Goal: Task Accomplishment & Management: Manage account settings

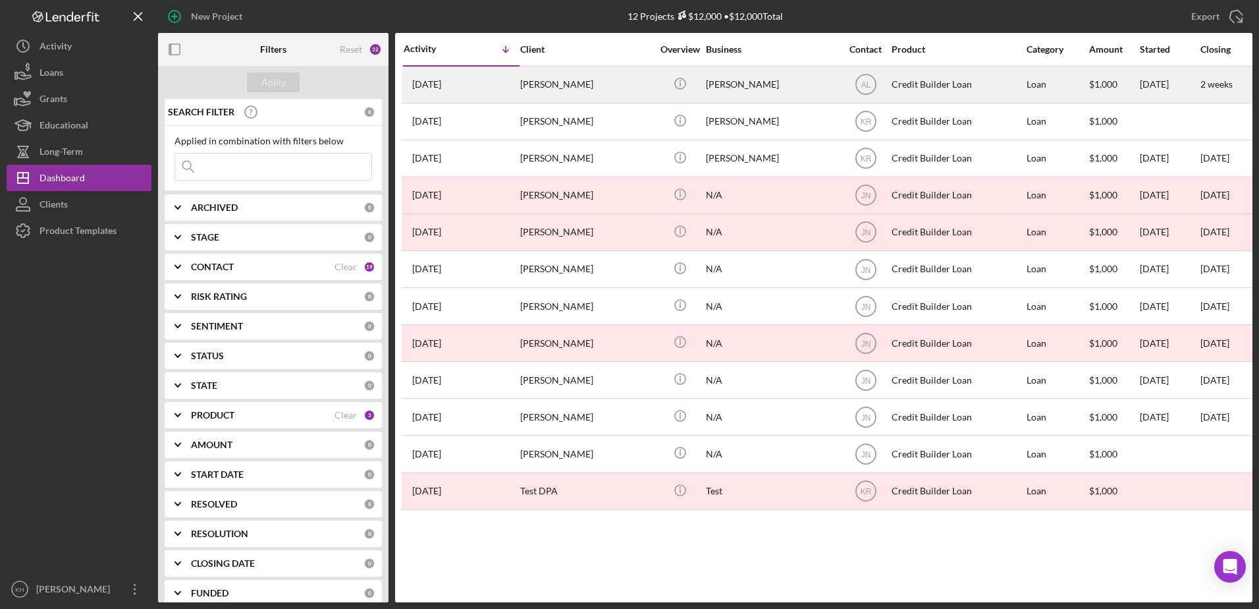
click at [620, 80] on div "[PERSON_NAME]" at bounding box center [586, 84] width 132 height 35
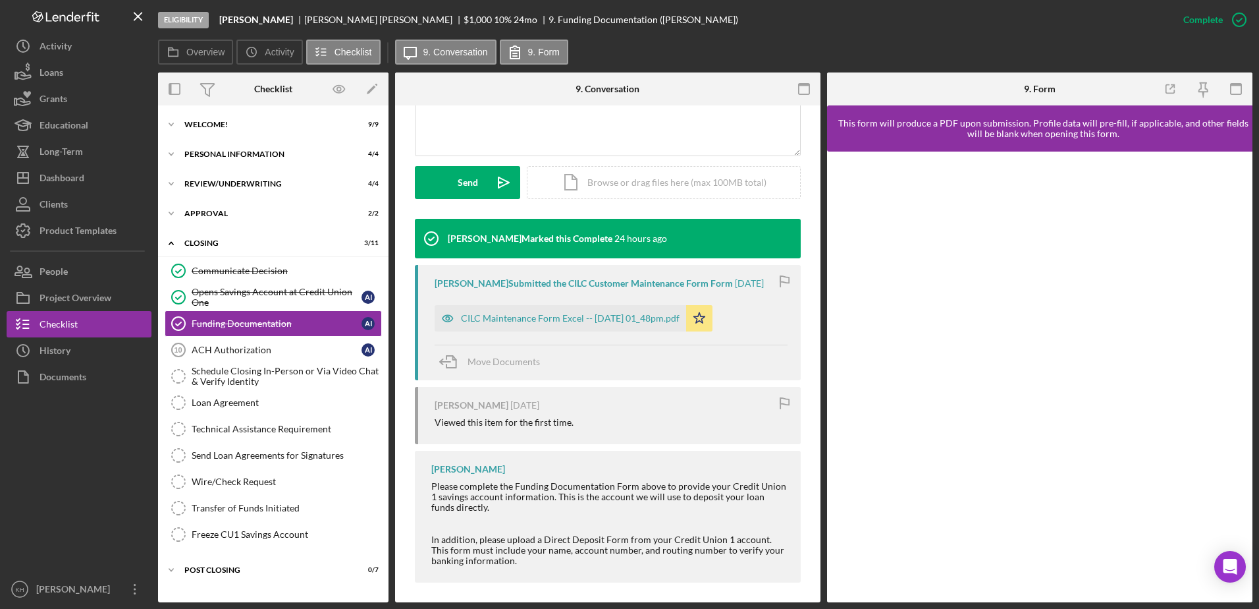
scroll to position [329, 0]
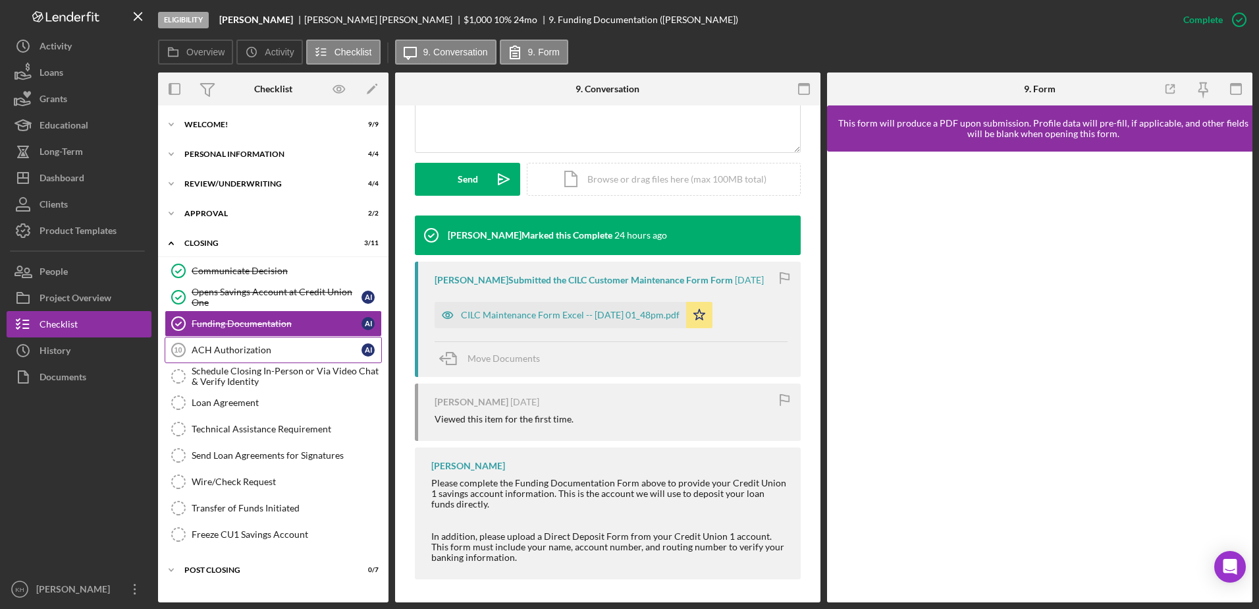
click at [215, 353] on div "ACH Authorization" at bounding box center [277, 350] width 170 height 11
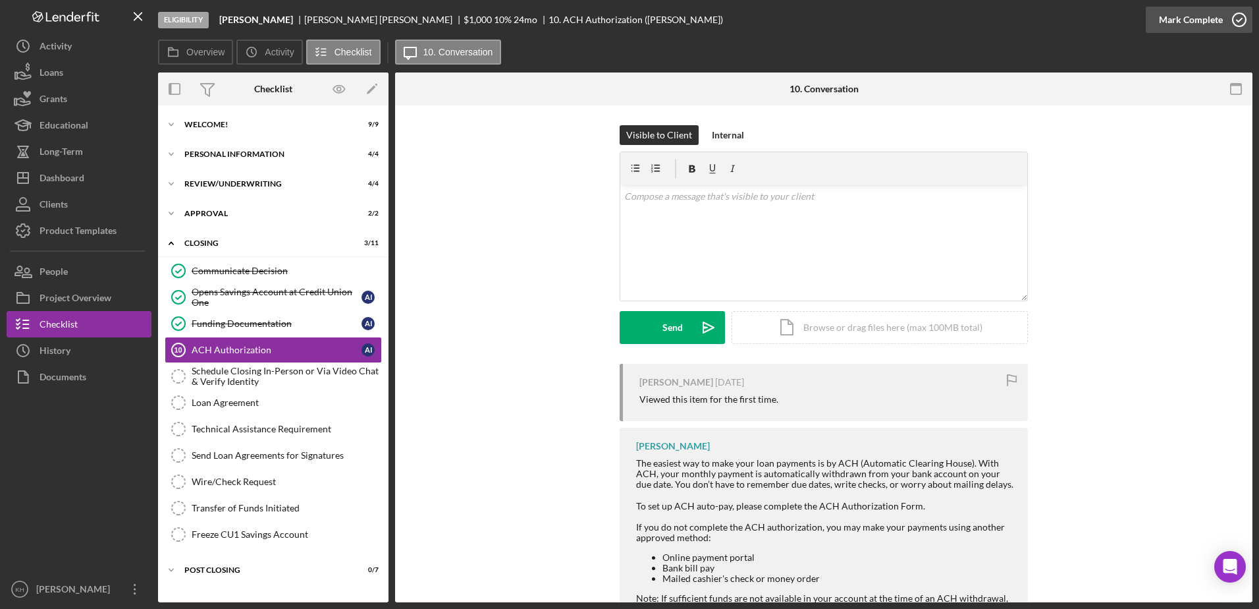
click at [1232, 21] on icon "button" at bounding box center [1239, 19] width 33 height 33
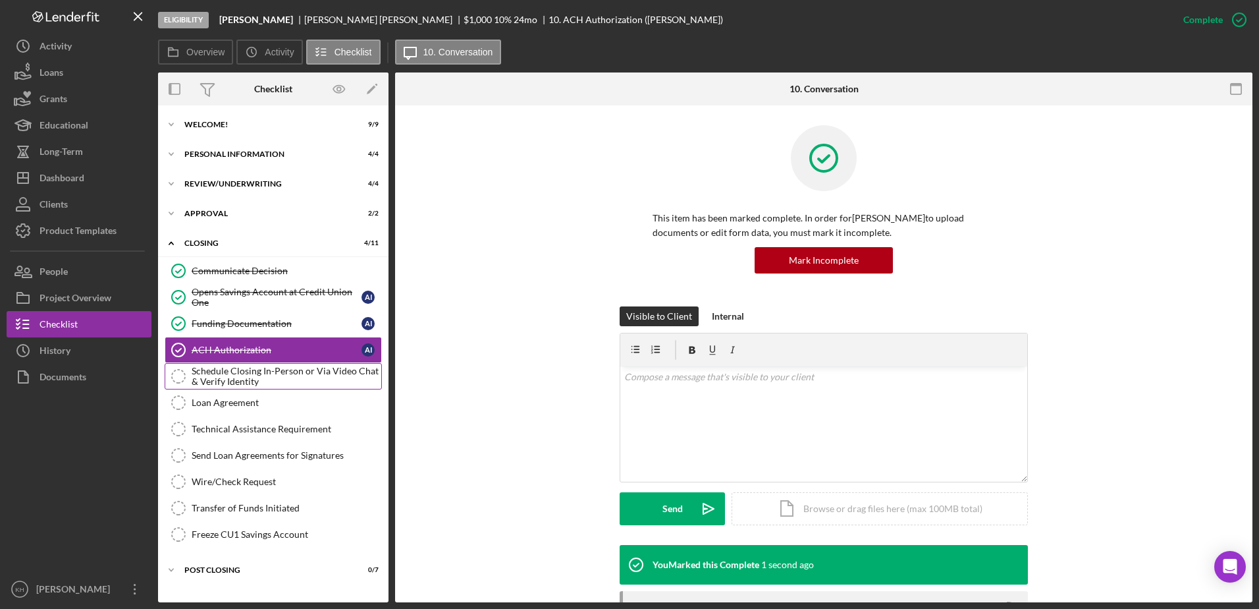
click at [184, 378] on icon "Schedule Closing In-Person or Via Video Chat & Verify Identity" at bounding box center [178, 376] width 33 height 33
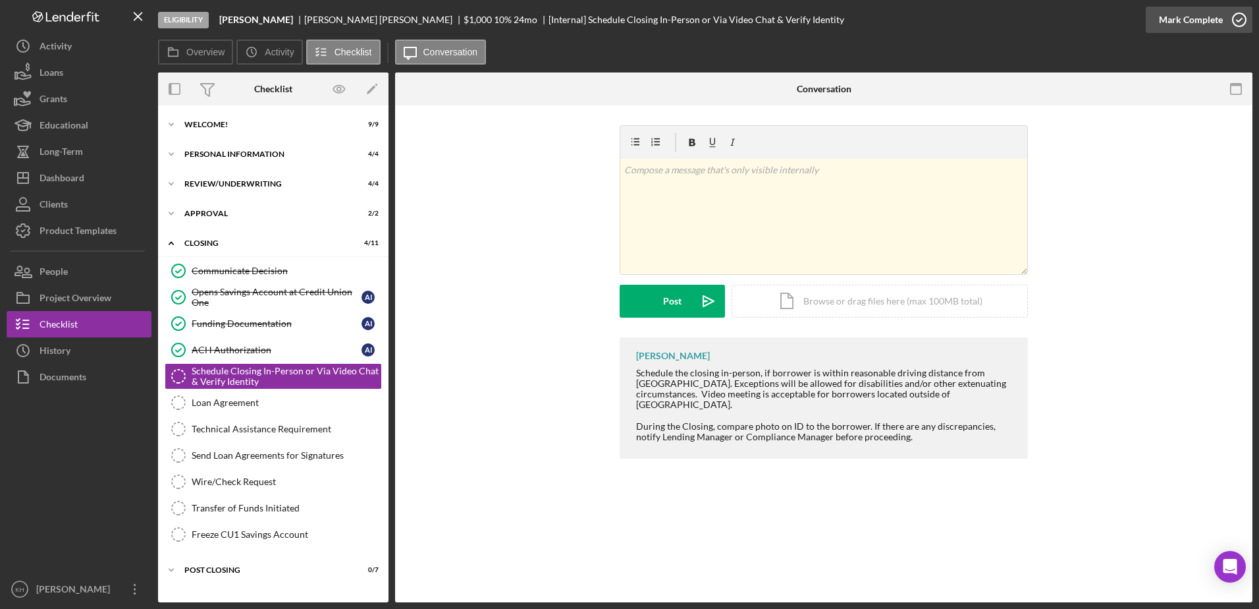
click at [1209, 19] on div "Mark Complete" at bounding box center [1191, 20] width 64 height 26
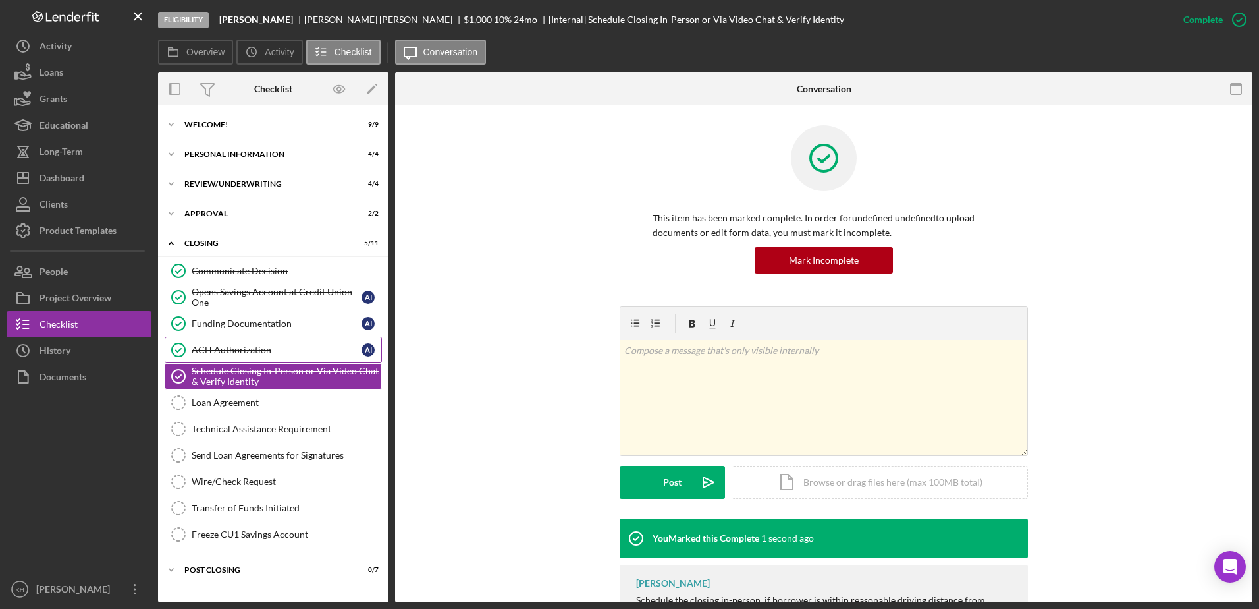
drag, startPoint x: 212, startPoint y: 400, endPoint x: 322, endPoint y: 349, distance: 121.1
click at [213, 400] on div "Loan Agreement" at bounding box center [287, 402] width 190 height 11
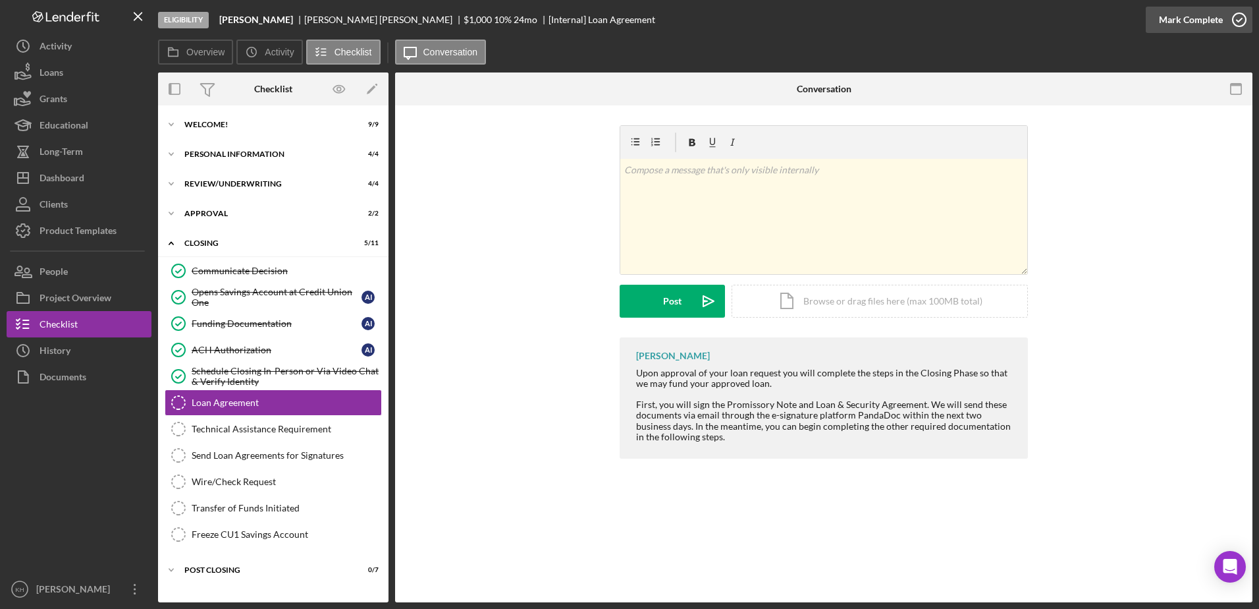
click at [1184, 19] on div "Mark Complete" at bounding box center [1191, 20] width 64 height 26
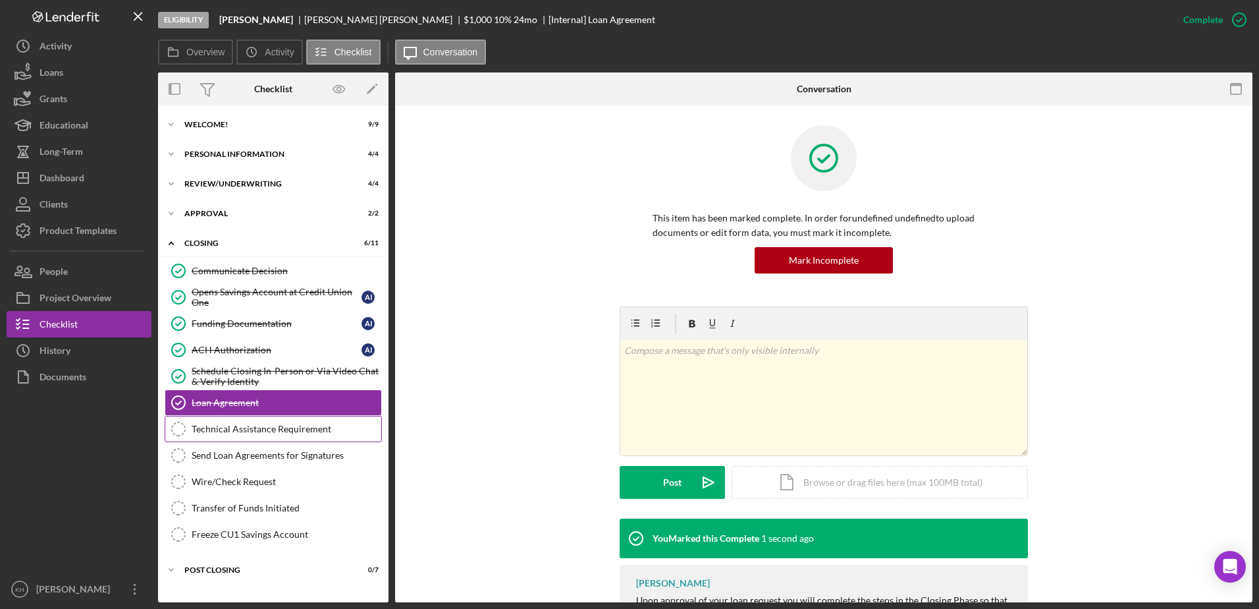
click at [271, 420] on link "Technical Assistance Requirement Technical Assistance Requirement" at bounding box center [273, 429] width 217 height 26
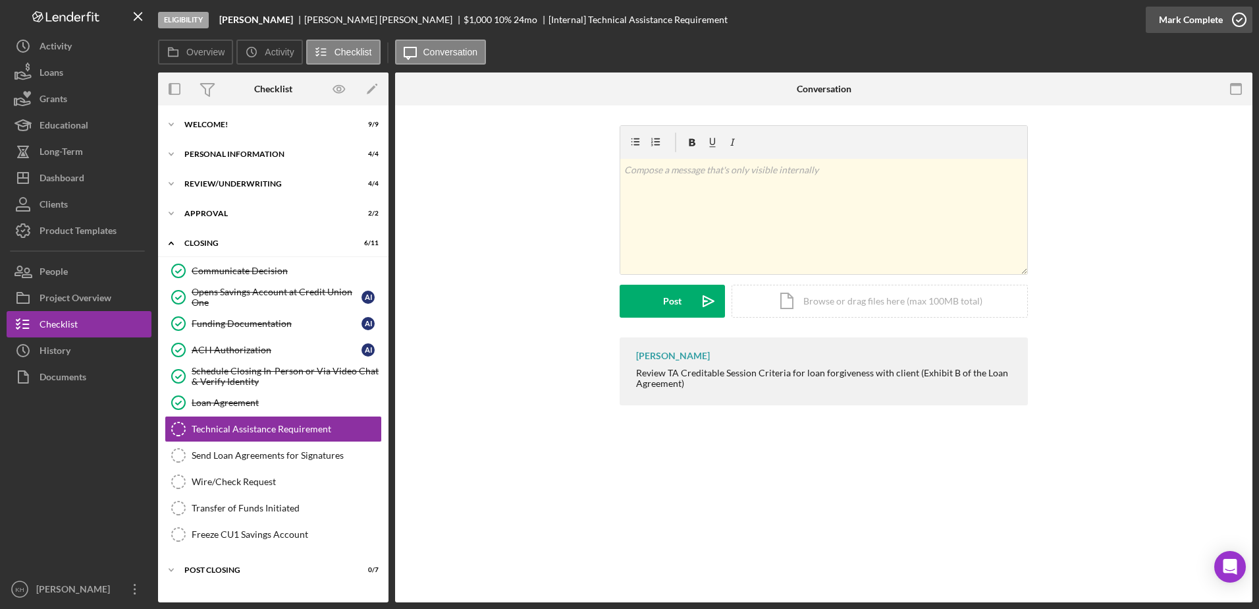
click at [1186, 17] on div "Mark Complete" at bounding box center [1191, 20] width 64 height 26
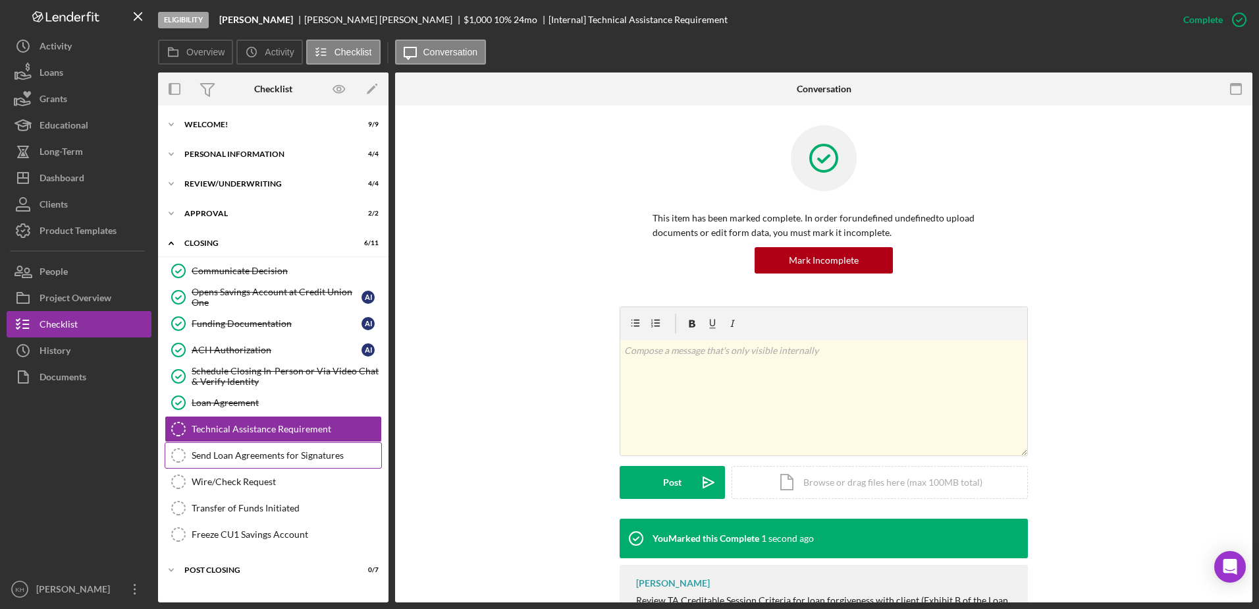
click at [244, 450] on div "Send Loan Agreements for Signatures" at bounding box center [287, 455] width 190 height 11
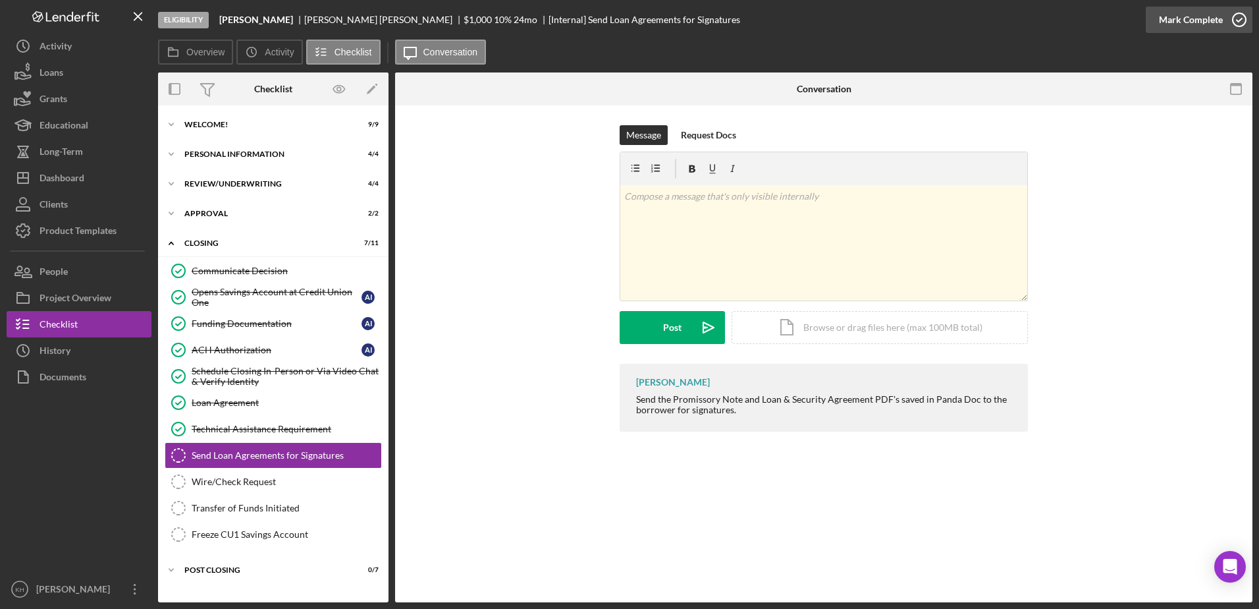
click at [1202, 9] on div "Mark Complete" at bounding box center [1191, 20] width 64 height 26
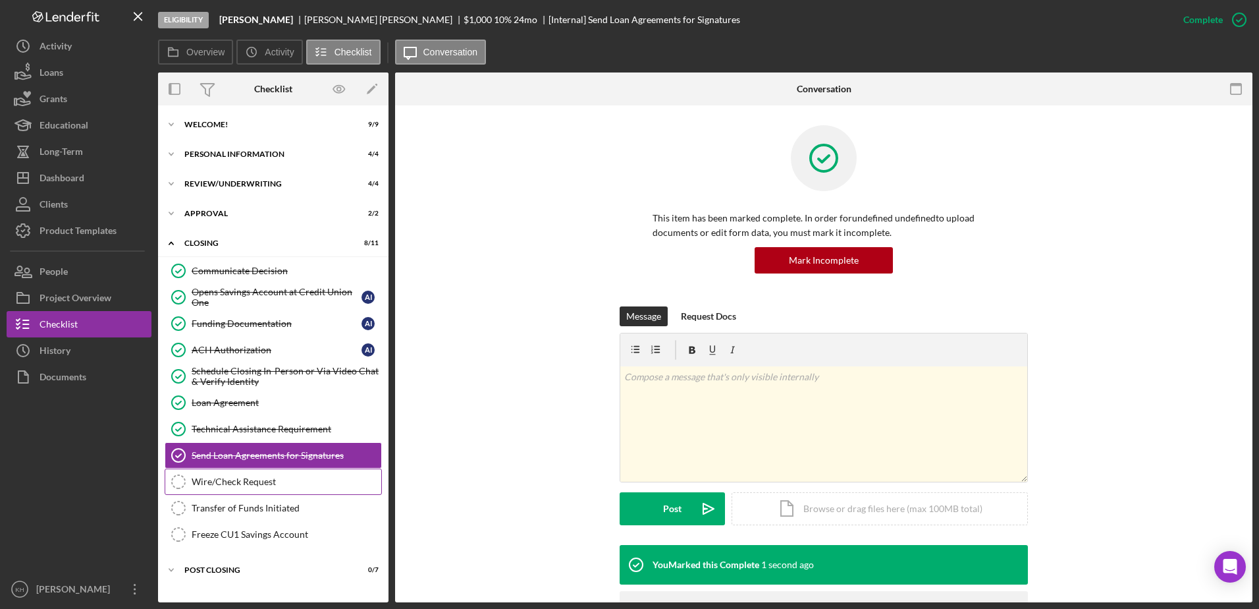
click at [244, 484] on div "Wire/Check Request" at bounding box center [287, 481] width 190 height 11
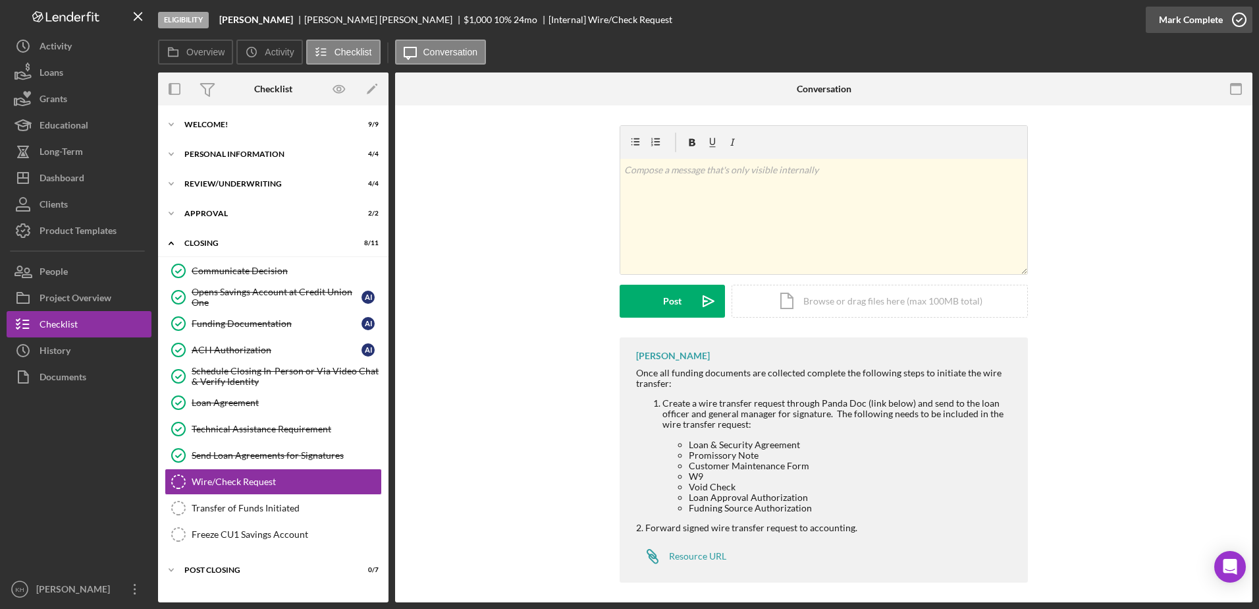
click at [1202, 17] on div "Mark Complete" at bounding box center [1191, 20] width 64 height 26
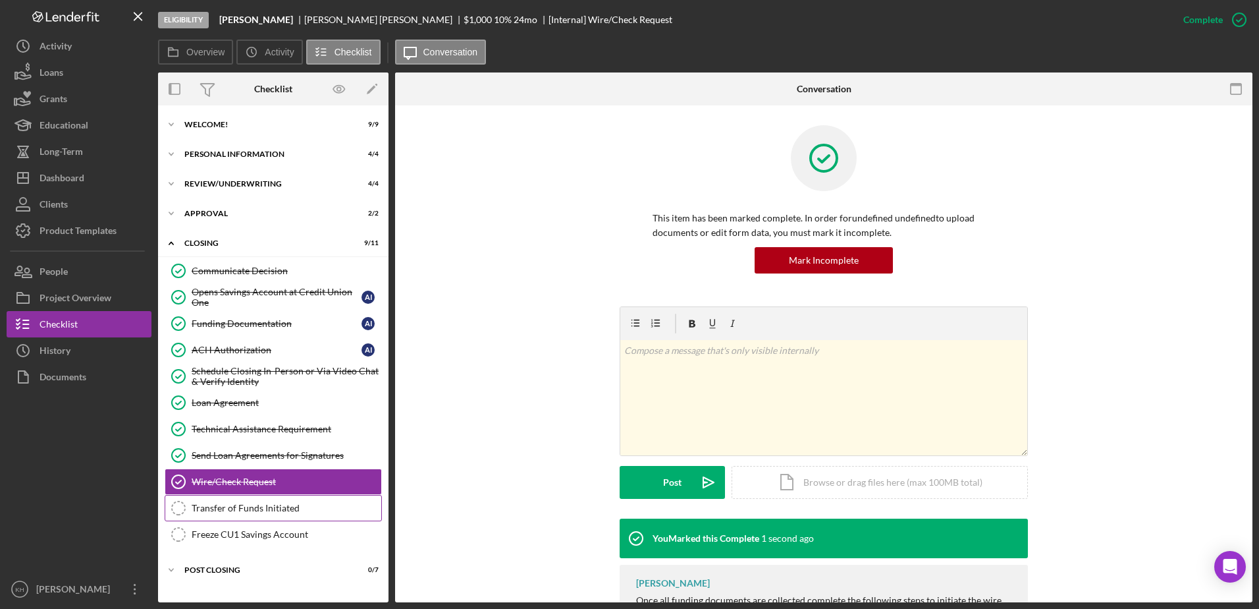
click at [254, 518] on link "Transfer of Funds Initiated Transfer of Funds Initiated" at bounding box center [273, 508] width 217 height 26
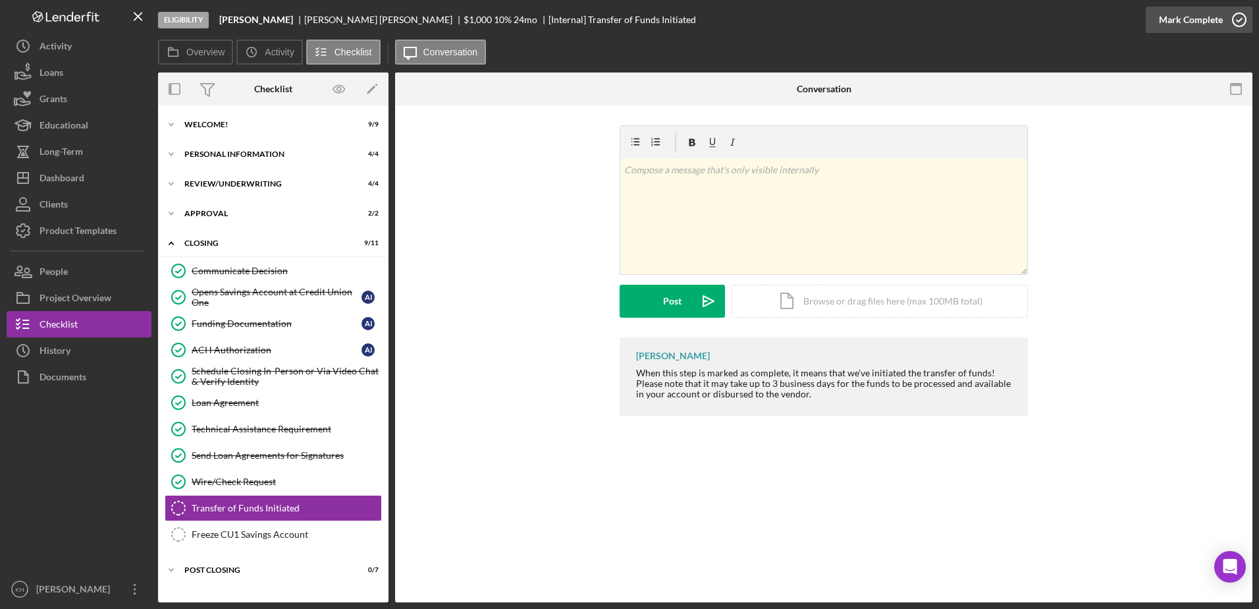
click at [1207, 18] on div "Mark Complete" at bounding box center [1191, 20] width 64 height 26
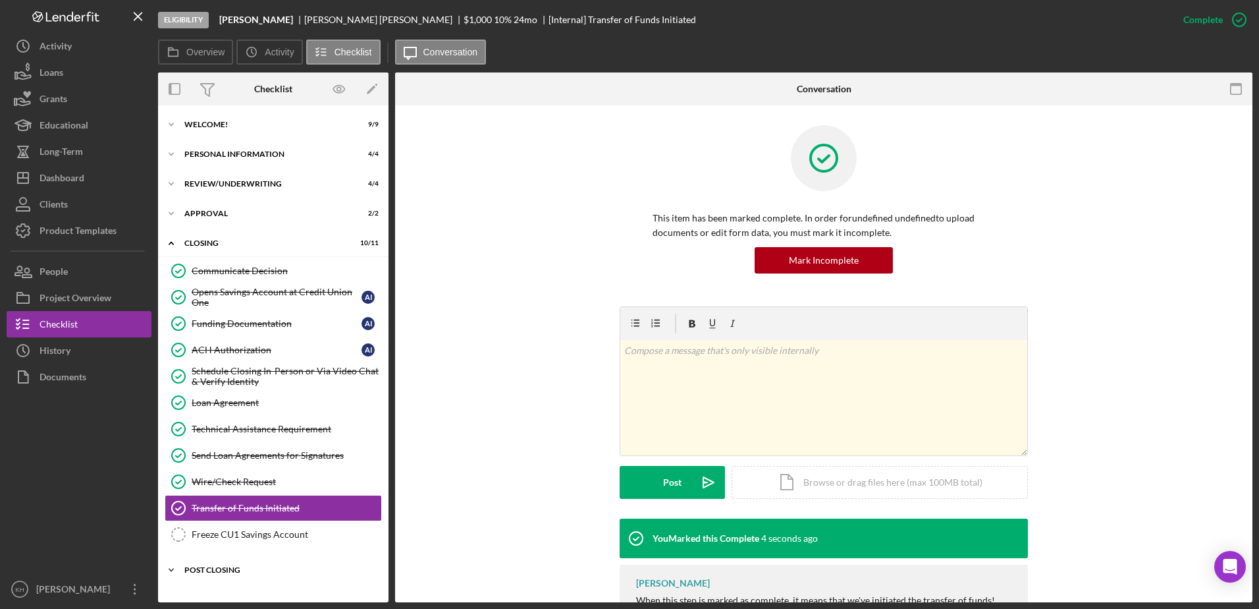
click at [168, 568] on icon "Icon/Expander" at bounding box center [171, 570] width 26 height 26
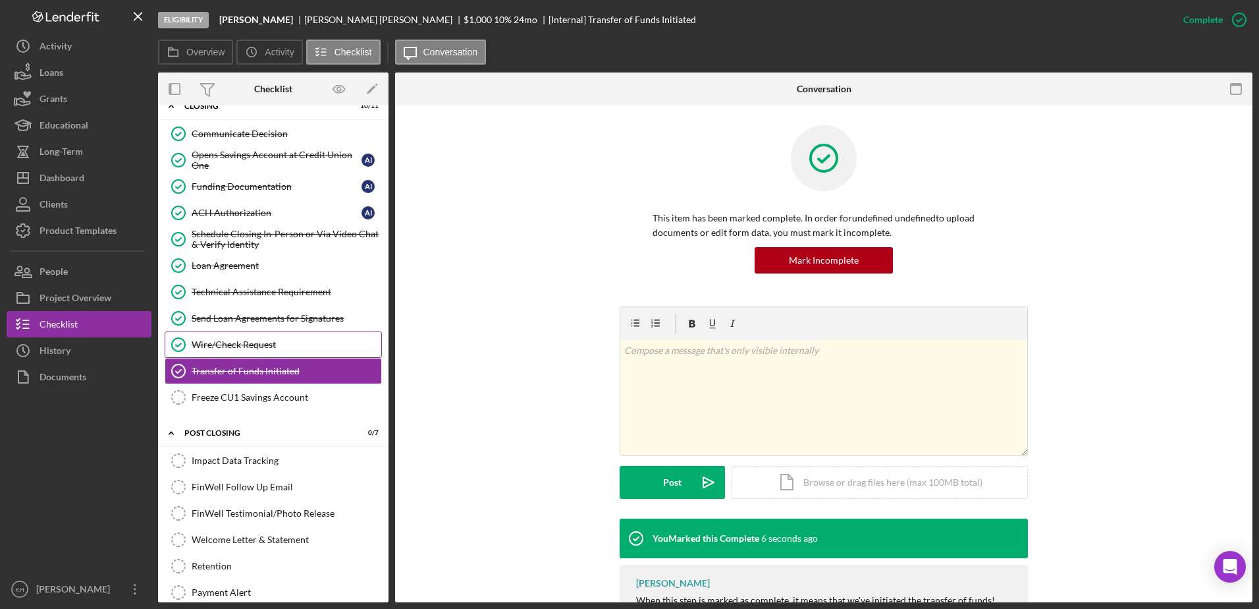
scroll to position [114, 0]
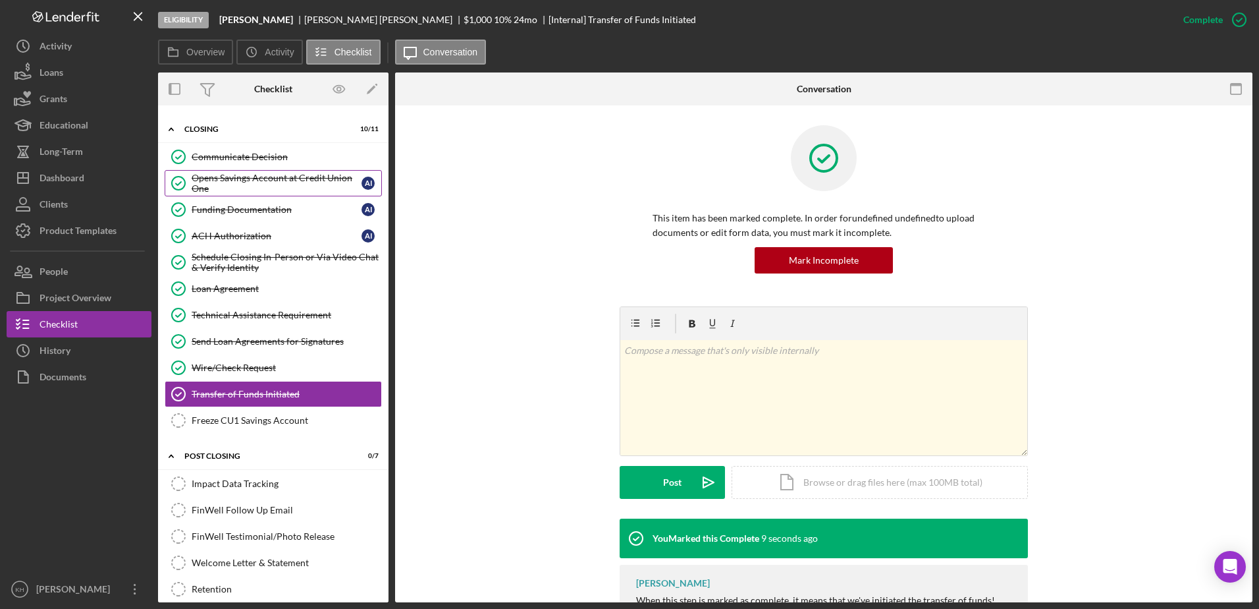
click at [269, 178] on div "Opens Savings Account at Credit Union One" at bounding box center [277, 183] width 170 height 21
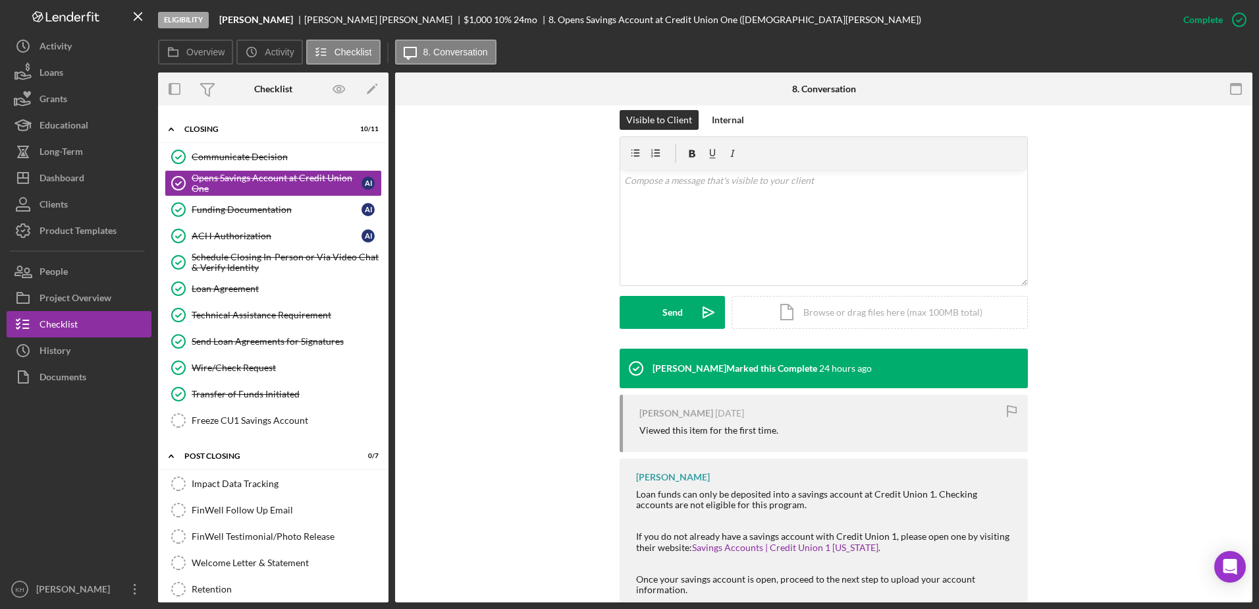
scroll to position [232, 0]
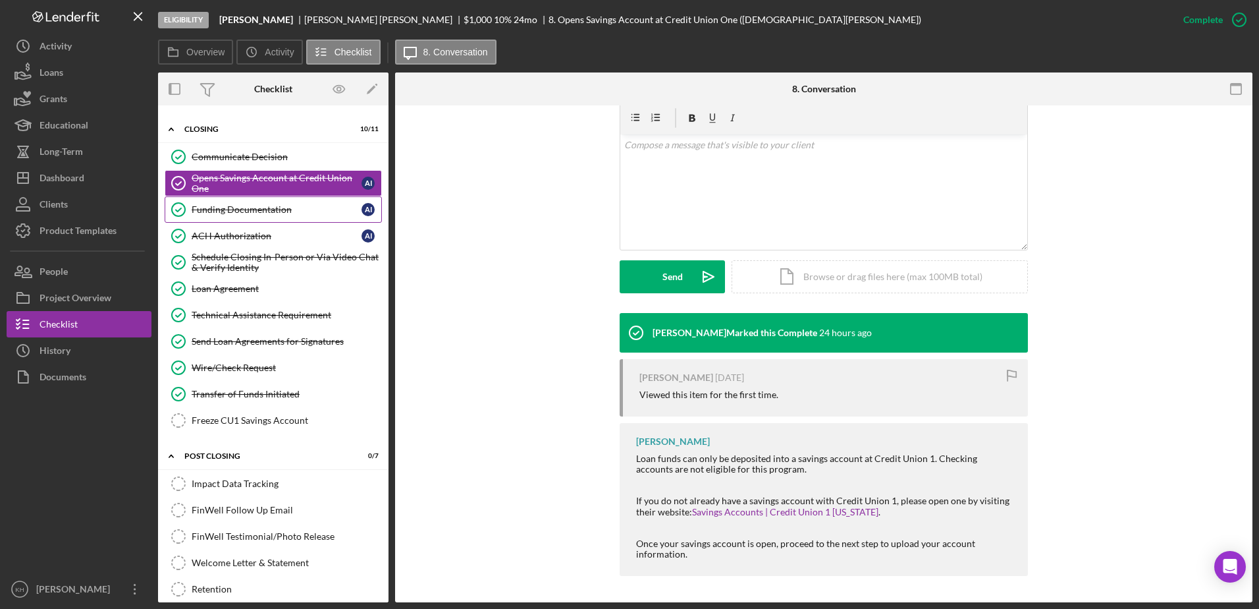
click at [251, 209] on div "Funding Documentation" at bounding box center [277, 209] width 170 height 11
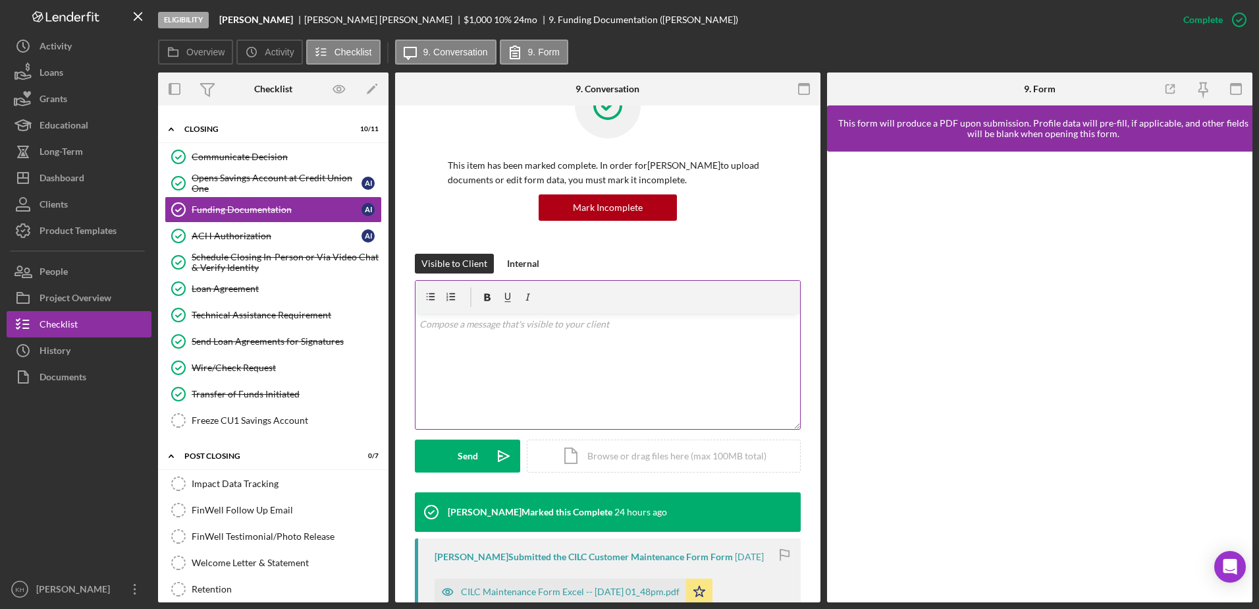
scroll to position [263, 0]
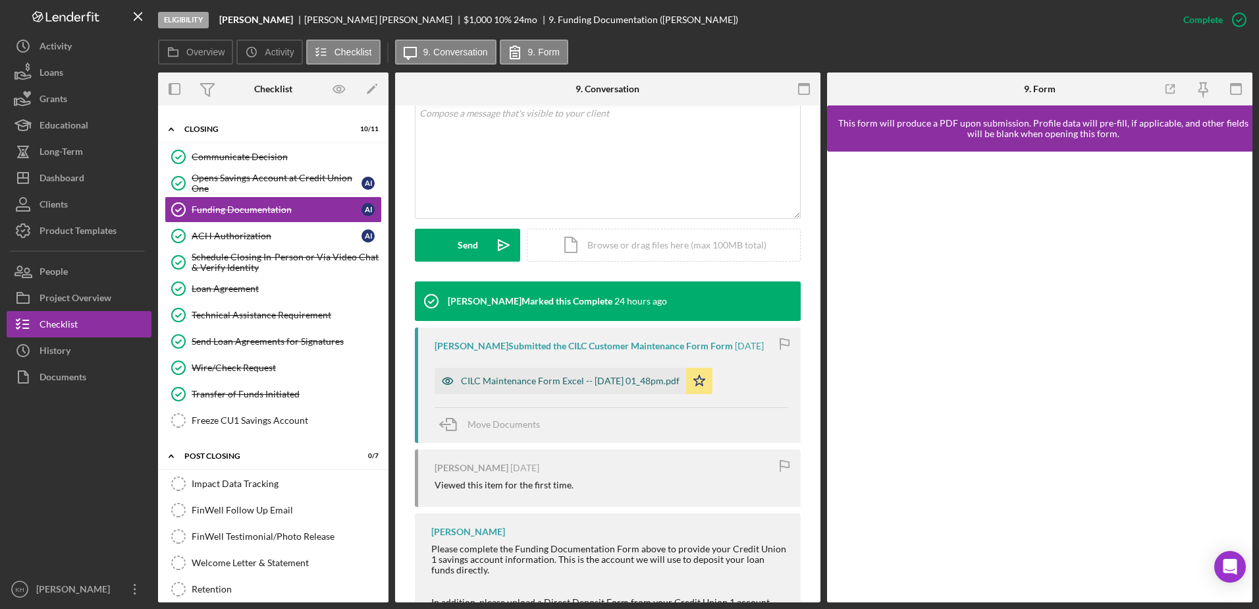
click at [547, 384] on div "CILC Maintenance Form Excel -- 2025-10-14 01_48pm.pdf" at bounding box center [570, 380] width 219 height 11
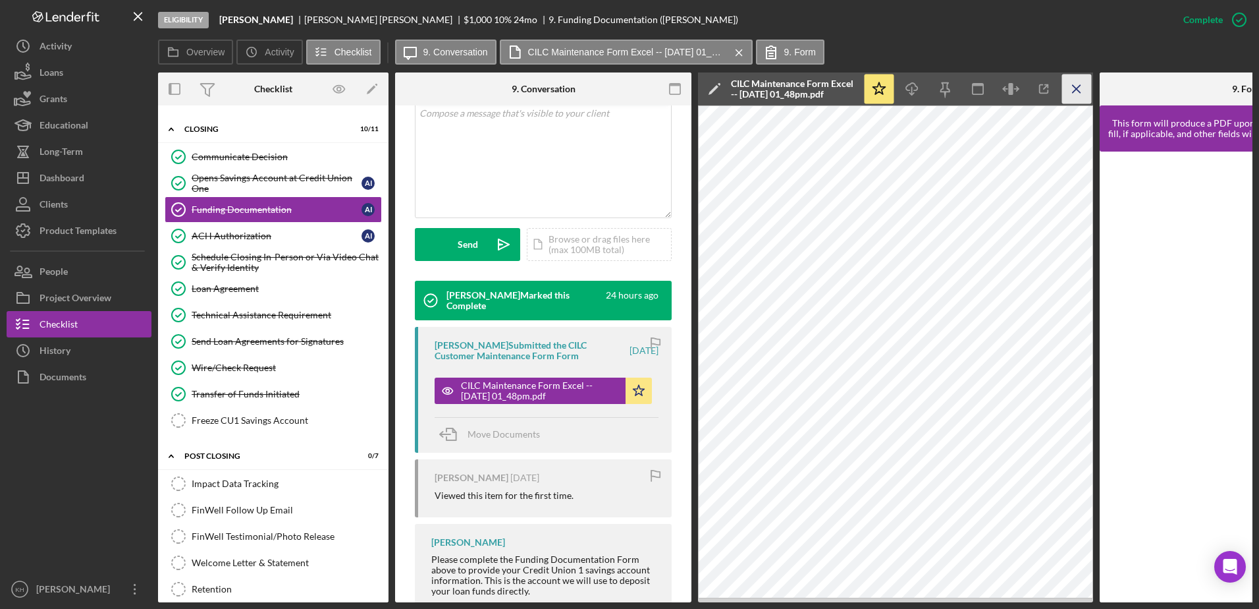
click at [1078, 83] on icon "Icon/Menu Close" at bounding box center [1078, 89] width 30 height 30
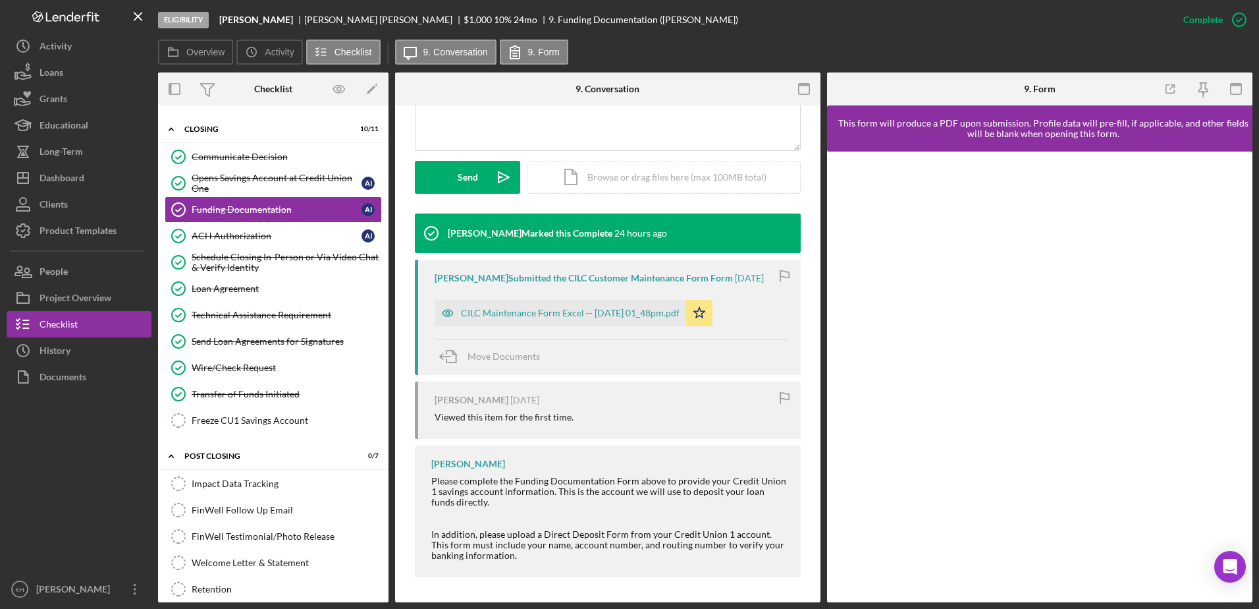
scroll to position [333, 0]
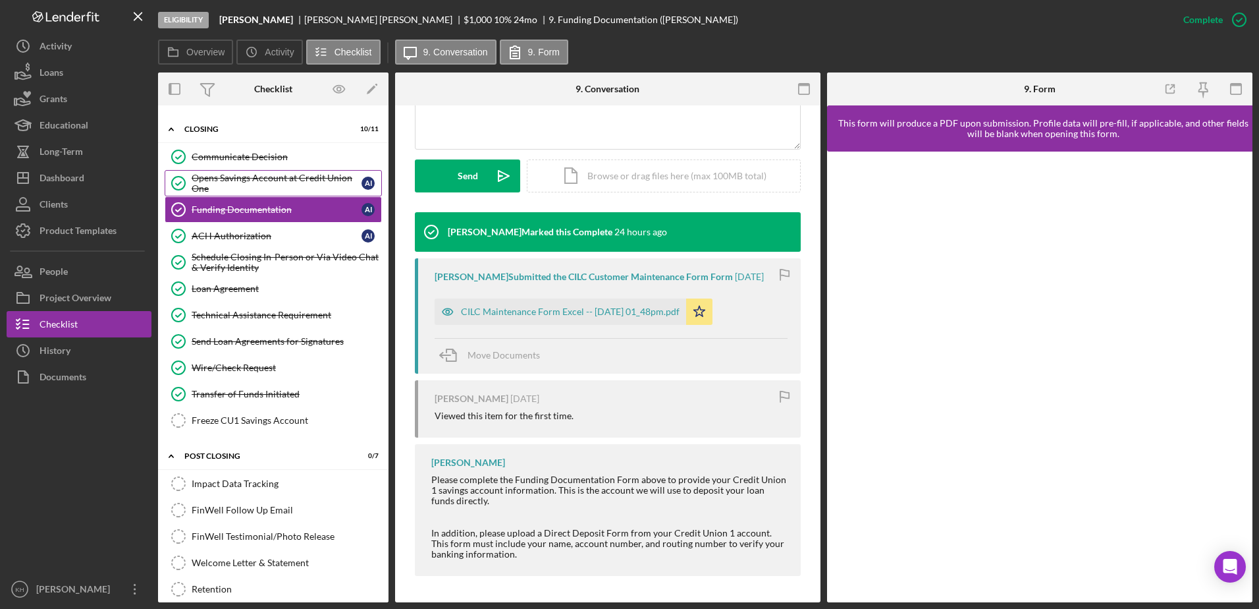
click at [229, 177] on div "Opens Savings Account at Credit Union One" at bounding box center [277, 183] width 170 height 21
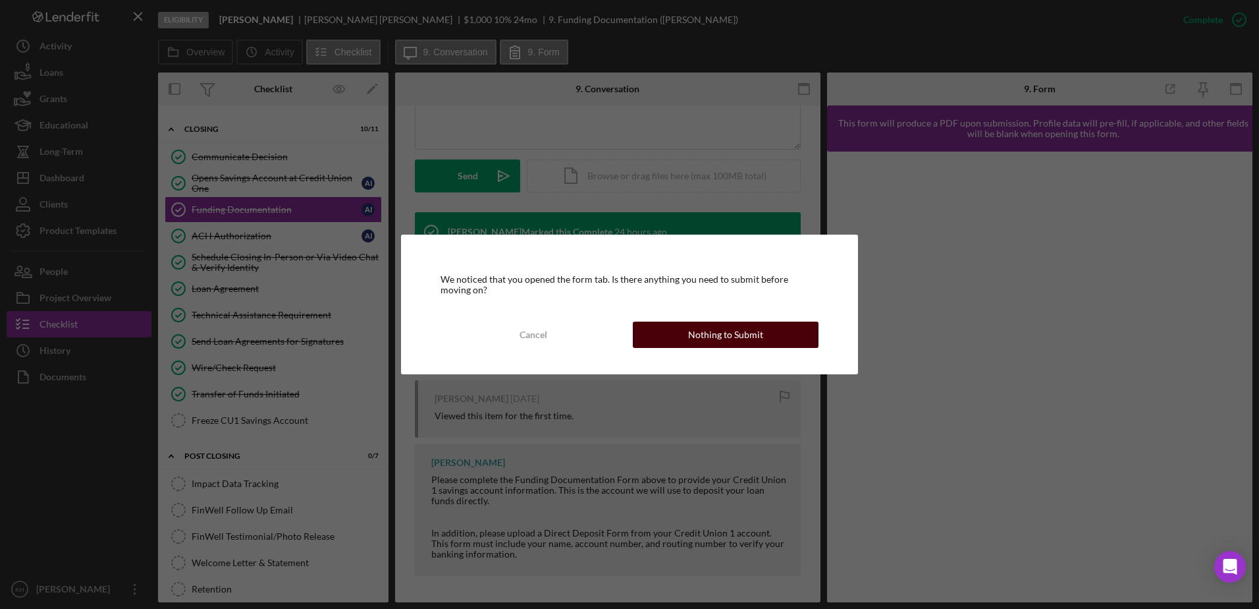
click at [709, 329] on div "Nothing to Submit" at bounding box center [725, 334] width 75 height 26
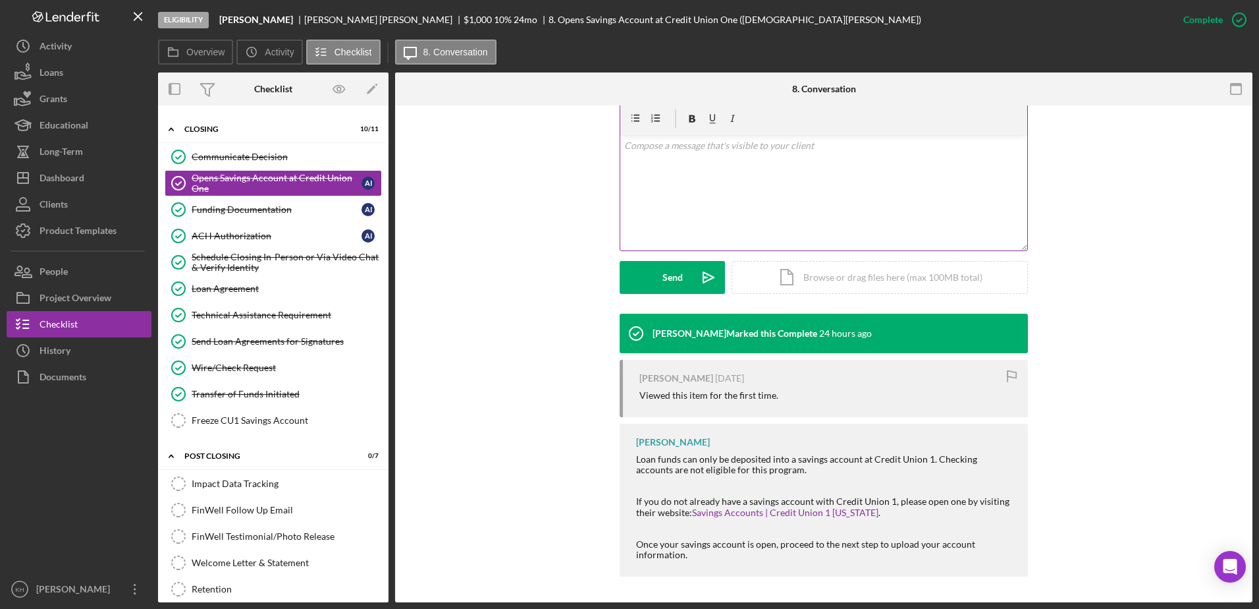
scroll to position [232, 0]
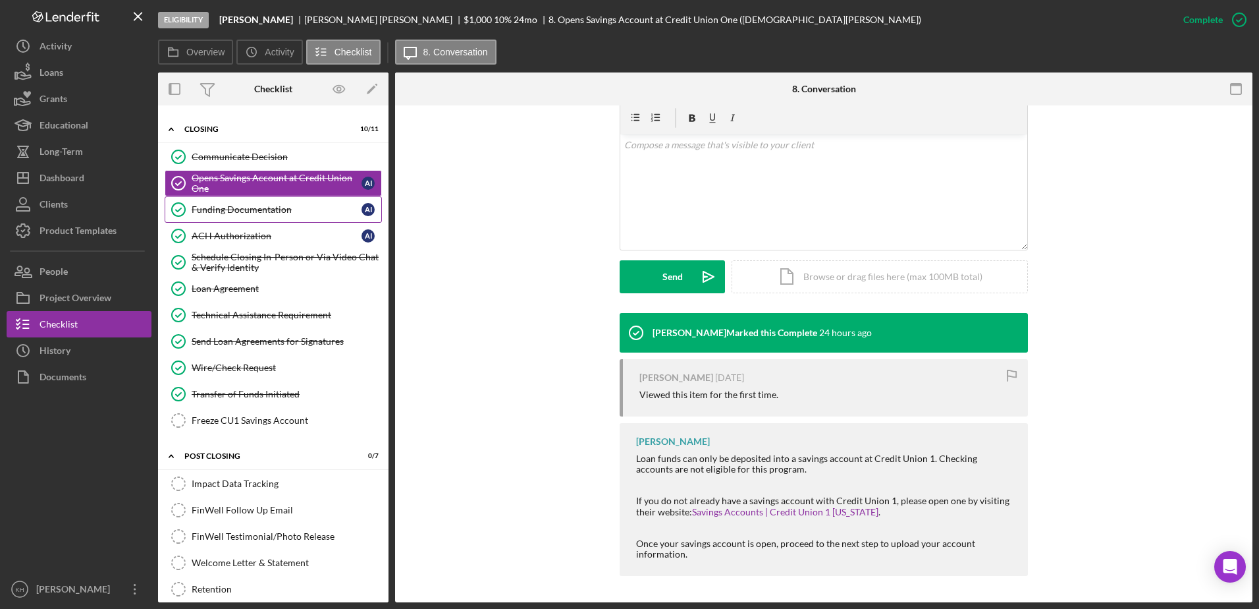
click at [264, 207] on div "Funding Documentation" at bounding box center [277, 209] width 170 height 11
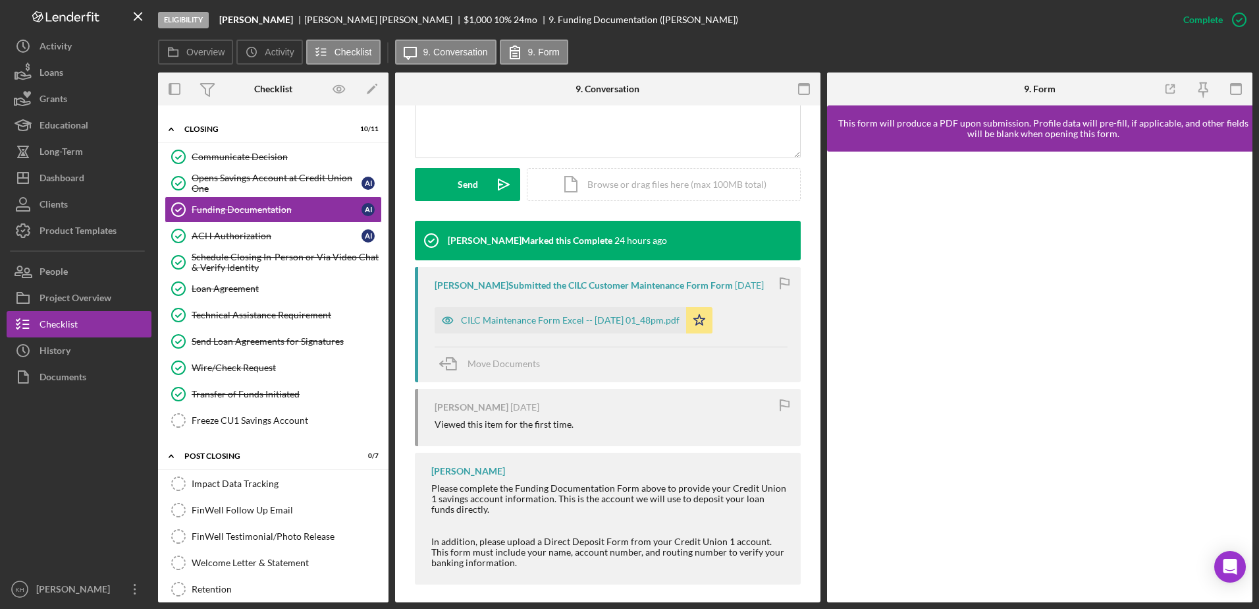
scroll to position [333, 0]
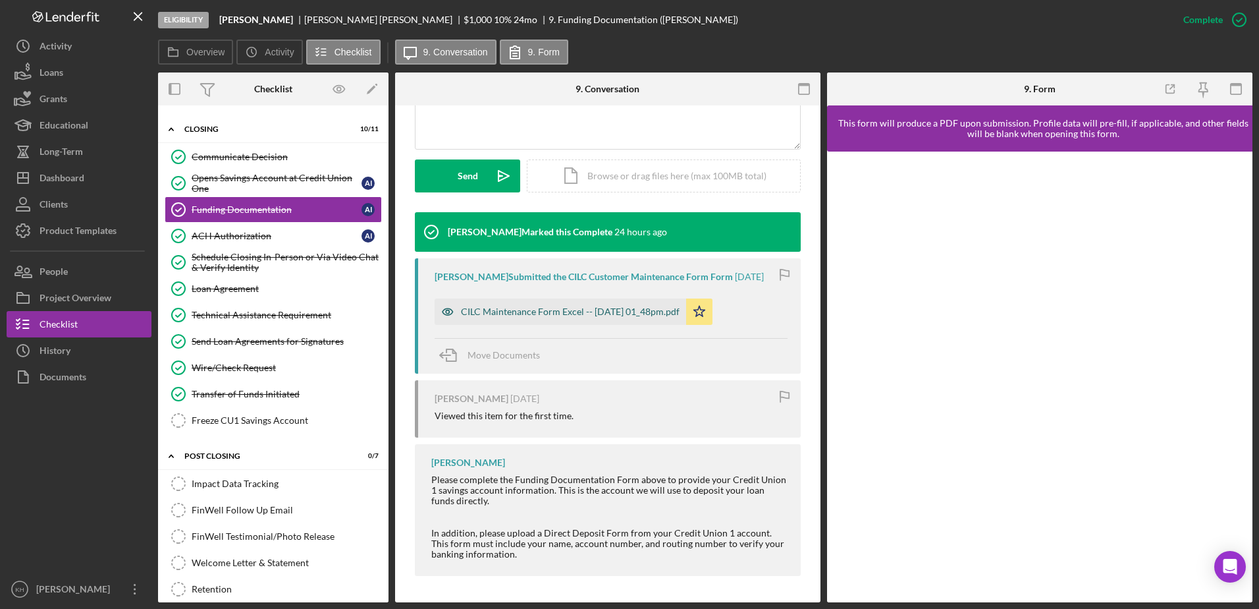
click at [514, 312] on div "CILC Maintenance Form Excel -- 2025-10-14 01_48pm.pdf" at bounding box center [570, 311] width 219 height 11
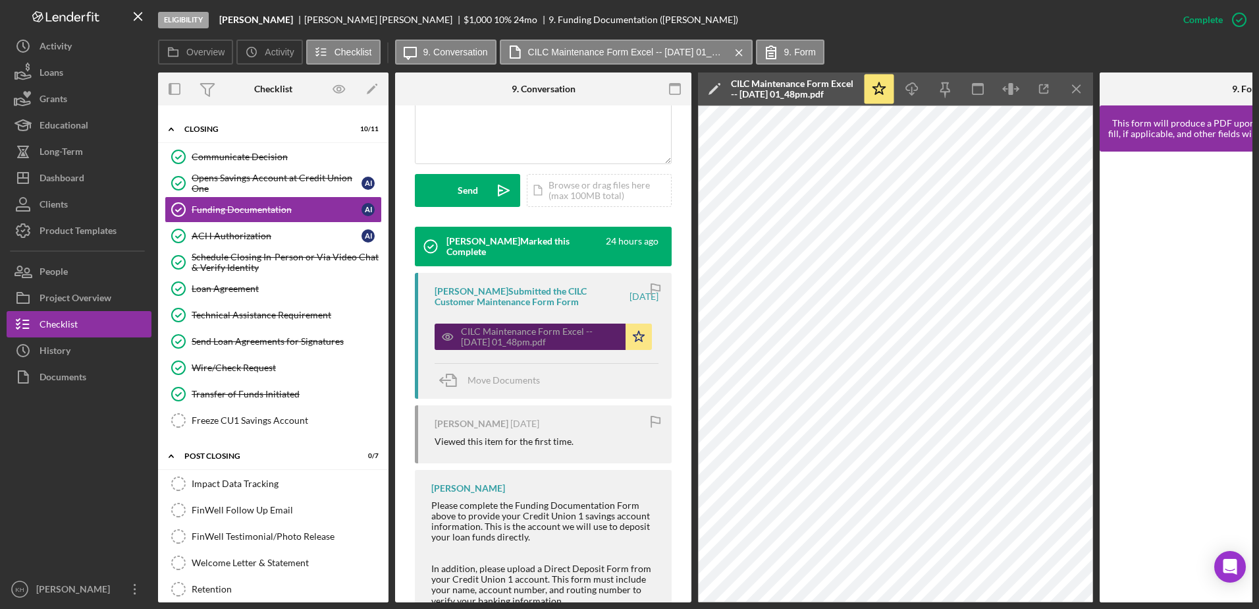
scroll to position [347, 0]
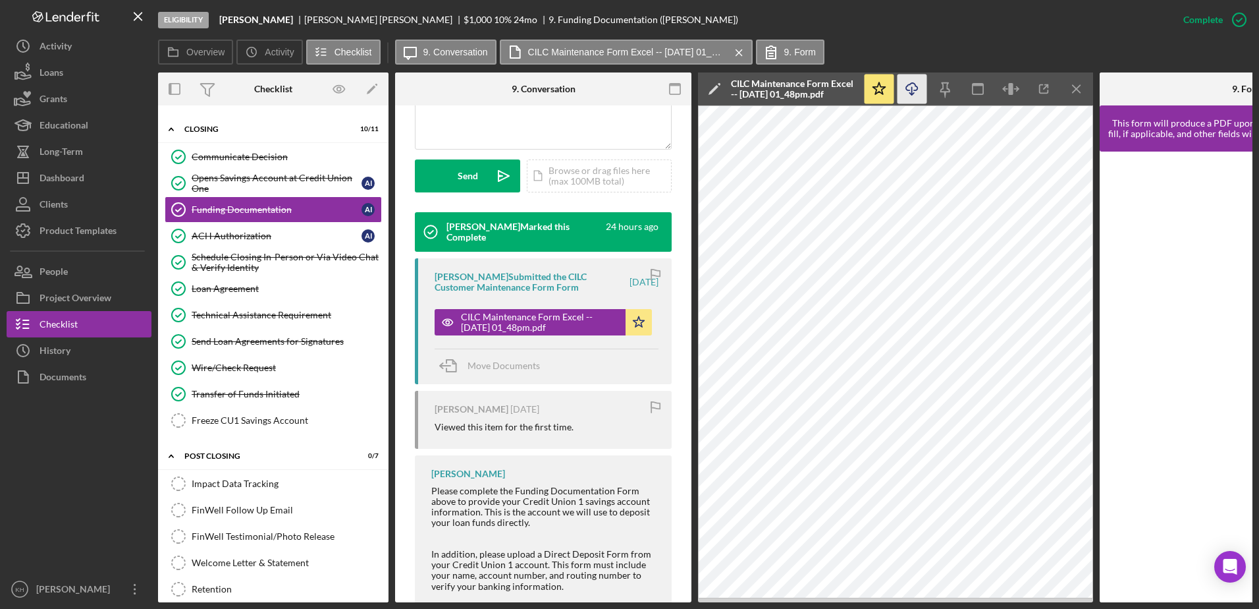
click at [914, 88] on icon "Icon/Download" at bounding box center [913, 89] width 30 height 30
drag, startPoint x: 857, startPoint y: 40, endPoint x: 867, endPoint y: 41, distance: 9.9
click at [857, 40] on div "Overview Icon/History Activity Checklist Icon/Message 9. Conversation CILC Main…" at bounding box center [705, 53] width 1095 height 26
click at [228, 242] on link "ACH Authorization ACH Authorization A I" at bounding box center [273, 236] width 217 height 26
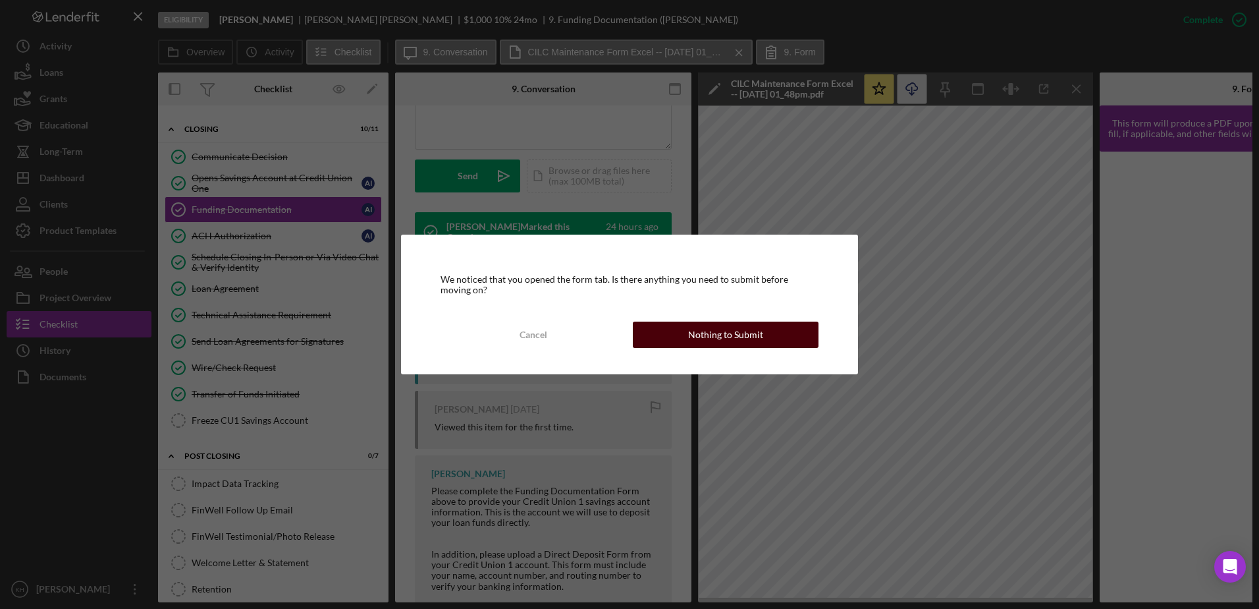
click at [682, 341] on button "Nothing to Submit" at bounding box center [726, 334] width 186 height 26
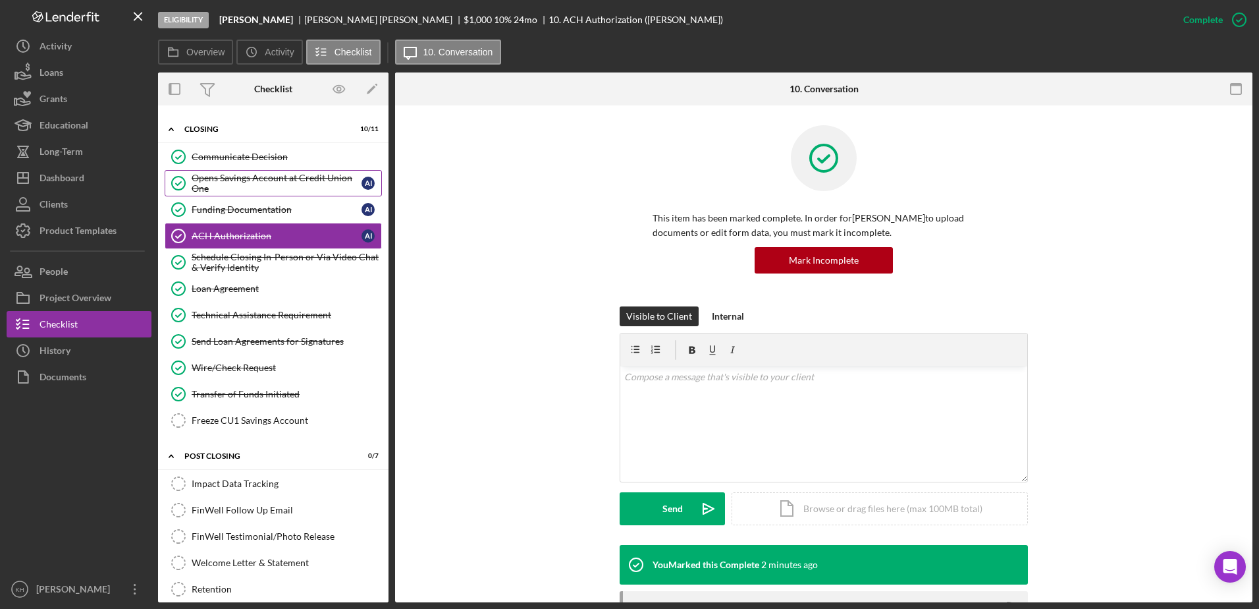
click at [236, 175] on div "Opens Savings Account at Credit Union One" at bounding box center [277, 183] width 170 height 21
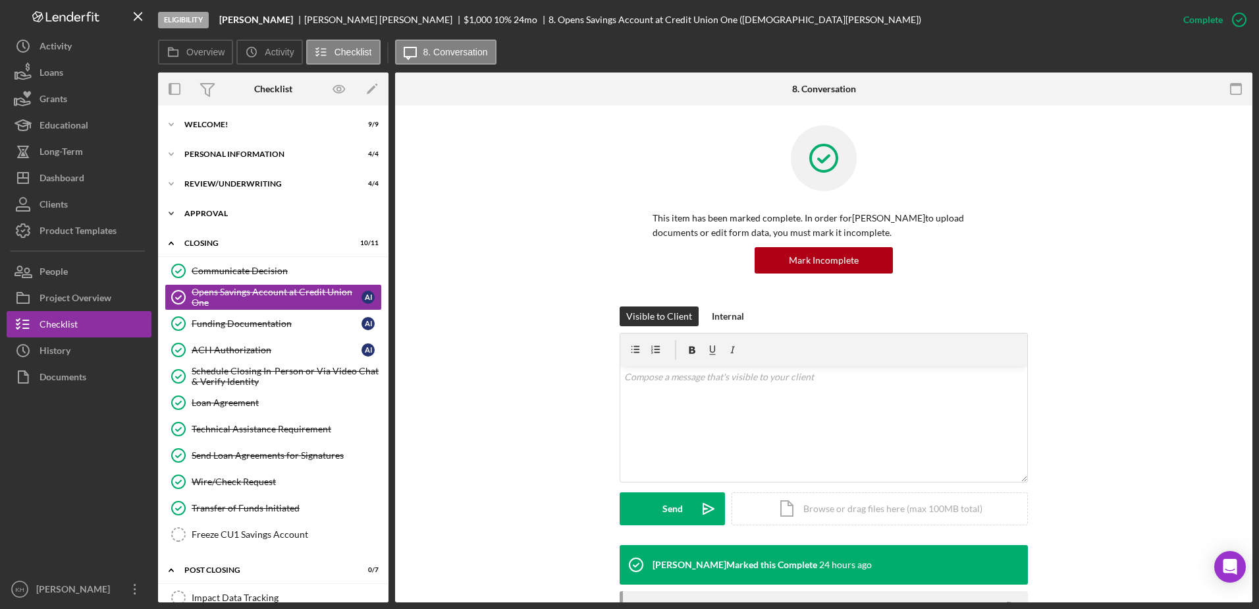
click at [184, 212] on div "Approval" at bounding box center [278, 213] width 188 height 8
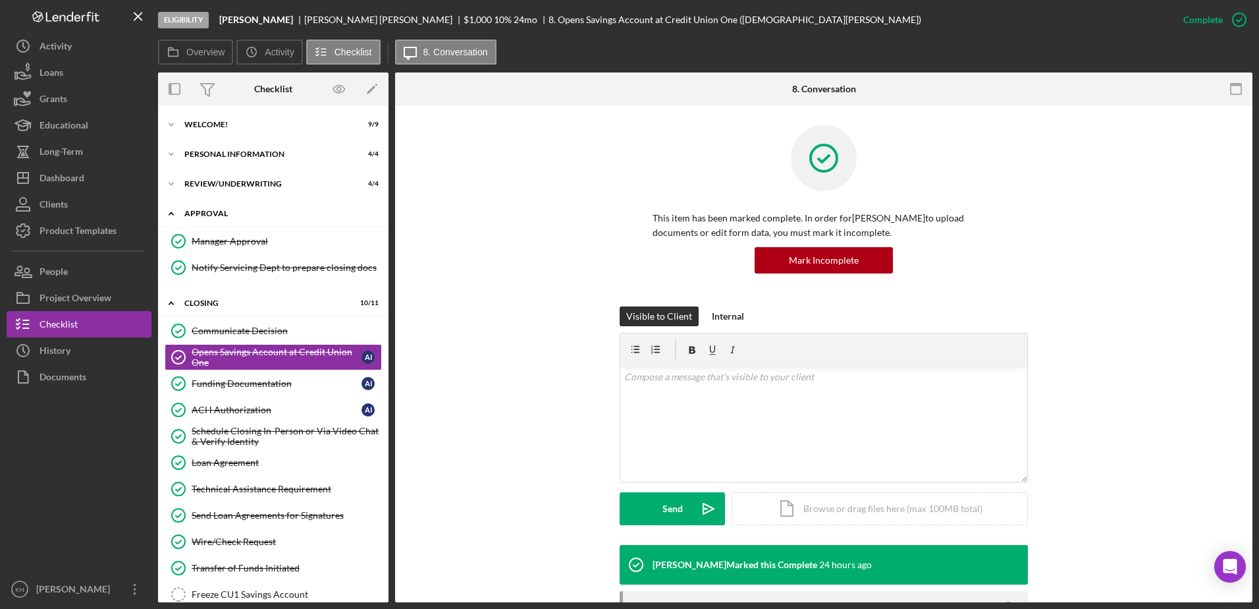
click at [174, 213] on icon "Icon/Expander" at bounding box center [171, 213] width 26 height 26
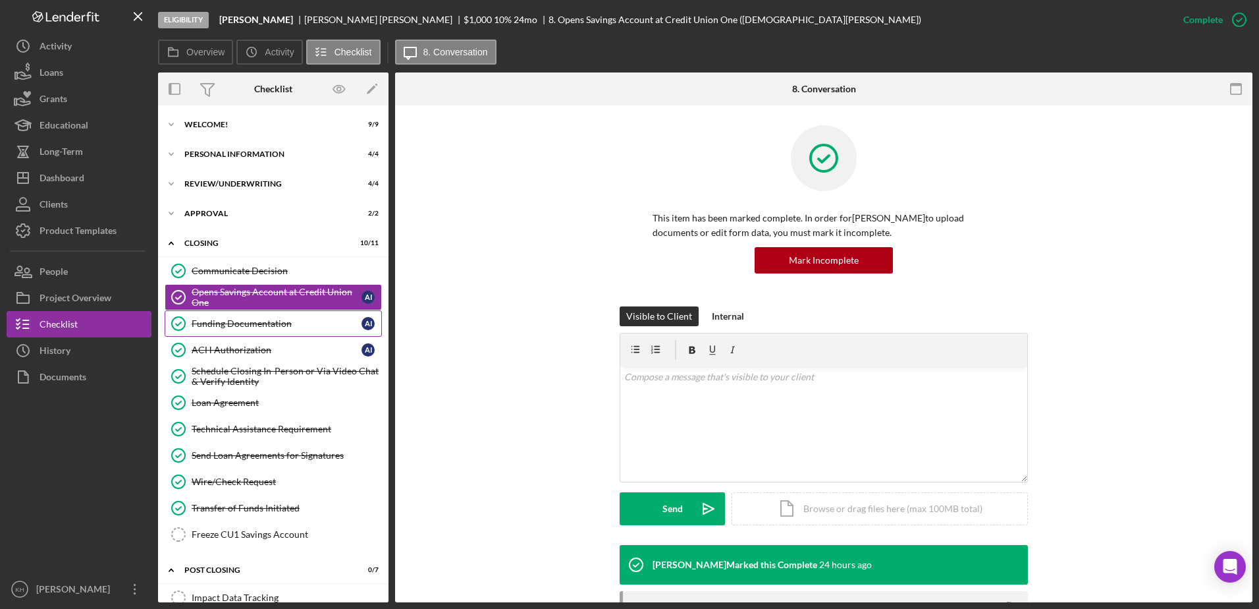
click at [217, 325] on div "Funding Documentation" at bounding box center [277, 323] width 170 height 11
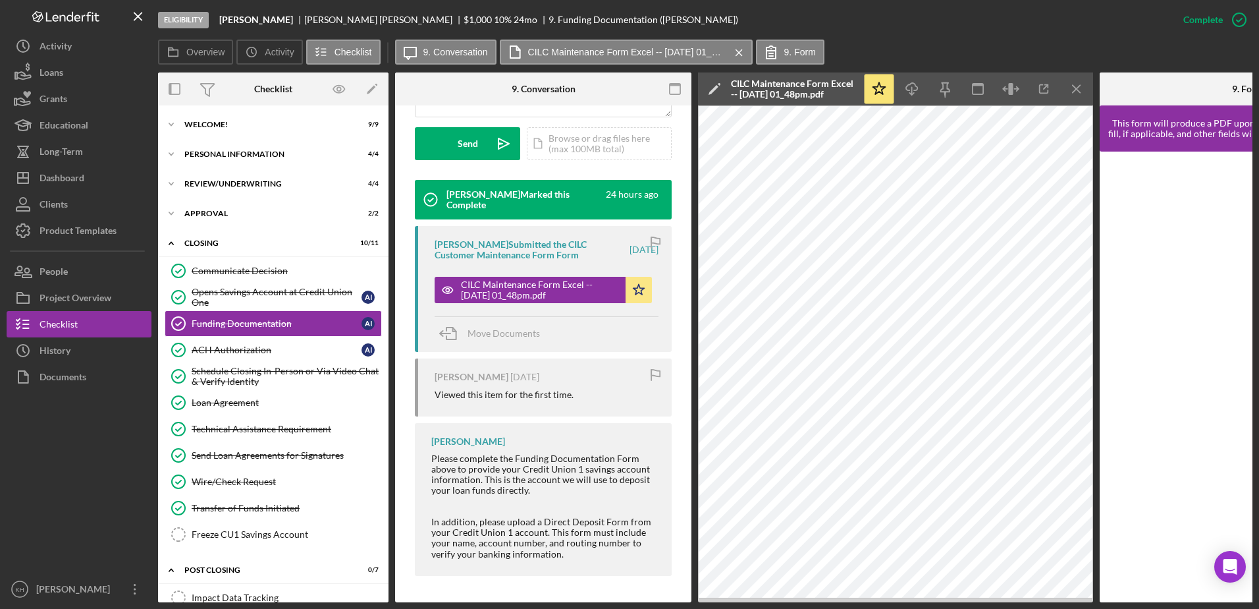
scroll to position [383, 0]
click at [265, 348] on div "ACH Authorization" at bounding box center [277, 350] width 170 height 11
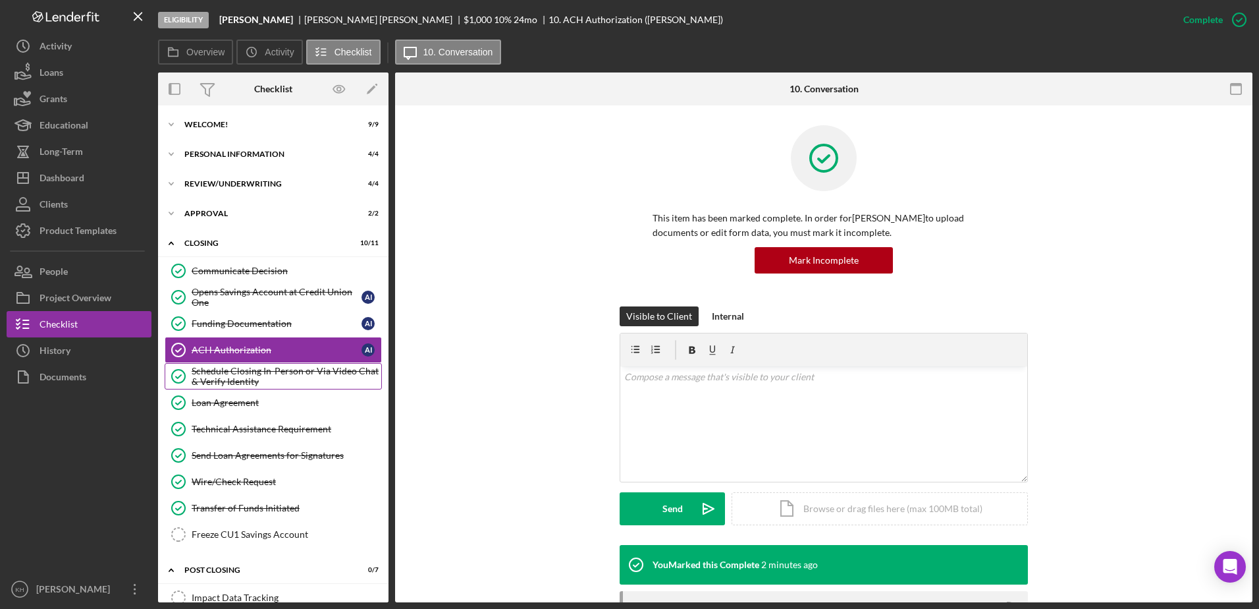
click at [254, 366] on div "Schedule Closing In-Person or Via Video Chat & Verify Identity" at bounding box center [287, 376] width 190 height 21
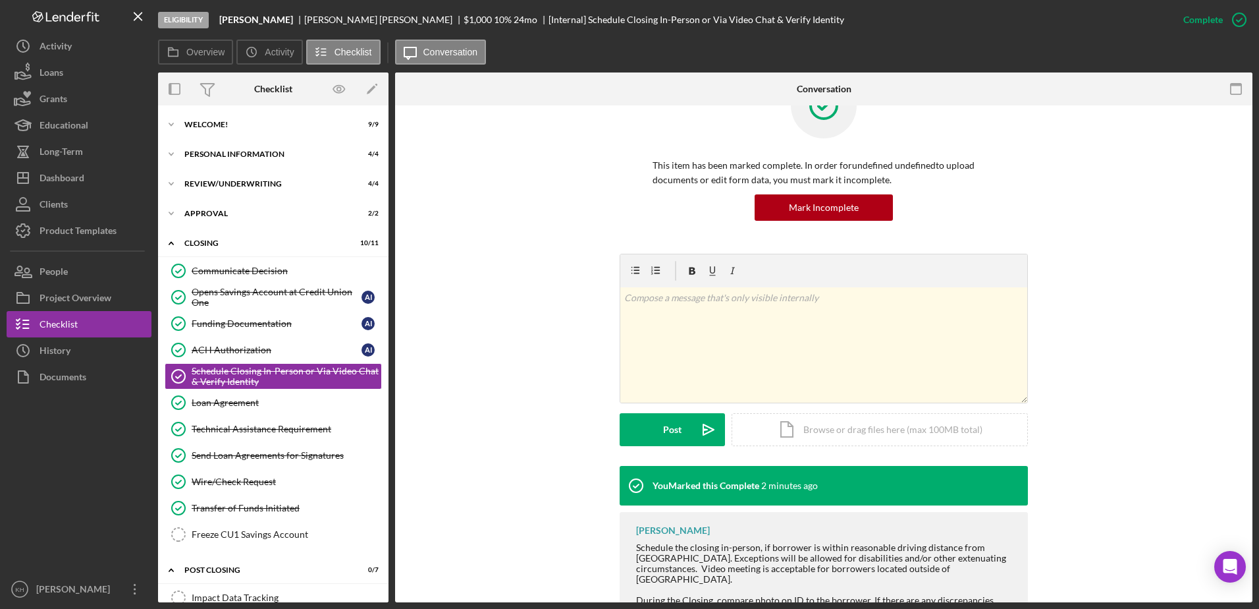
scroll to position [99, 0]
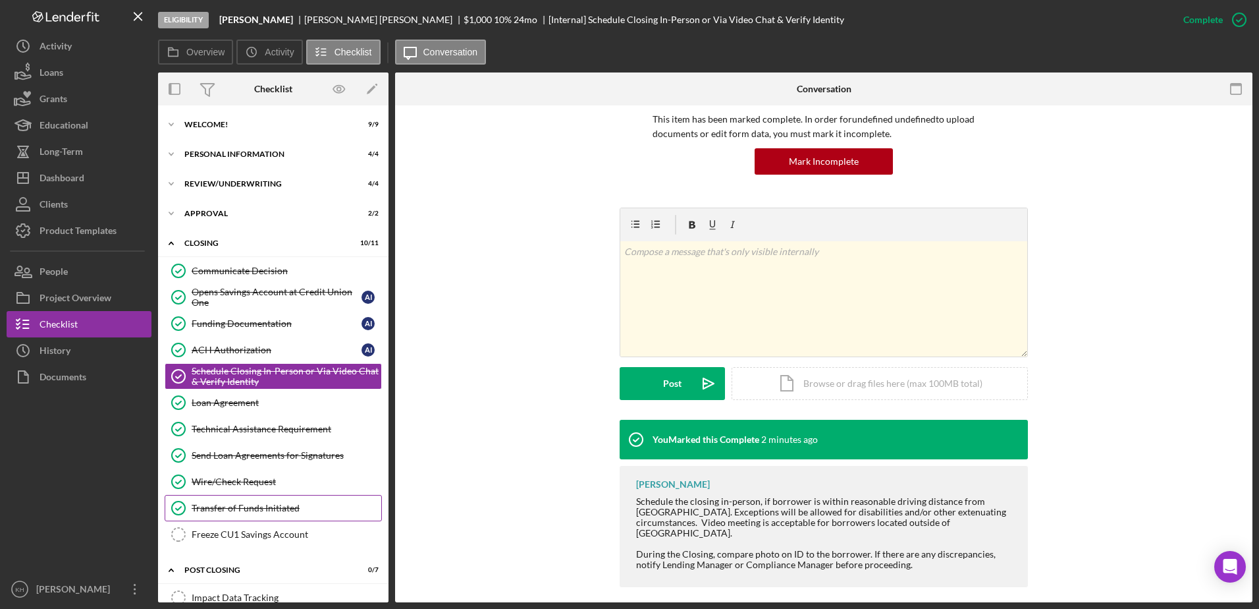
click at [263, 504] on div "Transfer of Funds Initiated" at bounding box center [287, 508] width 190 height 11
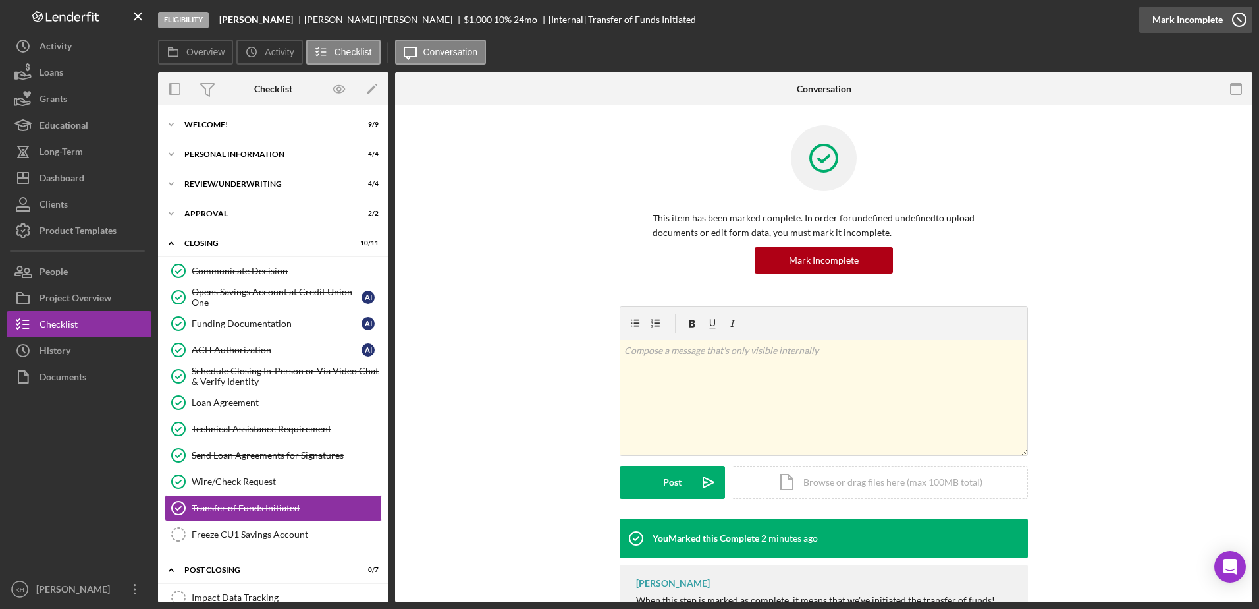
click at [1221, 20] on div "Mark Incomplete" at bounding box center [1188, 20] width 70 height 26
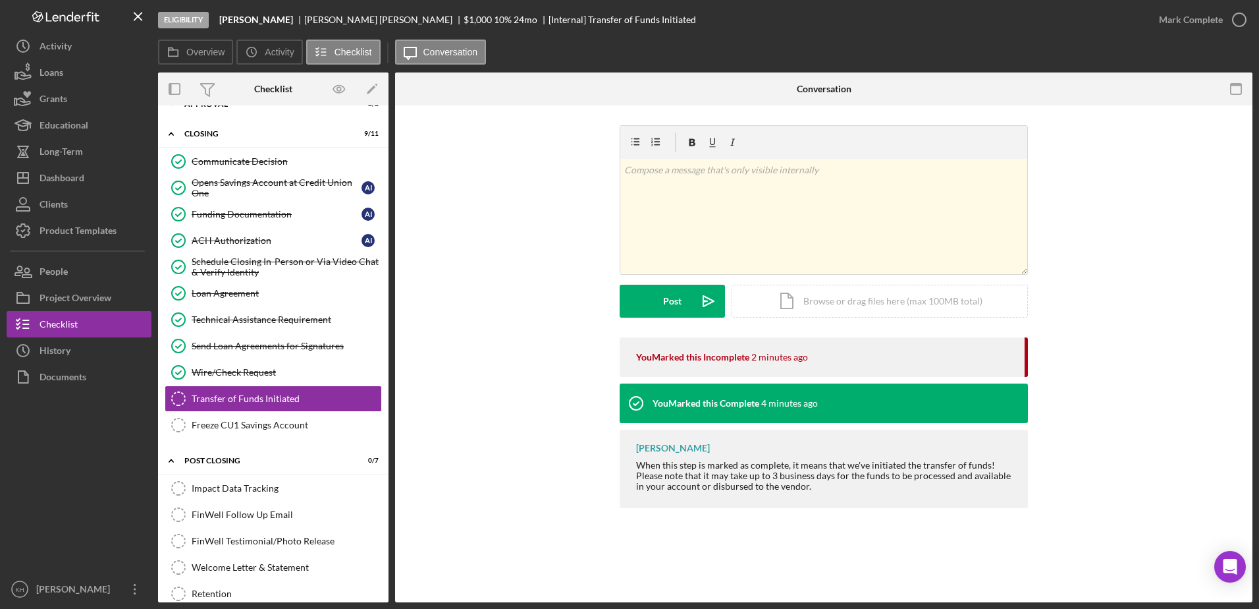
scroll to position [132, 0]
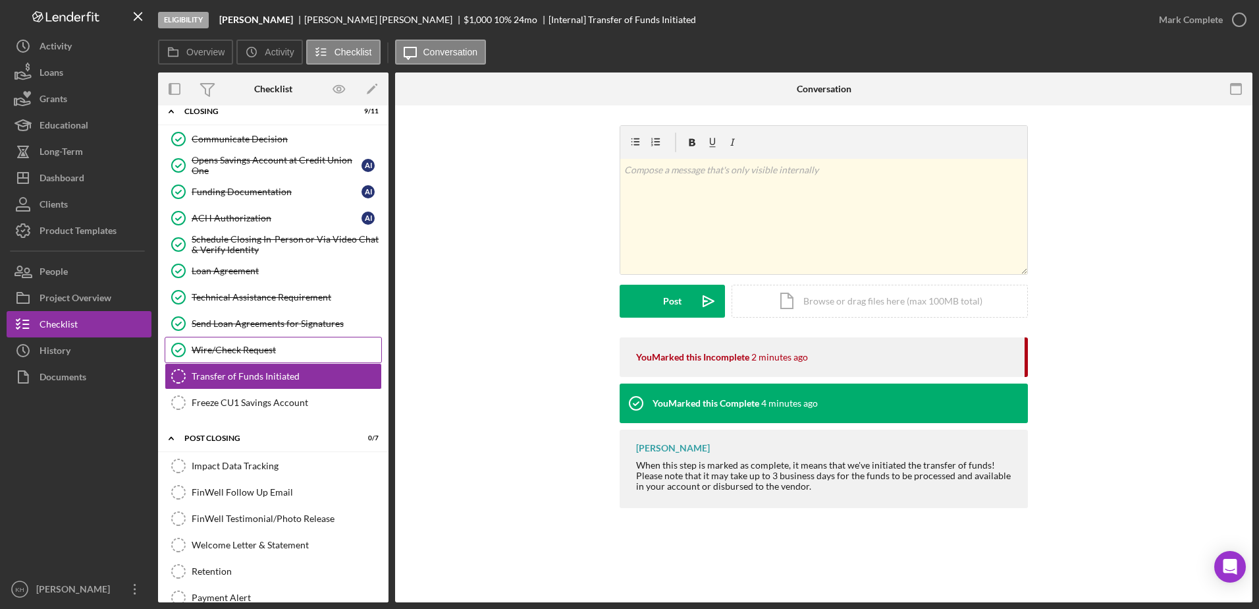
click at [253, 348] on div "Wire/Check Request" at bounding box center [287, 350] width 190 height 11
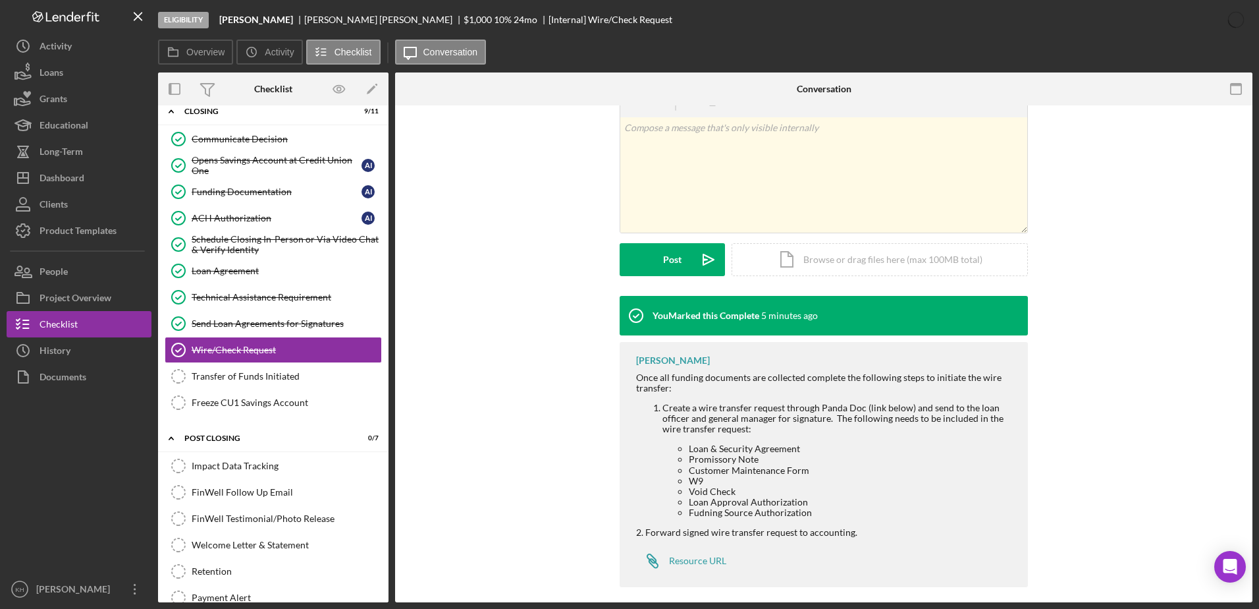
scroll to position [240, 0]
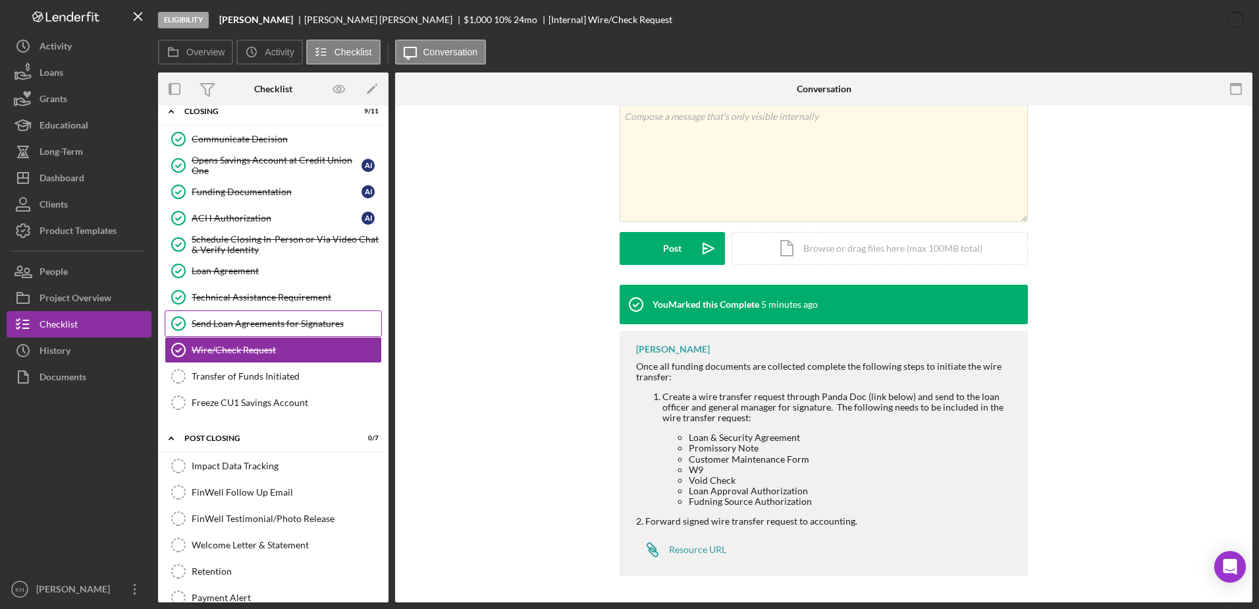
click at [235, 323] on div "Send Loan Agreements for Signatures" at bounding box center [287, 323] width 190 height 11
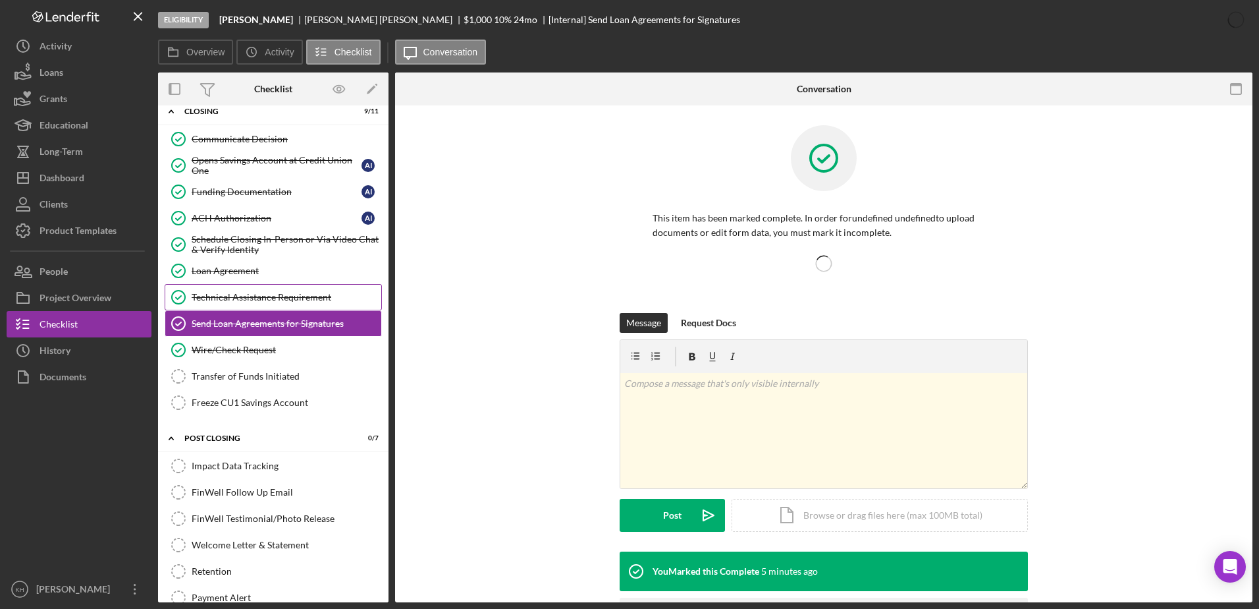
click at [246, 294] on div "Technical Assistance Requirement" at bounding box center [287, 297] width 190 height 11
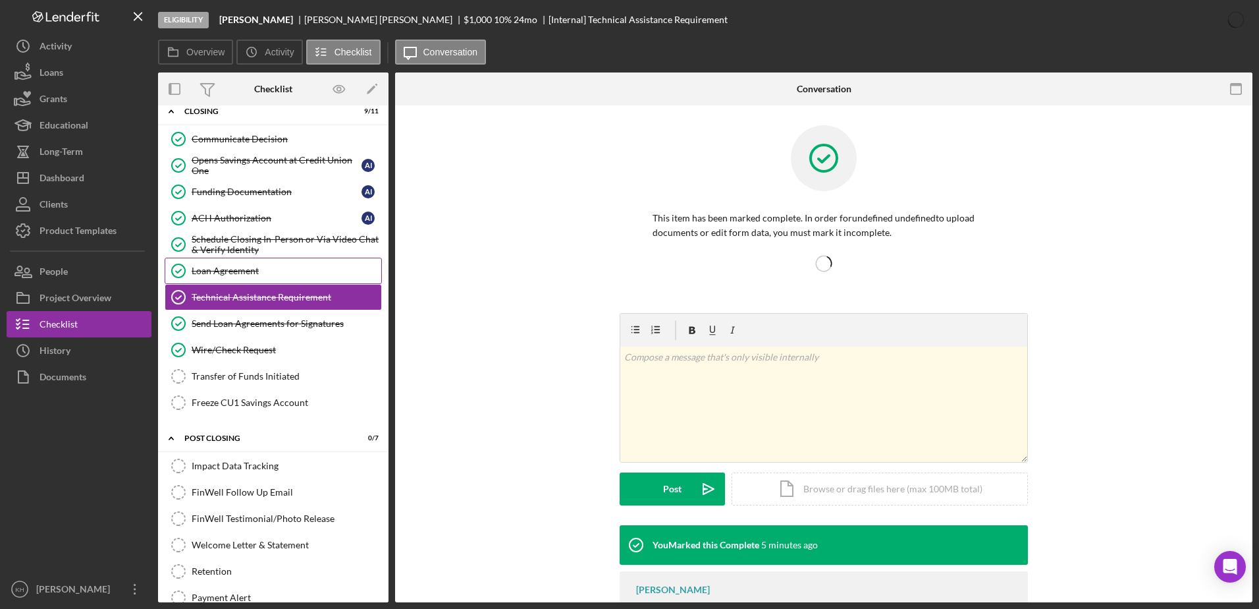
click at [225, 272] on div "Loan Agreement" at bounding box center [287, 270] width 190 height 11
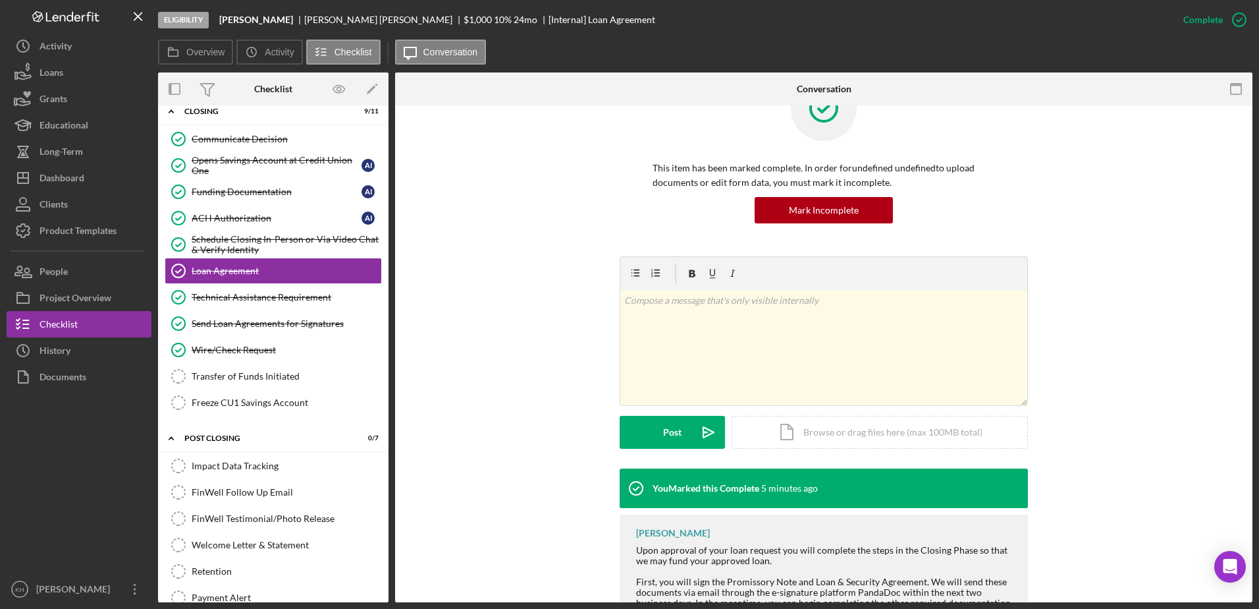
scroll to position [110, 0]
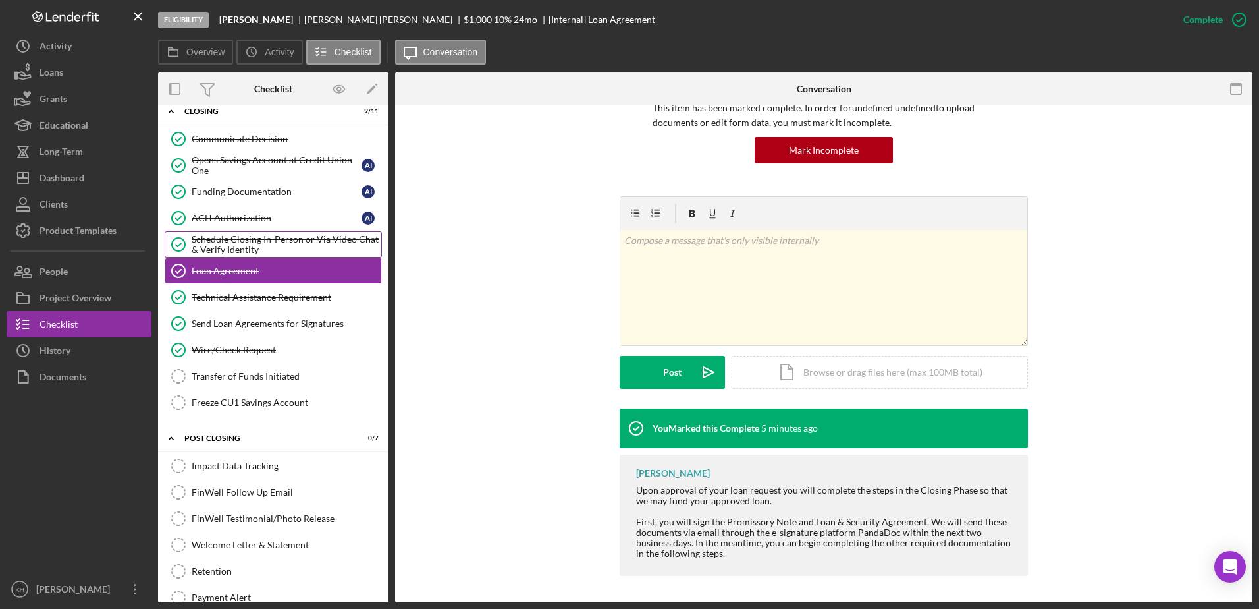
click at [238, 232] on link "Schedule Closing In-Person or Via Video Chat & Verify Identity Schedule Closing…" at bounding box center [273, 244] width 217 height 26
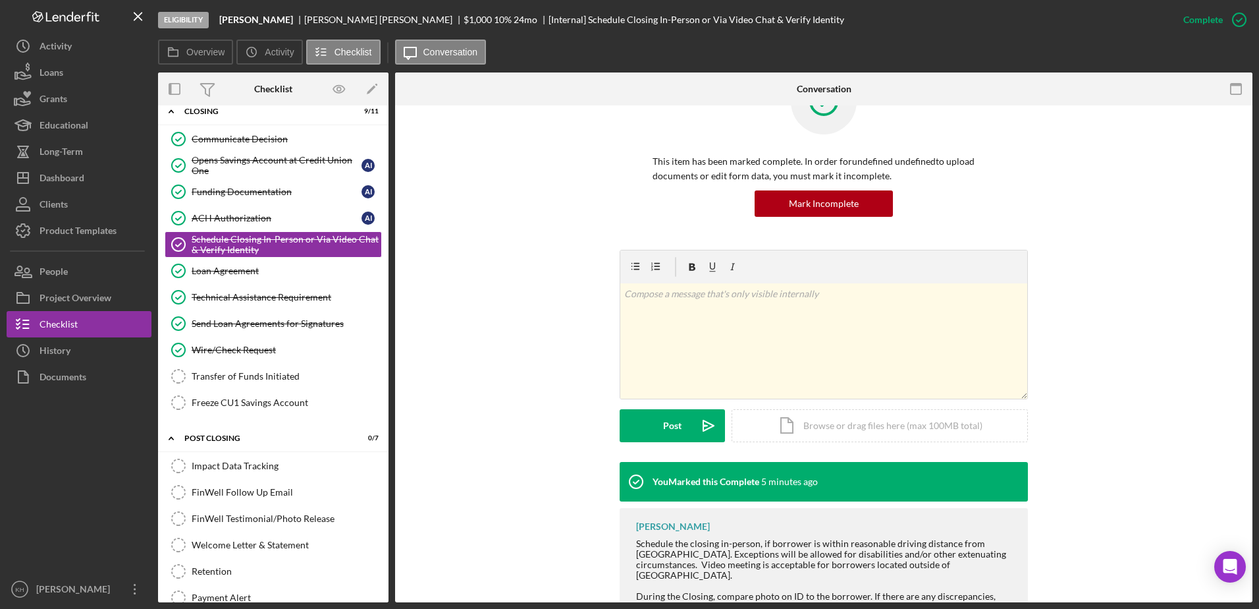
scroll to position [99, 0]
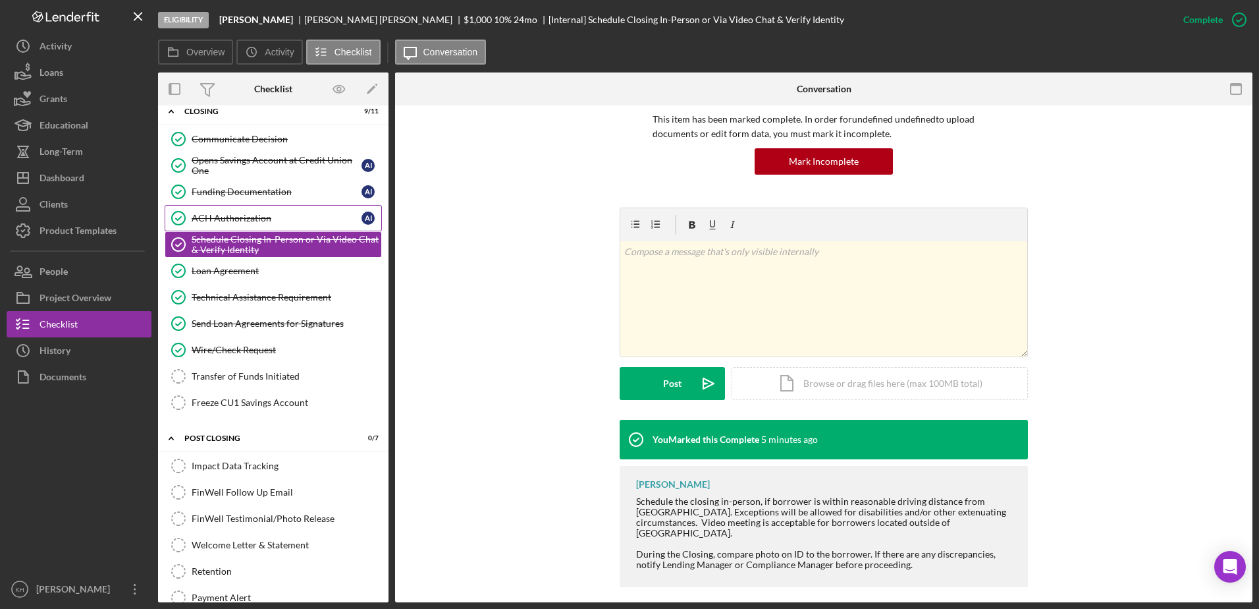
click at [269, 215] on div "ACH Authorization" at bounding box center [277, 218] width 170 height 11
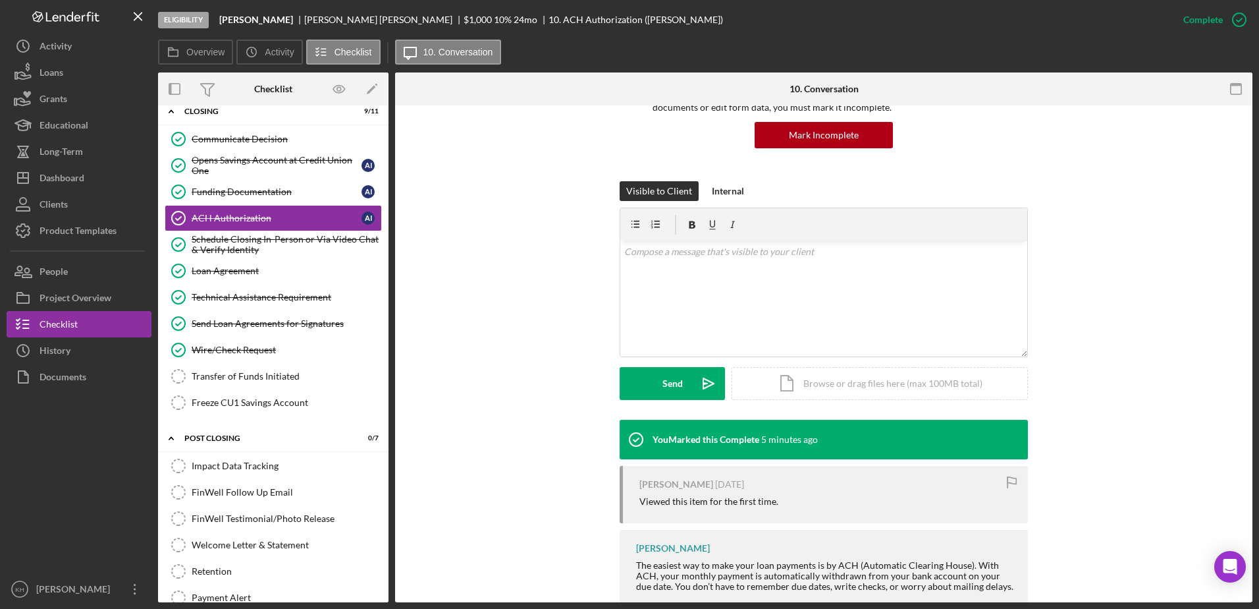
scroll to position [325, 0]
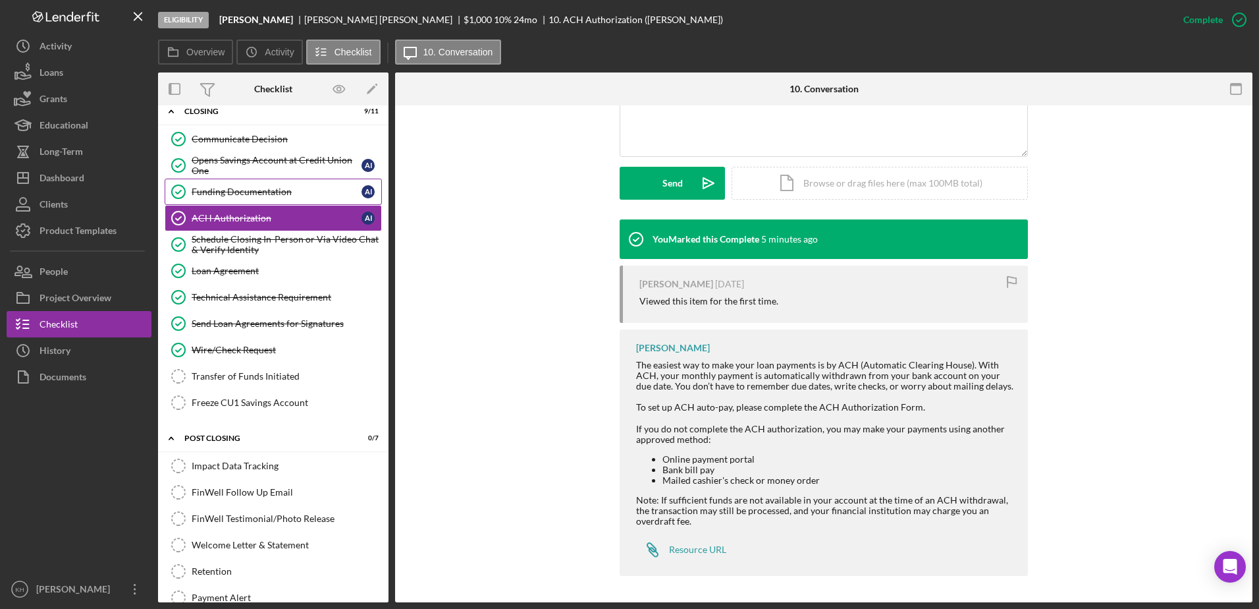
click at [244, 180] on link "Funding Documentation Funding Documentation A I" at bounding box center [273, 192] width 217 height 26
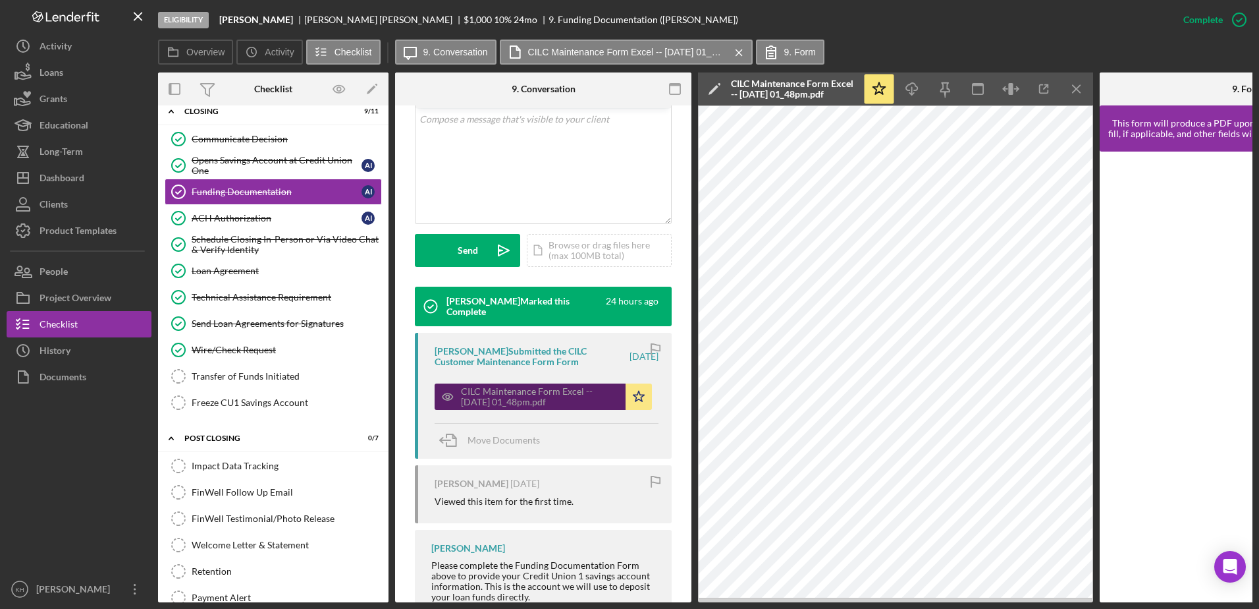
scroll to position [383, 0]
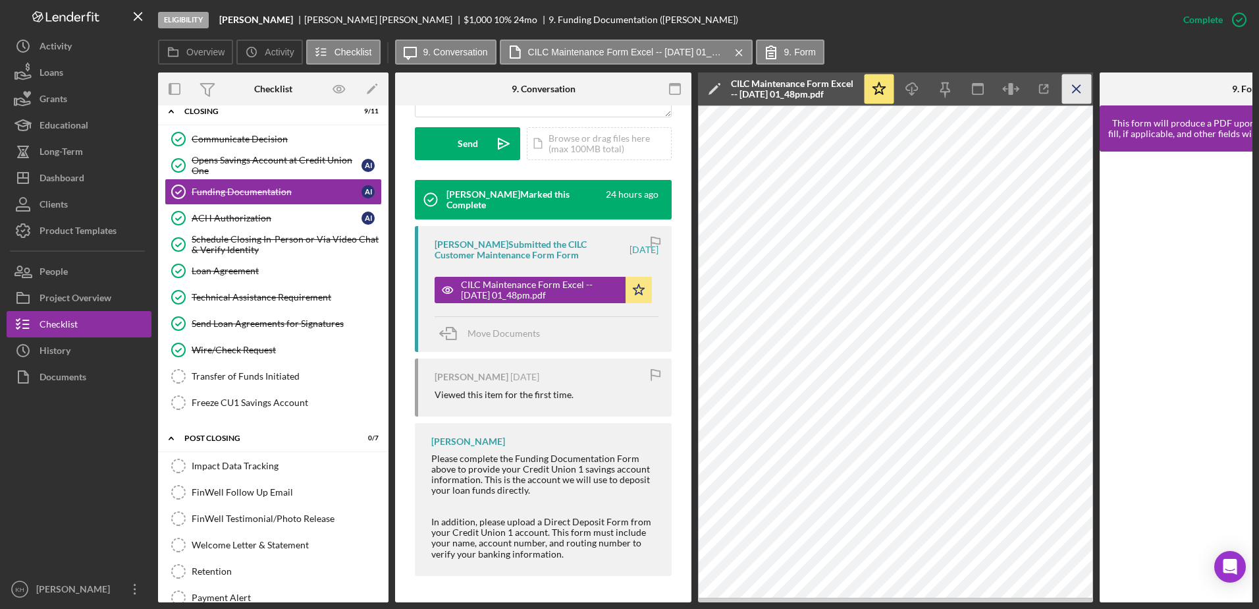
click at [1078, 88] on line "button" at bounding box center [1076, 88] width 7 height 7
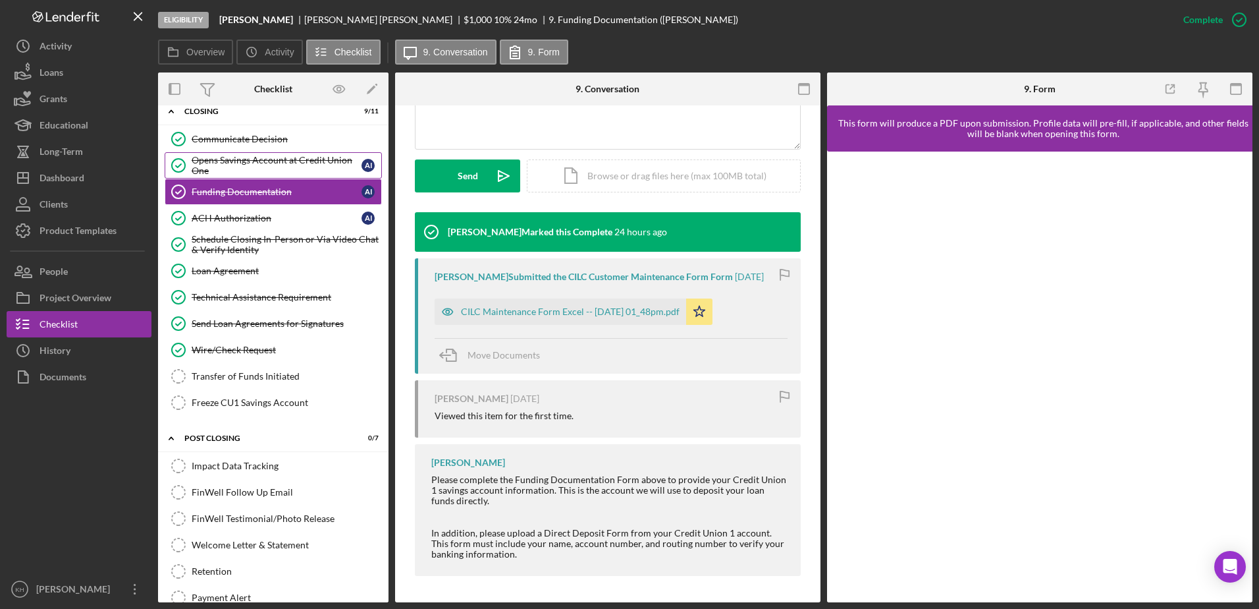
click at [230, 168] on div "Opens Savings Account at Credit Union One" at bounding box center [277, 165] width 170 height 21
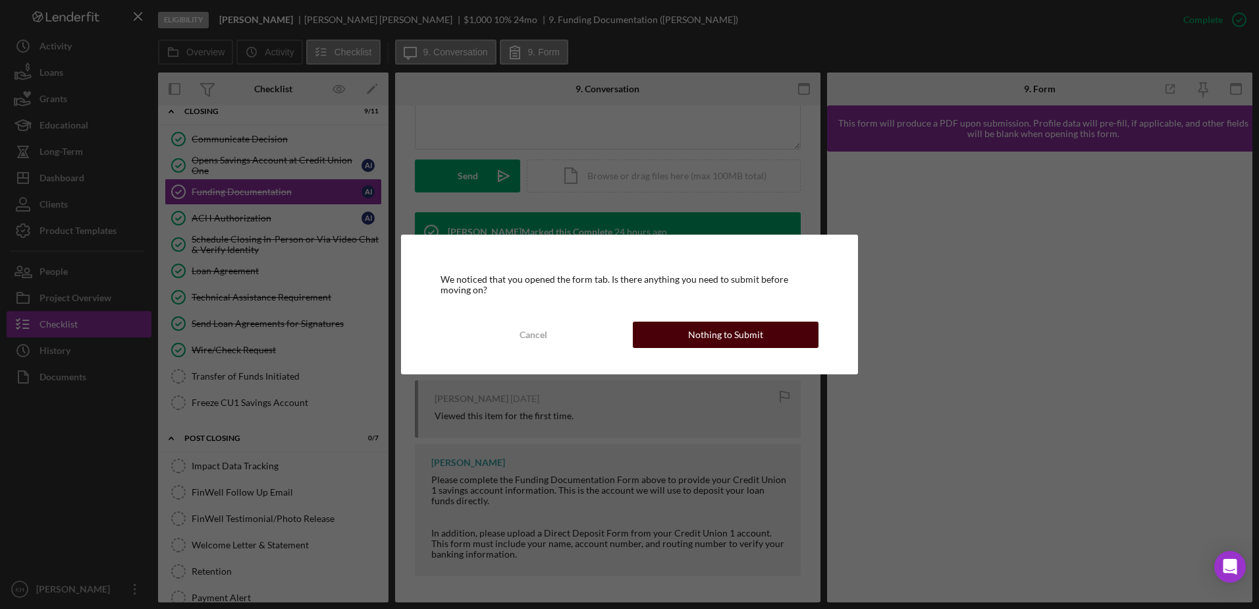
click at [710, 342] on div "Nothing to Submit" at bounding box center [725, 334] width 75 height 26
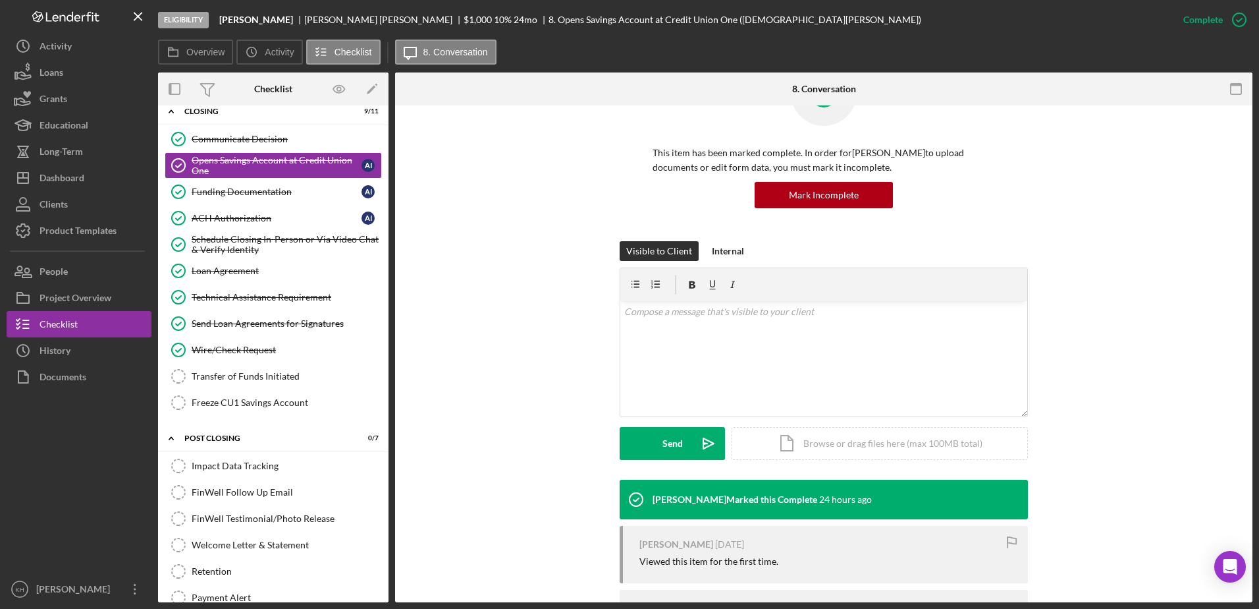
scroll to position [232, 0]
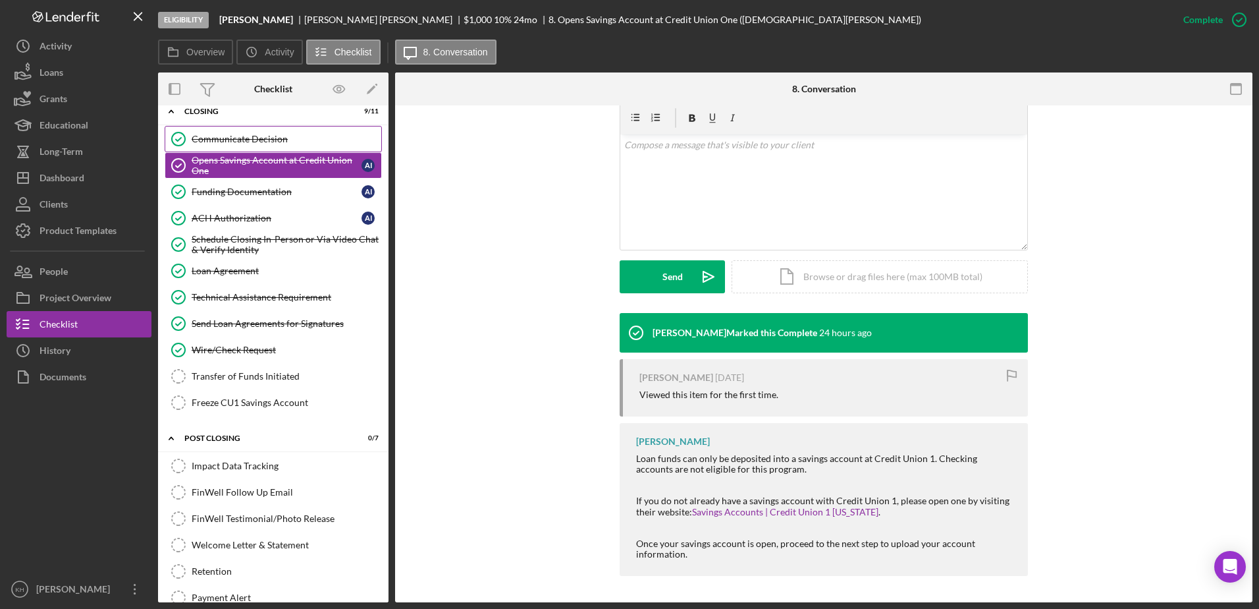
click at [225, 132] on link "Communicate Decision Communicate Decision" at bounding box center [273, 139] width 217 height 26
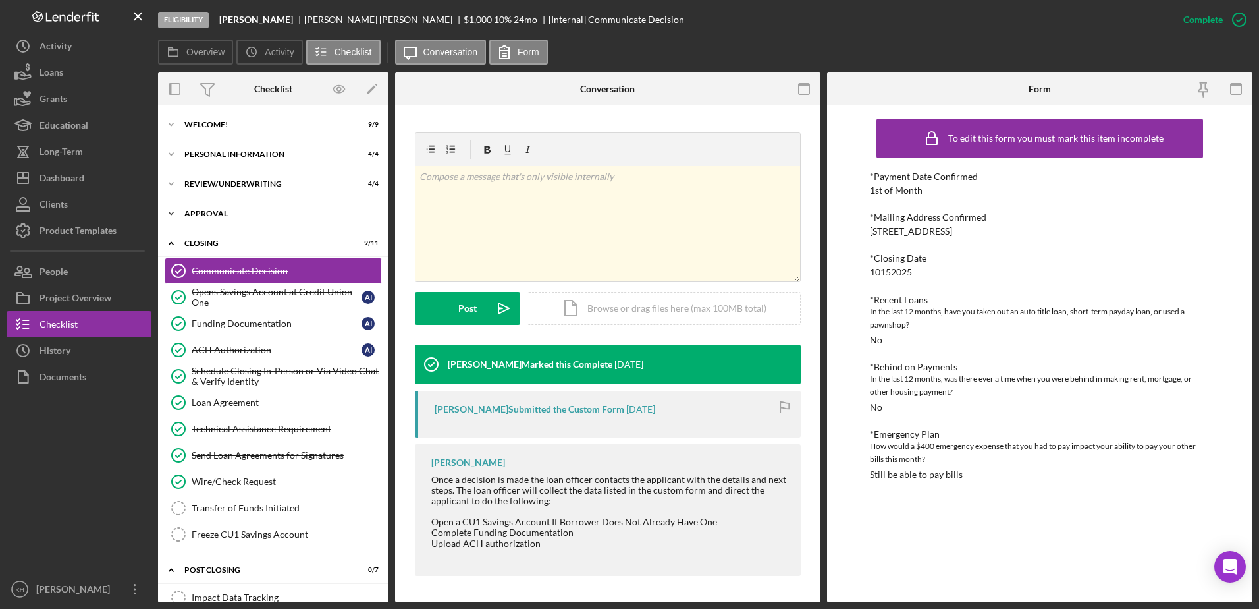
click at [171, 207] on icon "Icon/Expander" at bounding box center [171, 213] width 26 height 26
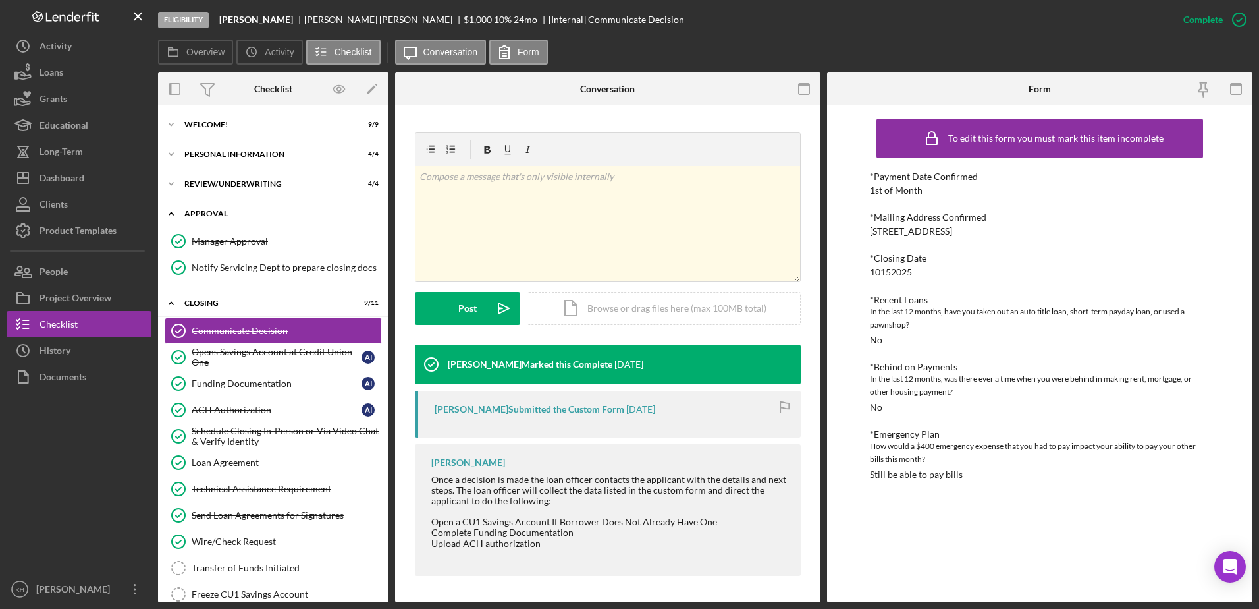
click at [177, 216] on icon "Icon/Expander" at bounding box center [171, 213] width 26 height 26
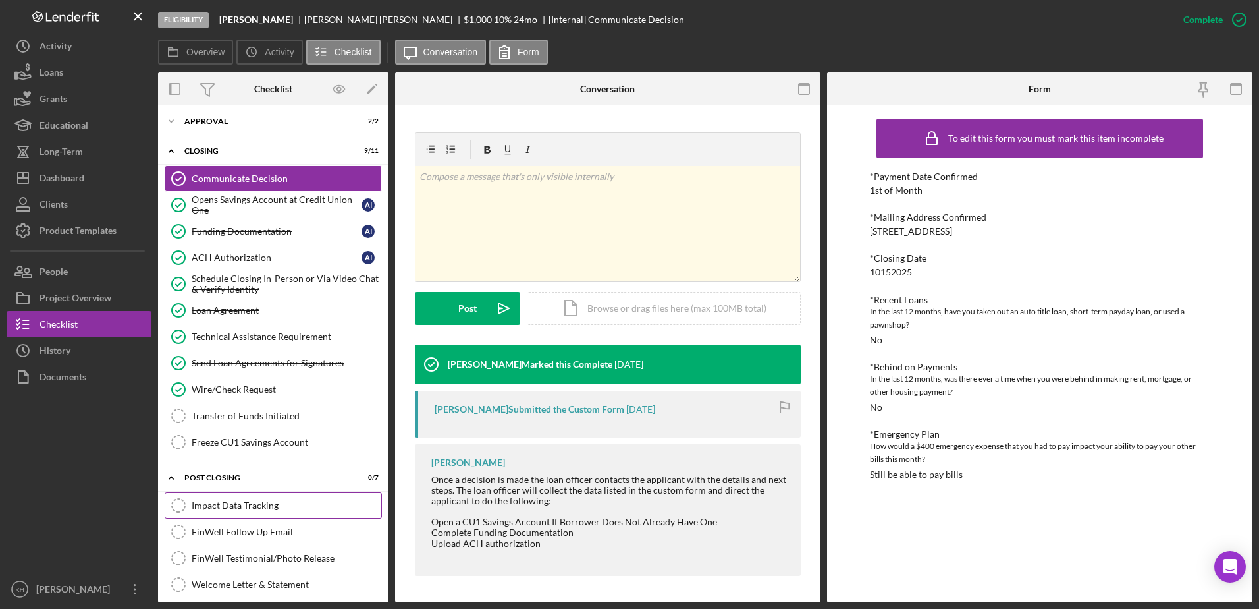
scroll to position [132, 0]
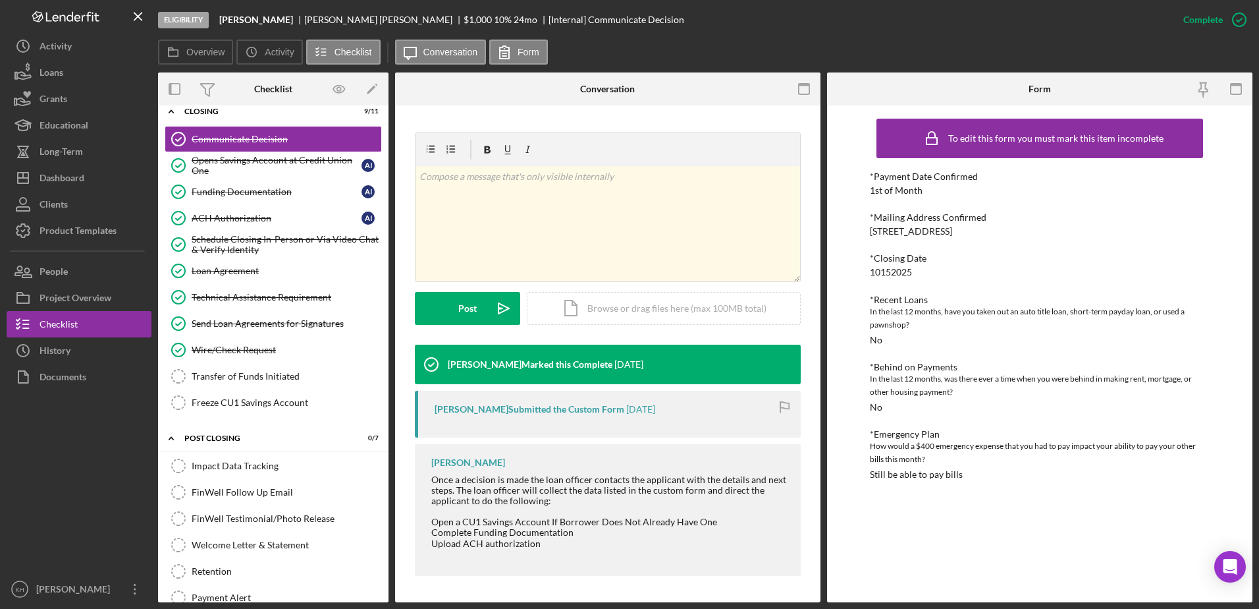
drag, startPoint x: 269, startPoint y: 376, endPoint x: 385, endPoint y: 122, distance: 279.2
click at [269, 376] on div "Transfer of Funds Initiated" at bounding box center [287, 376] width 190 height 11
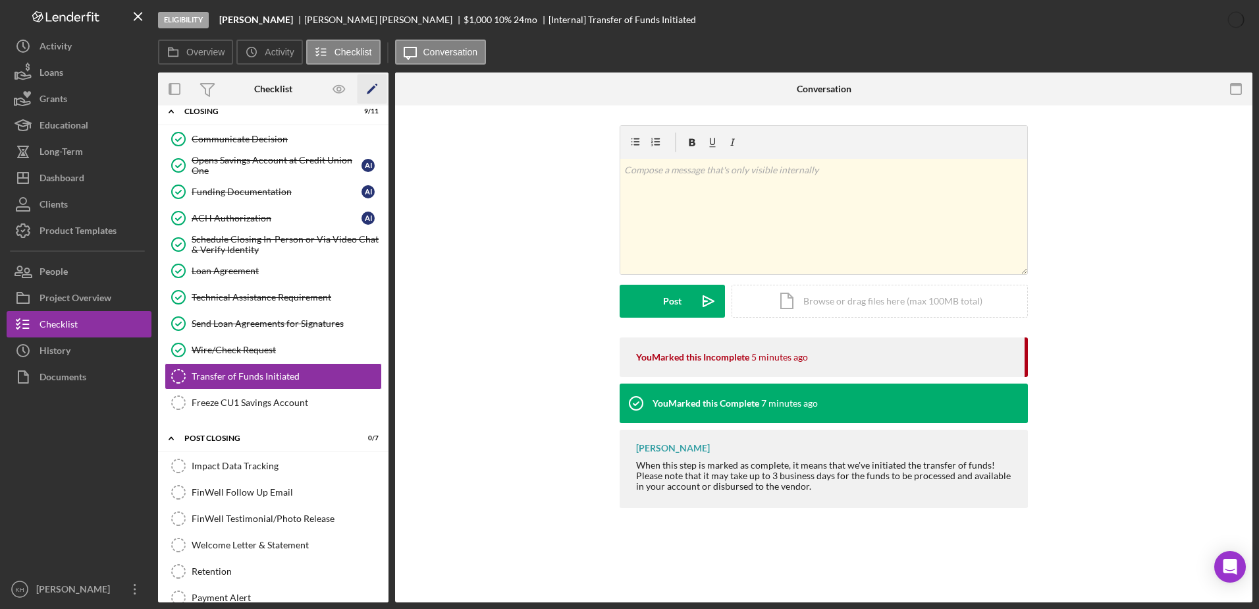
click at [376, 83] on icon "Icon/Edit" at bounding box center [373, 89] width 30 height 30
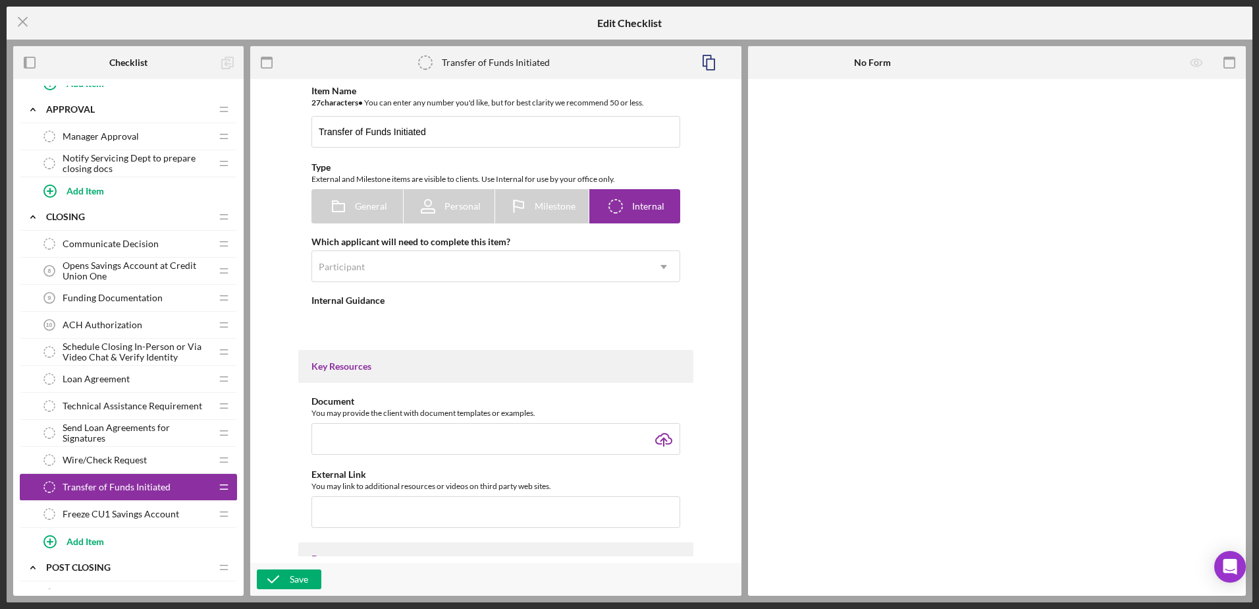
scroll to position [659, 0]
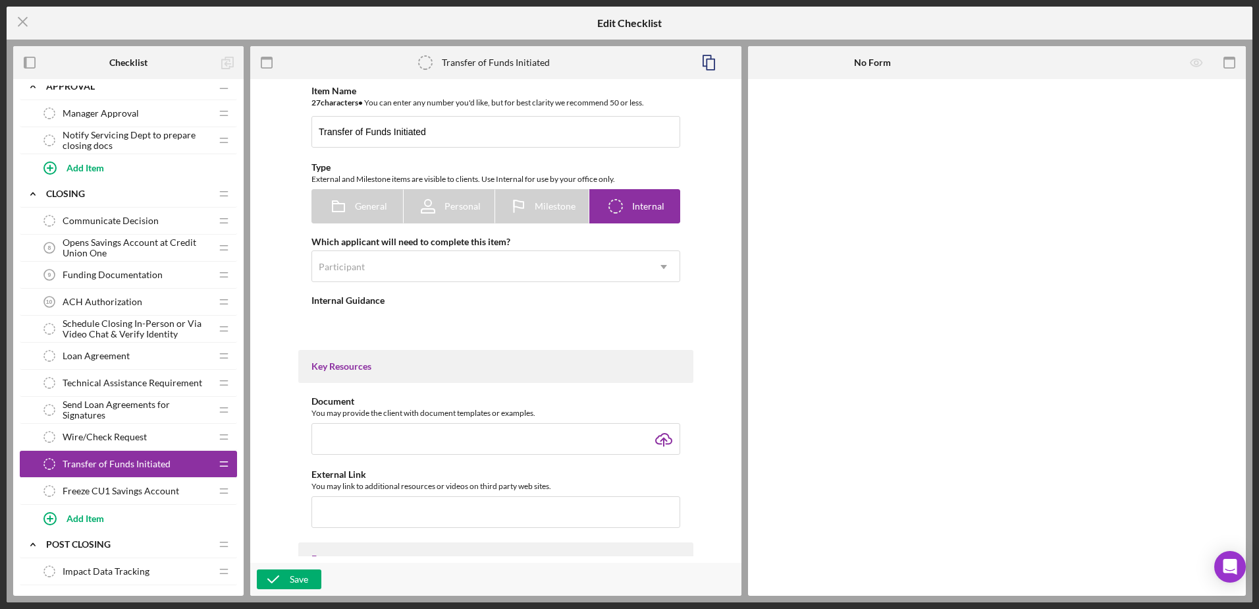
type textarea "<div>When this step is marked as complete, it means that we've initiated the tr…"
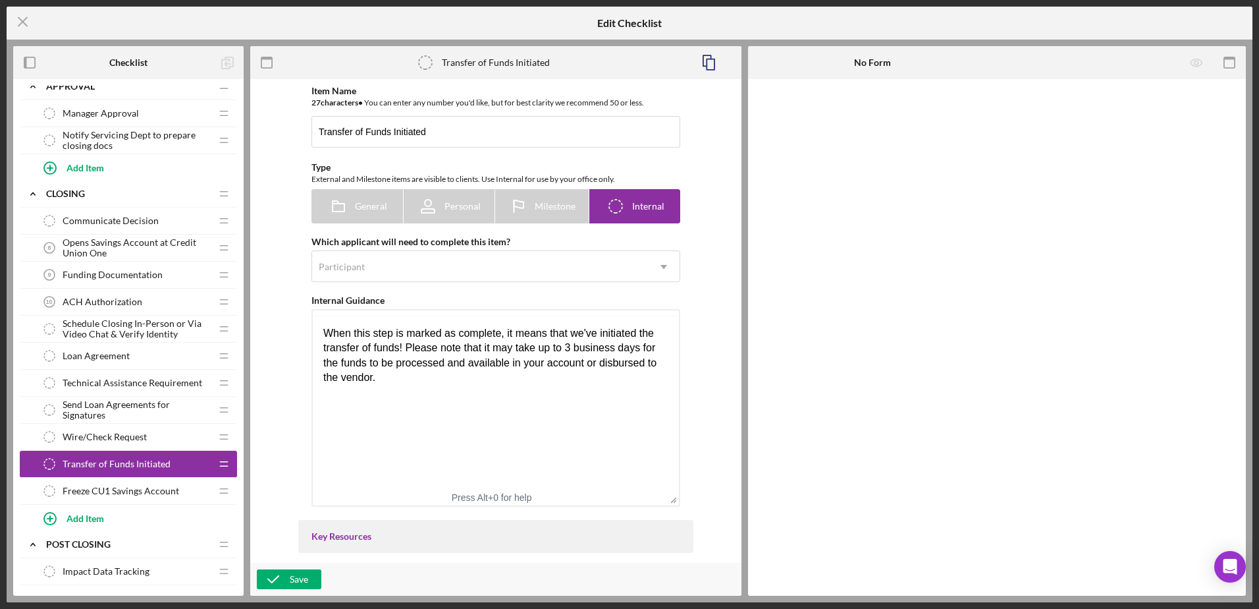
scroll to position [0, 0]
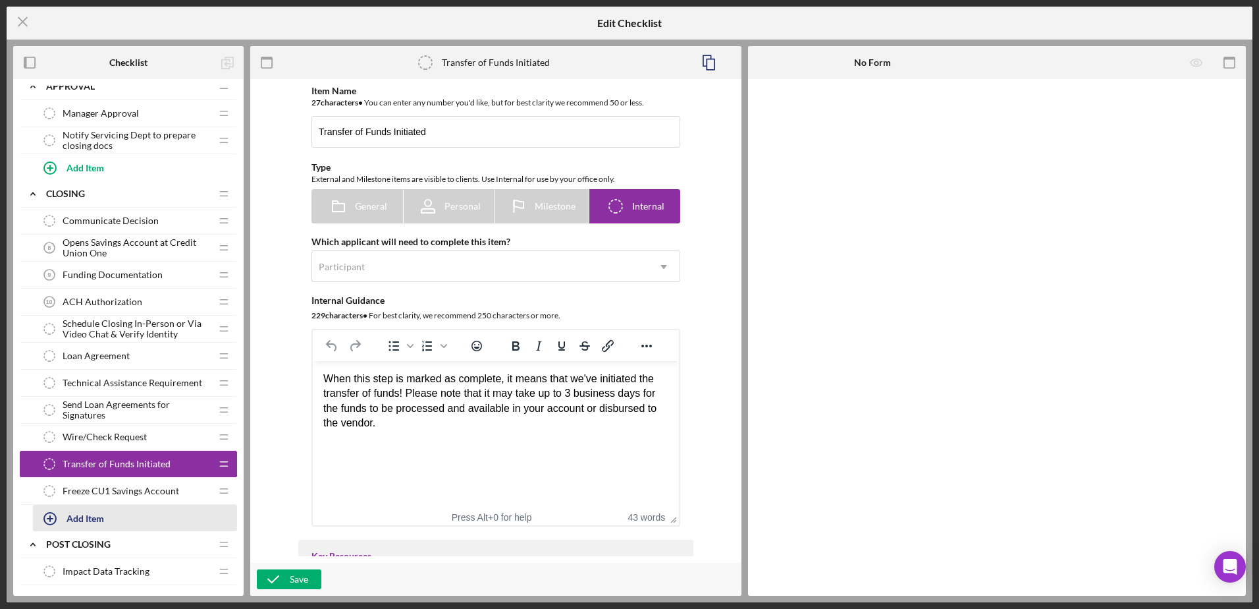
click at [82, 518] on div "Add Item" at bounding box center [86, 517] width 38 height 25
type input "W-9"
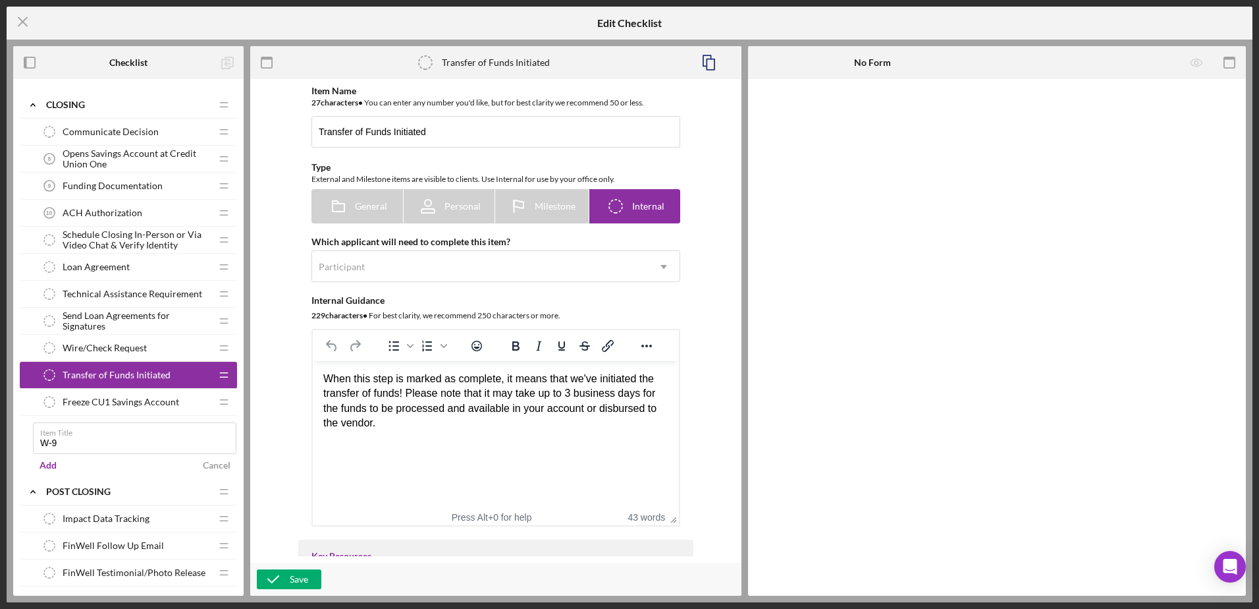
scroll to position [790, 0]
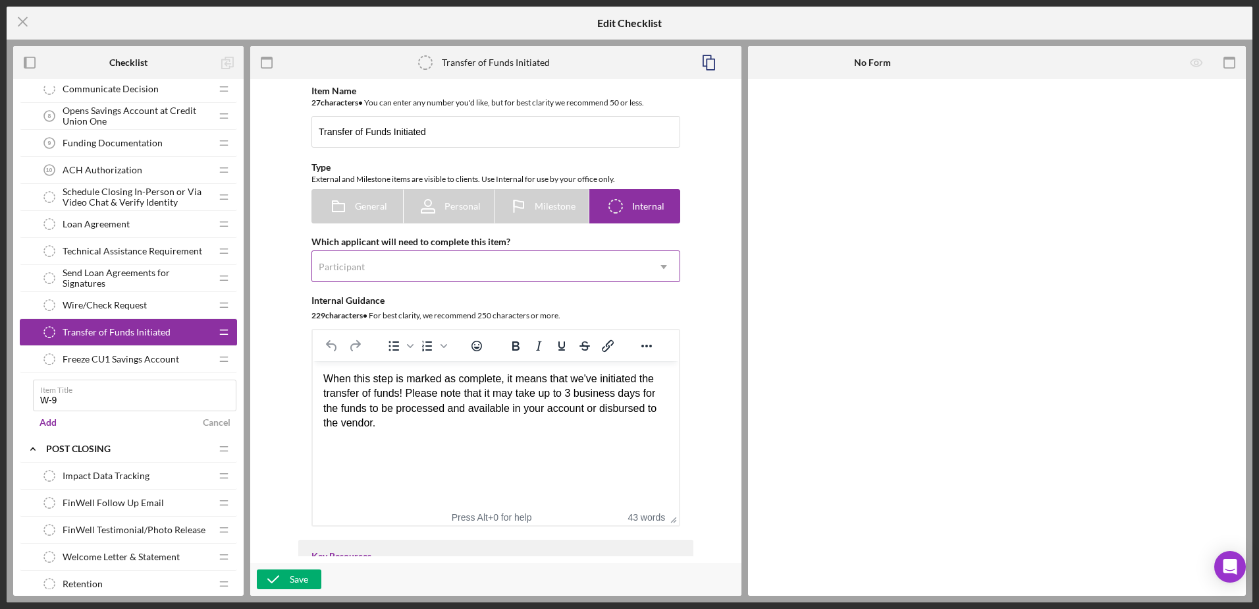
click at [665, 268] on icon "Icon/Dropdown Arrow" at bounding box center [664, 267] width 32 height 32
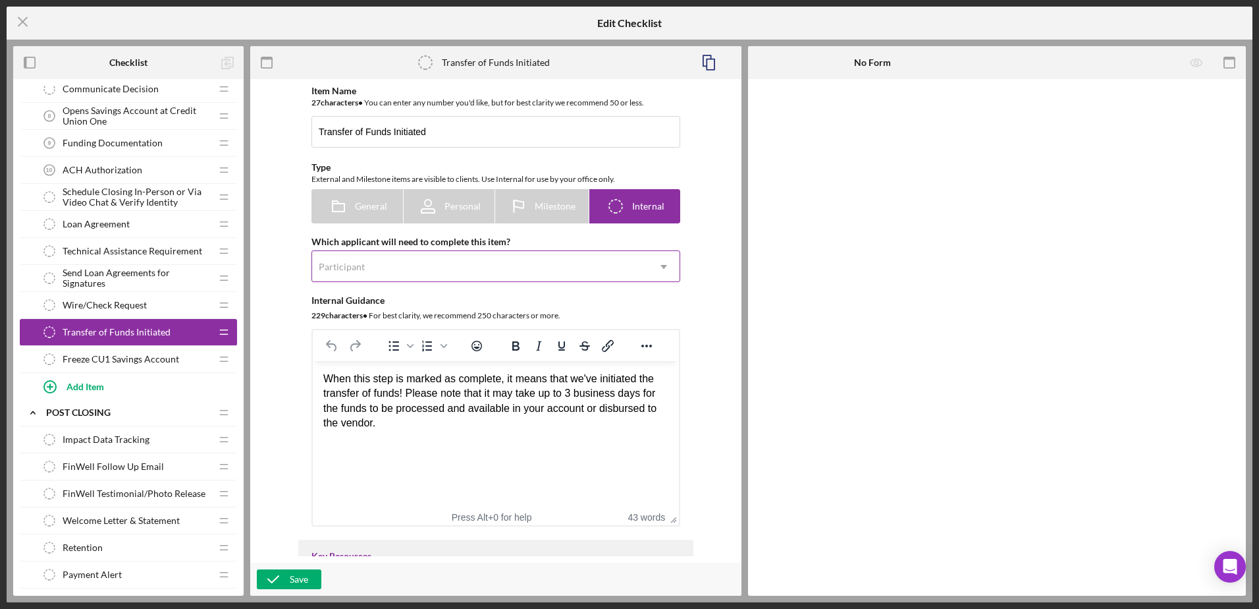
click at [667, 268] on icon "Icon/Dropdown Arrow" at bounding box center [664, 267] width 32 height 32
click at [85, 386] on div "Add Item" at bounding box center [86, 385] width 38 height 25
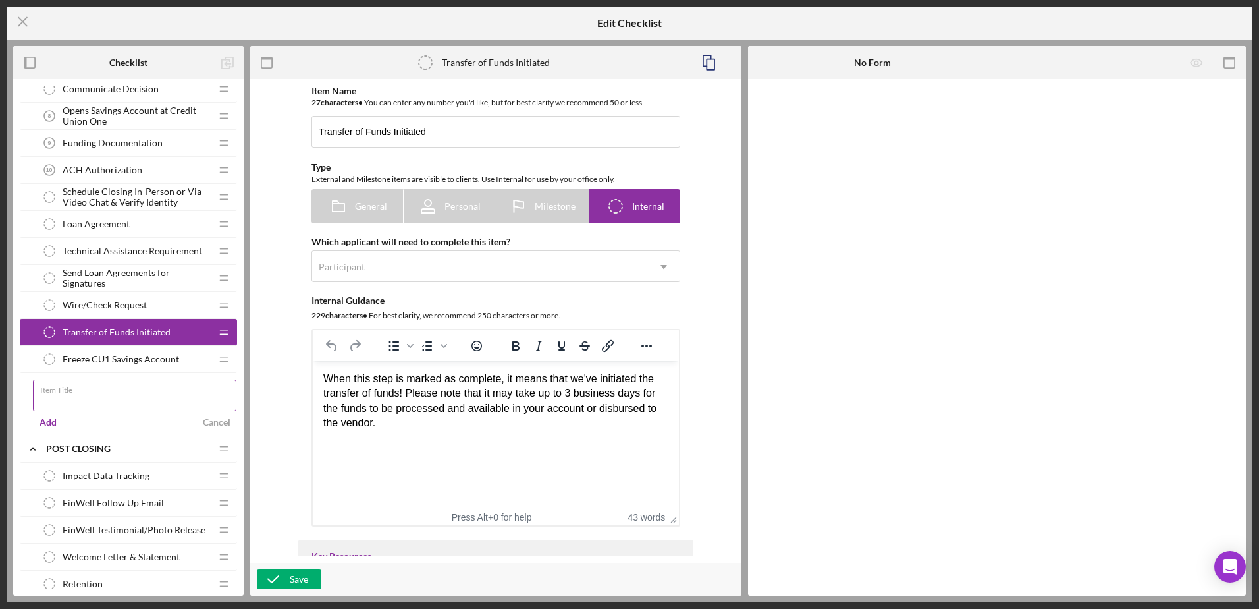
click at [90, 401] on input "Item Title" at bounding box center [135, 395] width 204 height 32
type input "W-9"
click at [52, 418] on div "Add" at bounding box center [48, 422] width 17 height 20
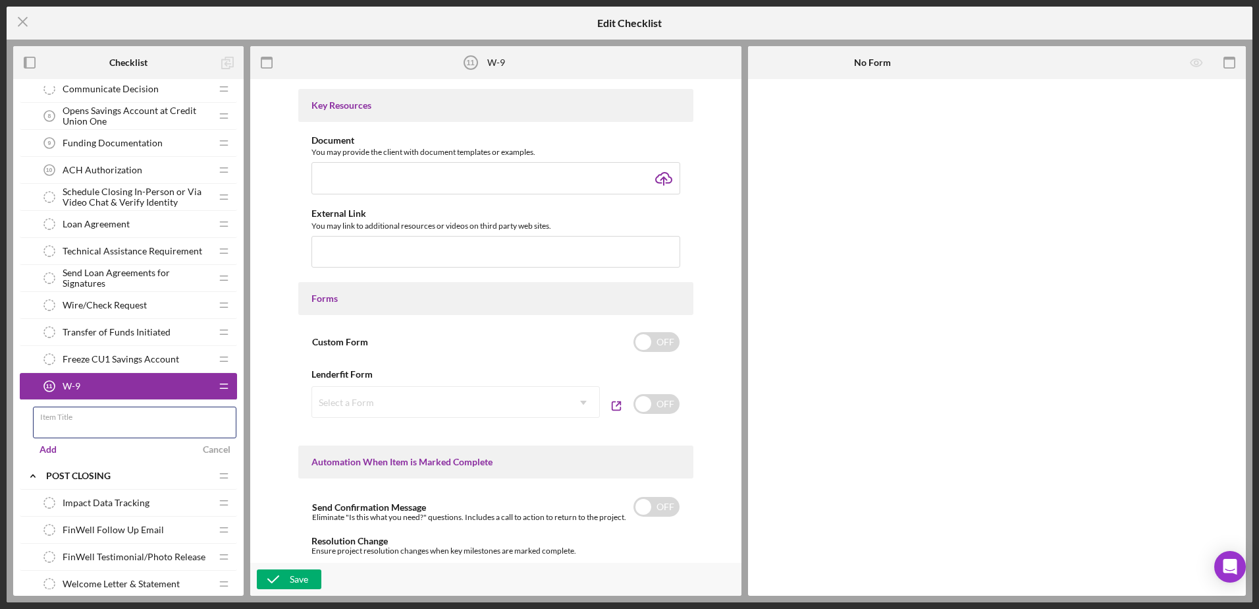
scroll to position [461, 0]
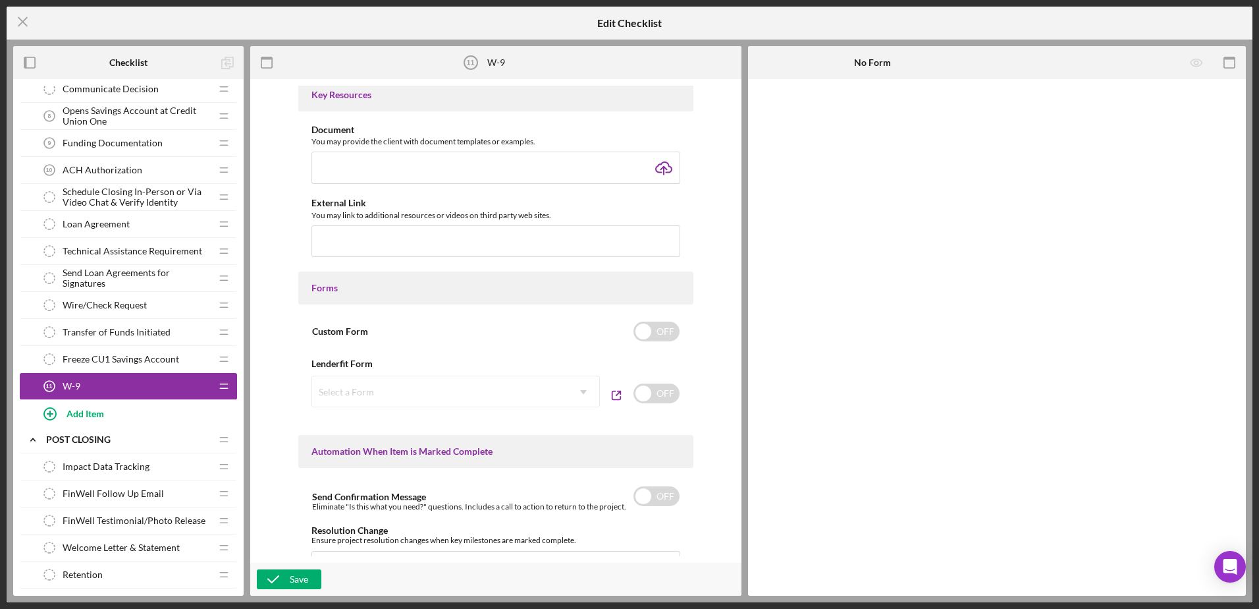
click at [580, 394] on div "Select a Form Icon/Dropdown Arrow" at bounding box center [456, 391] width 289 height 32
click at [648, 395] on input "checkbox" at bounding box center [657, 393] width 46 height 20
checkbox input "true"
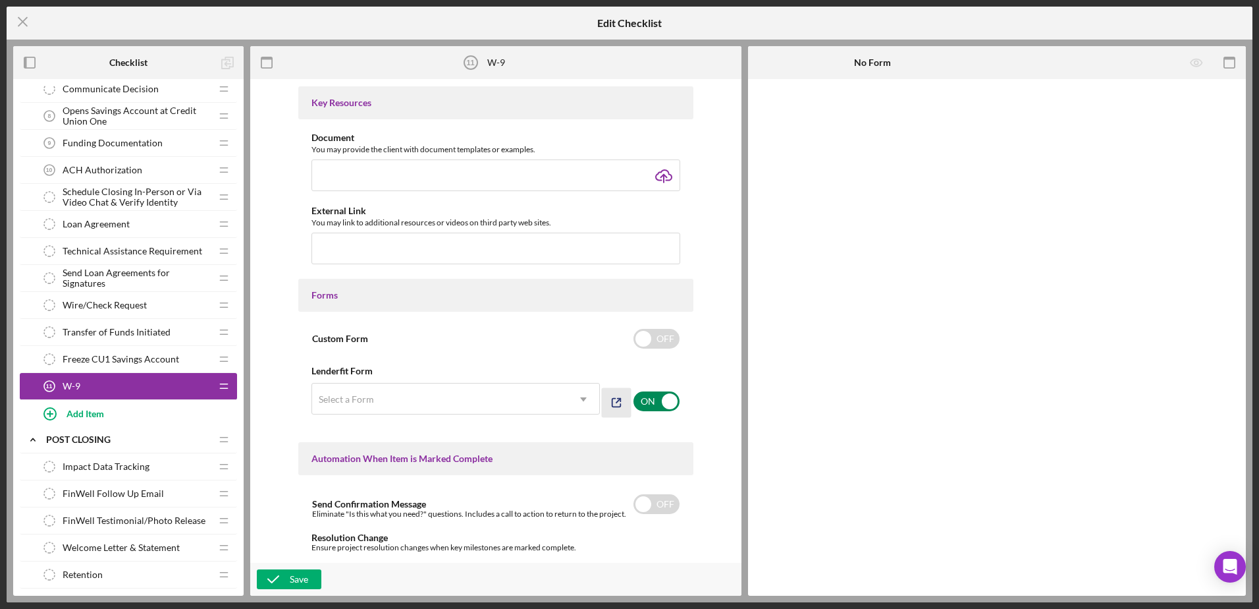
scroll to position [469, 0]
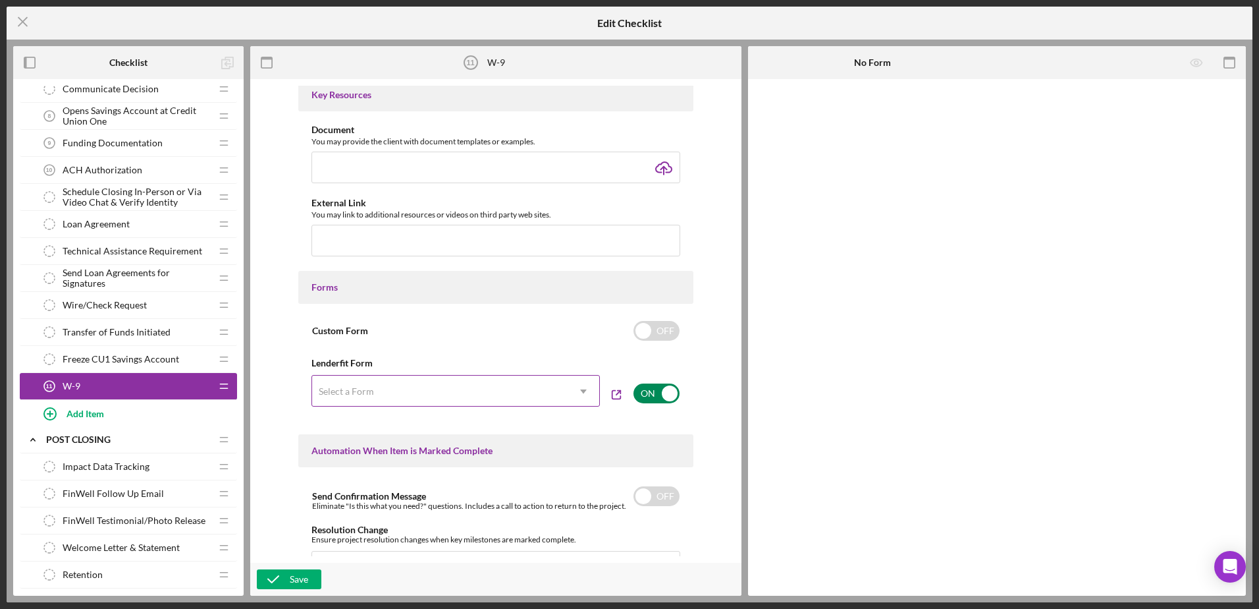
click at [584, 390] on icon "Icon/Dropdown Arrow" at bounding box center [584, 391] width 32 height 32
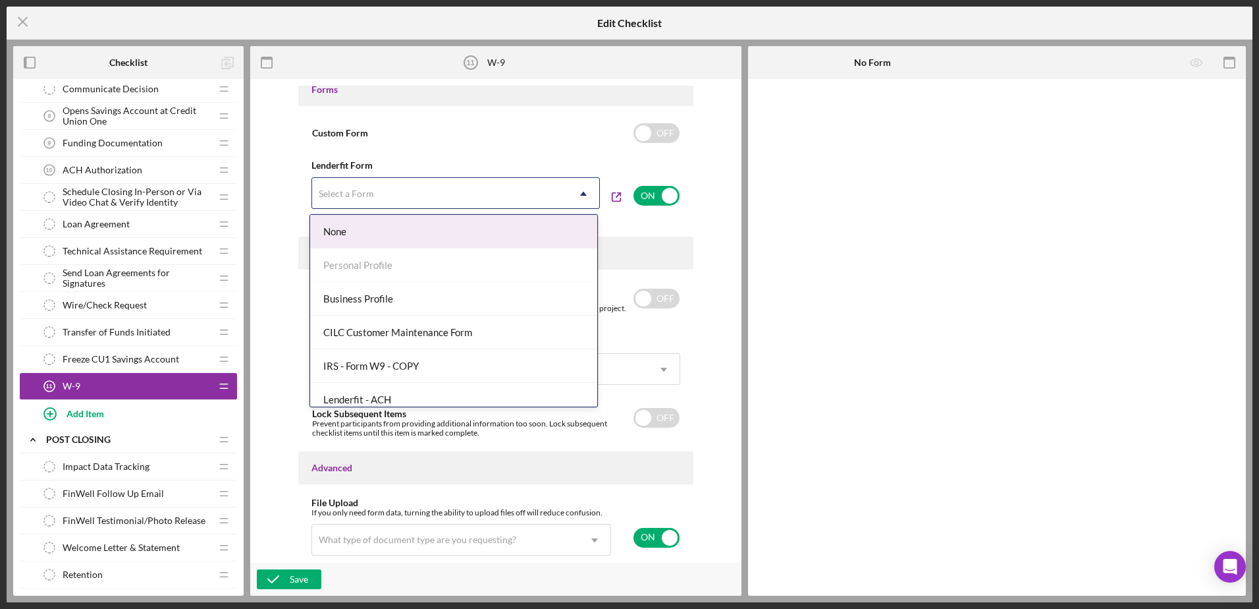
scroll to position [66, 0]
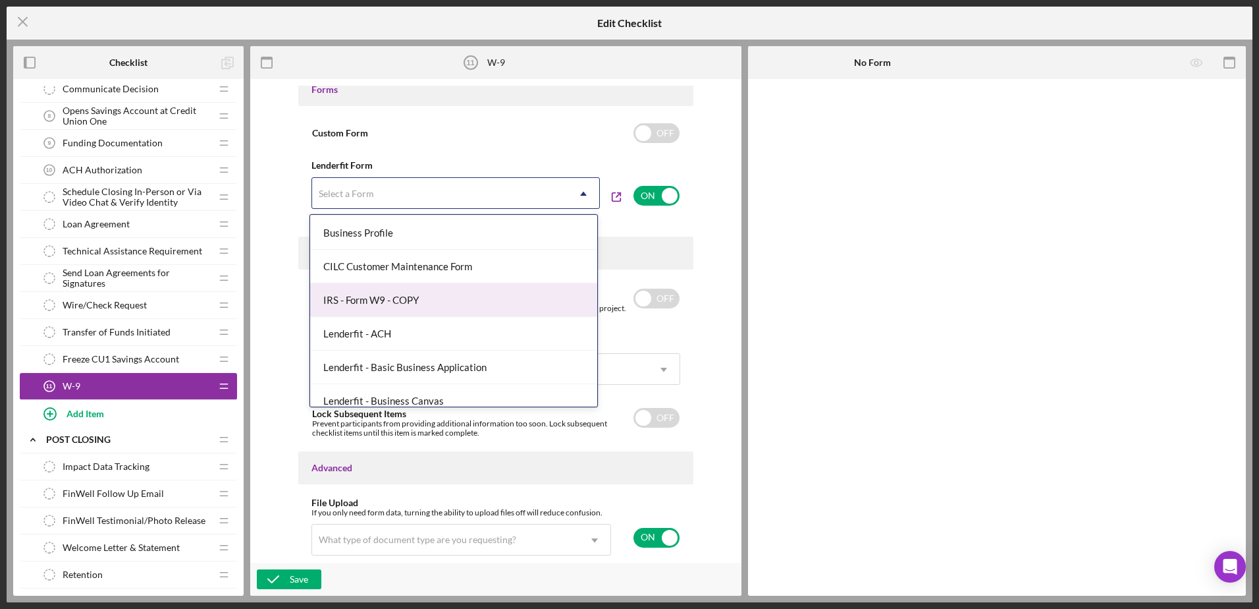
click at [358, 301] on div "IRS - Form W9 - COPY" at bounding box center [453, 300] width 287 height 34
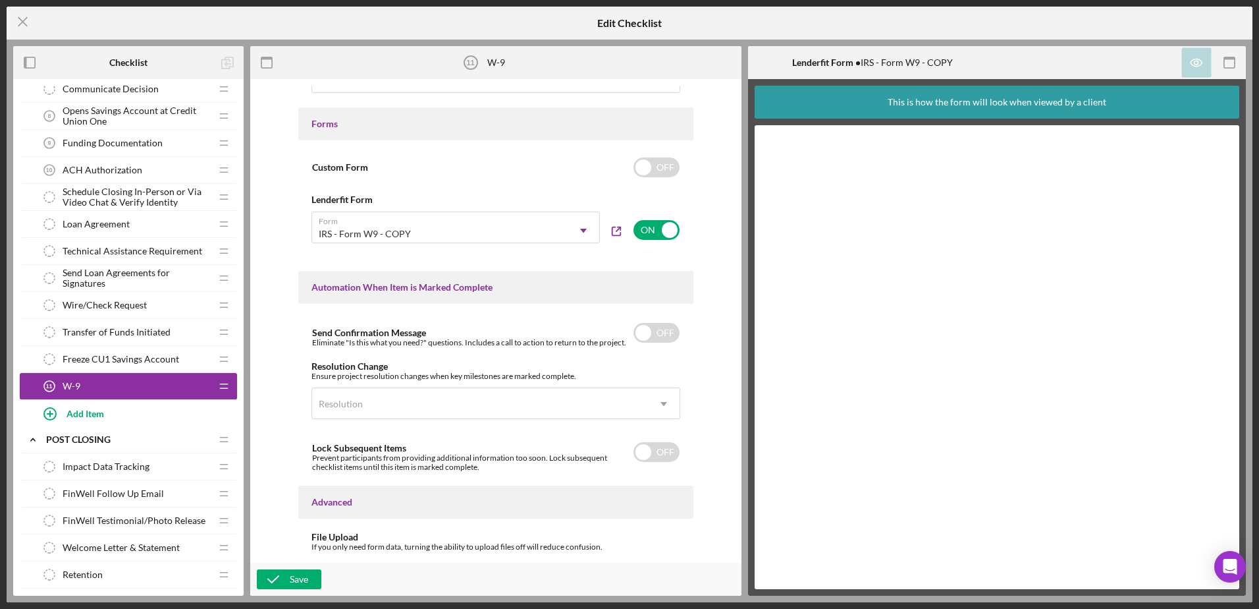
scroll to position [601, 0]
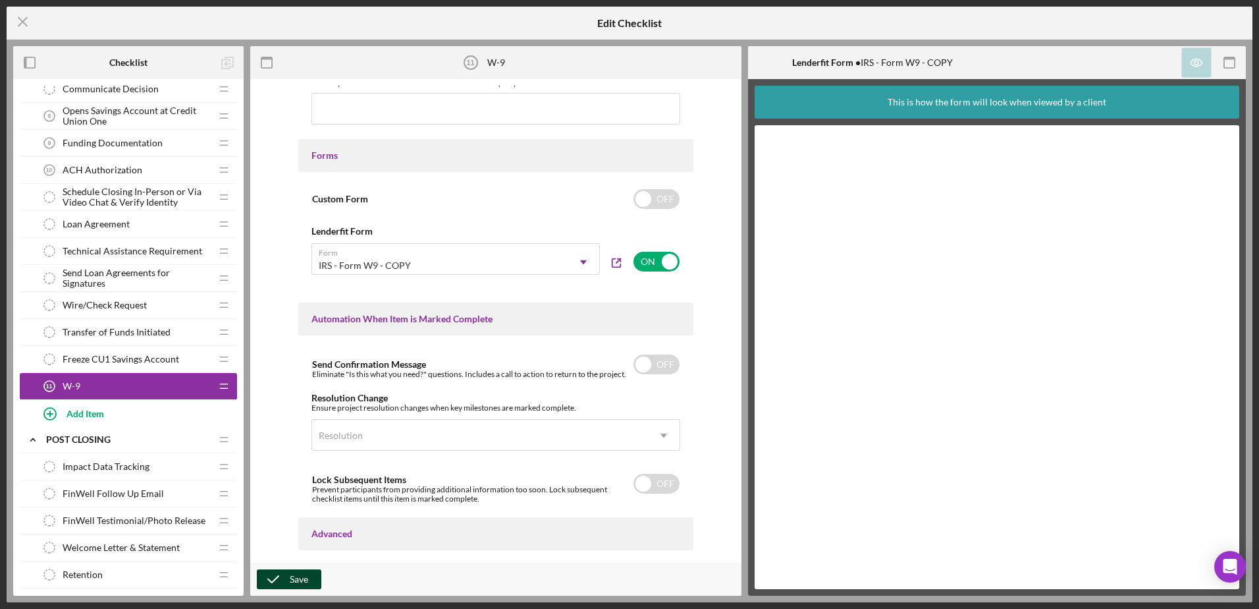
click at [281, 581] on icon "button" at bounding box center [273, 579] width 33 height 33
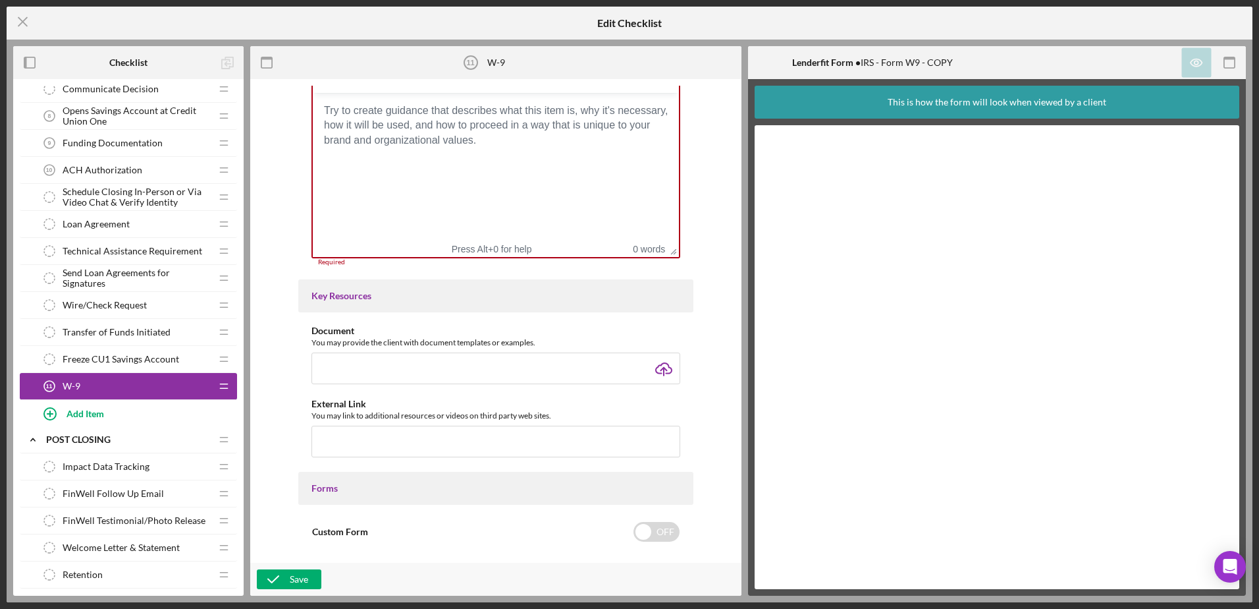
scroll to position [243, 0]
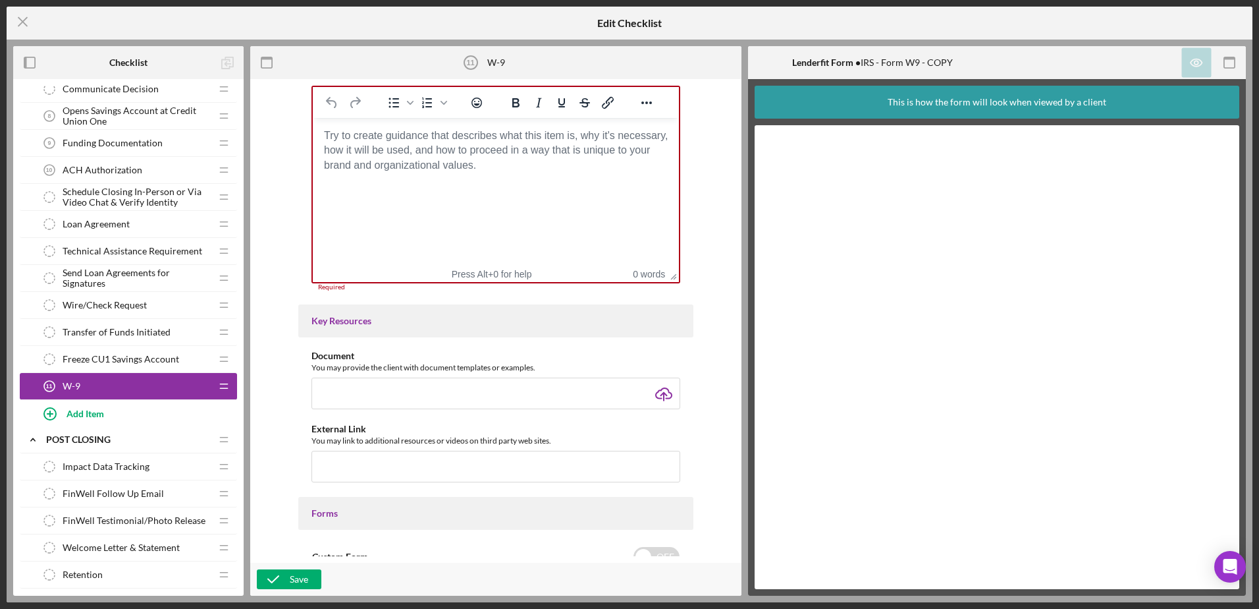
click at [444, 143] on body "Rich Text Area. Press ALT-0 for help." at bounding box center [495, 135] width 345 height 14
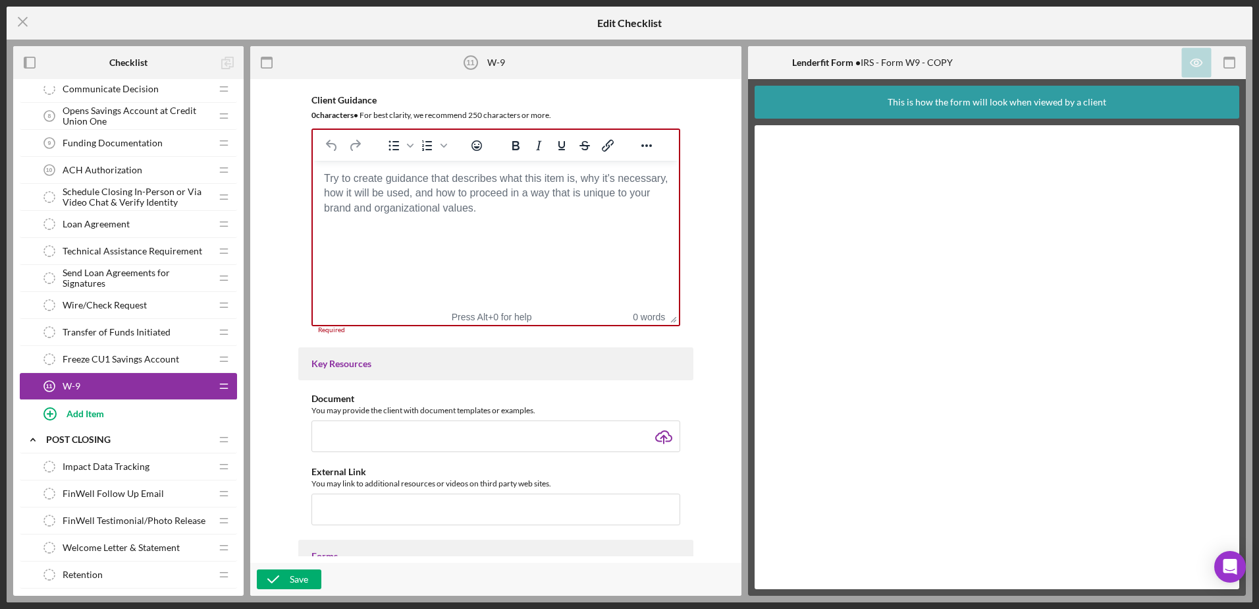
scroll to position [177, 0]
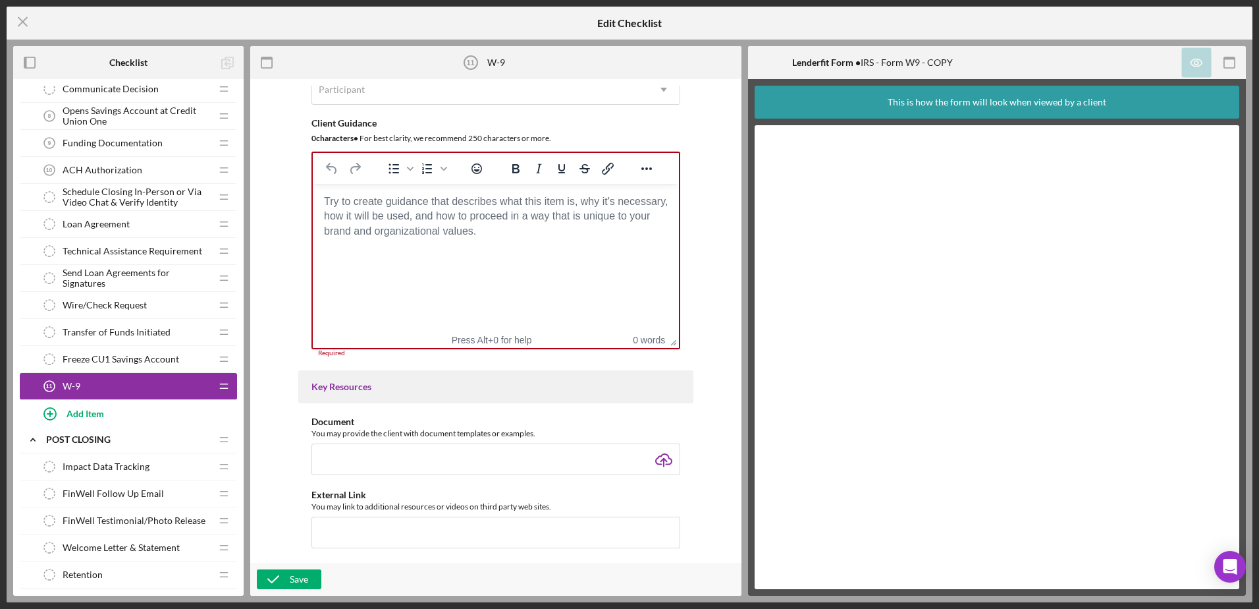
click at [376, 209] on body "Rich Text Area. Press ALT-0 for help." at bounding box center [495, 201] width 345 height 14
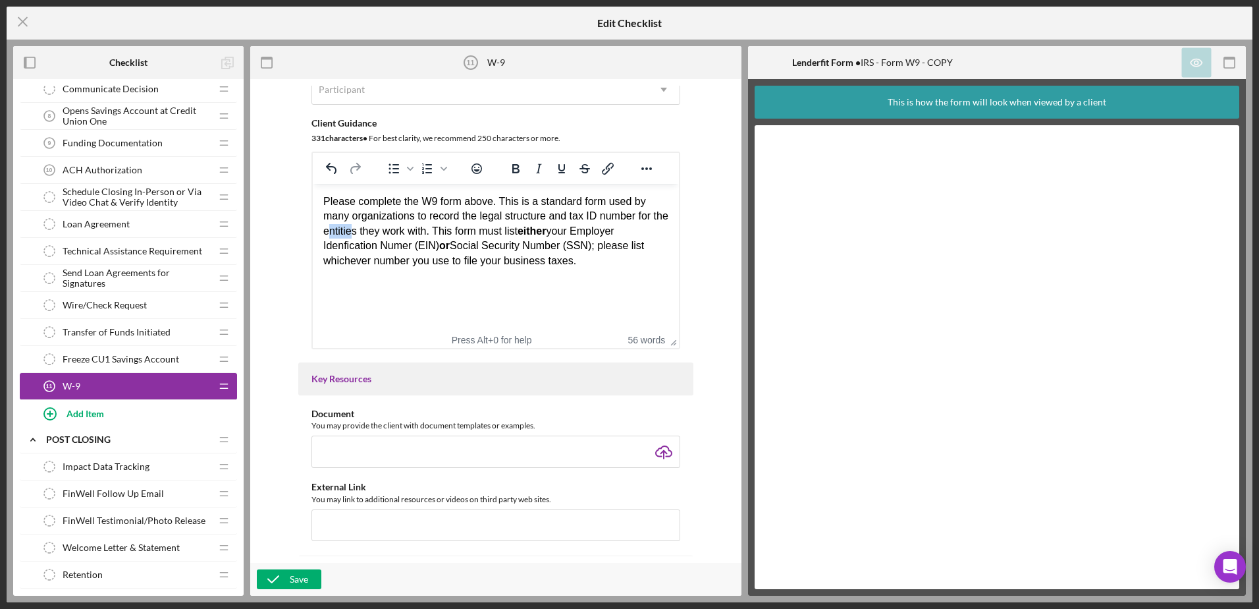
drag, startPoint x: 373, startPoint y: 230, endPoint x: 346, endPoint y: 231, distance: 27.0
click at [346, 231] on div "Please complete the W9 form above. This is a standard form used by many organiz…" at bounding box center [495, 231] width 345 height 74
drag, startPoint x: 379, startPoint y: 233, endPoint x: 341, endPoint y: 234, distance: 37.6
click at [341, 234] on div "Please complete the W9 form above. This is a standard form used by many organiz…" at bounding box center [495, 231] width 345 height 74
drag, startPoint x: 584, startPoint y: 262, endPoint x: 572, endPoint y: 261, distance: 11.2
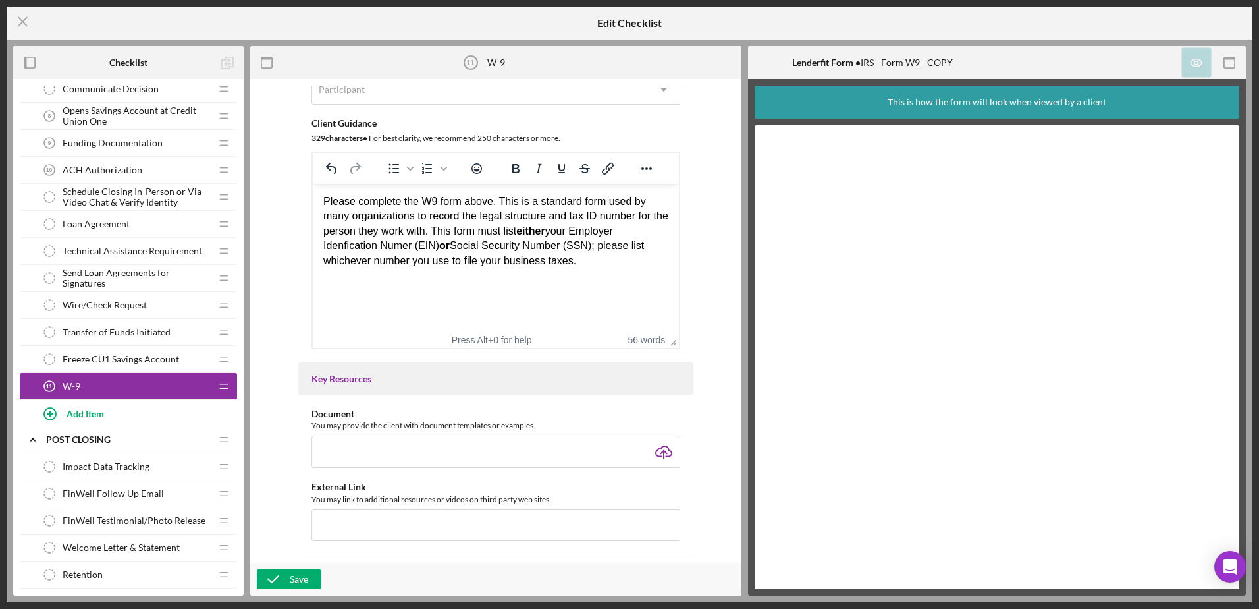
click at [572, 261] on div "Please complete the W9 form above. This is a standard form used by many organiz…" at bounding box center [495, 231] width 345 height 74
drag, startPoint x: 545, startPoint y: 263, endPoint x: 505, endPoint y: 262, distance: 40.2
click at [505, 262] on div "Please complete the W9 form above. This is a standard form used by many organiz…" at bounding box center [495, 231] width 345 height 74
click at [499, 279] on html "Please complete the W9 form above. This is a standard form used by many organiz…" at bounding box center [496, 231] width 366 height 95
drag, startPoint x: 541, startPoint y: 262, endPoint x: 449, endPoint y: 229, distance: 97.1
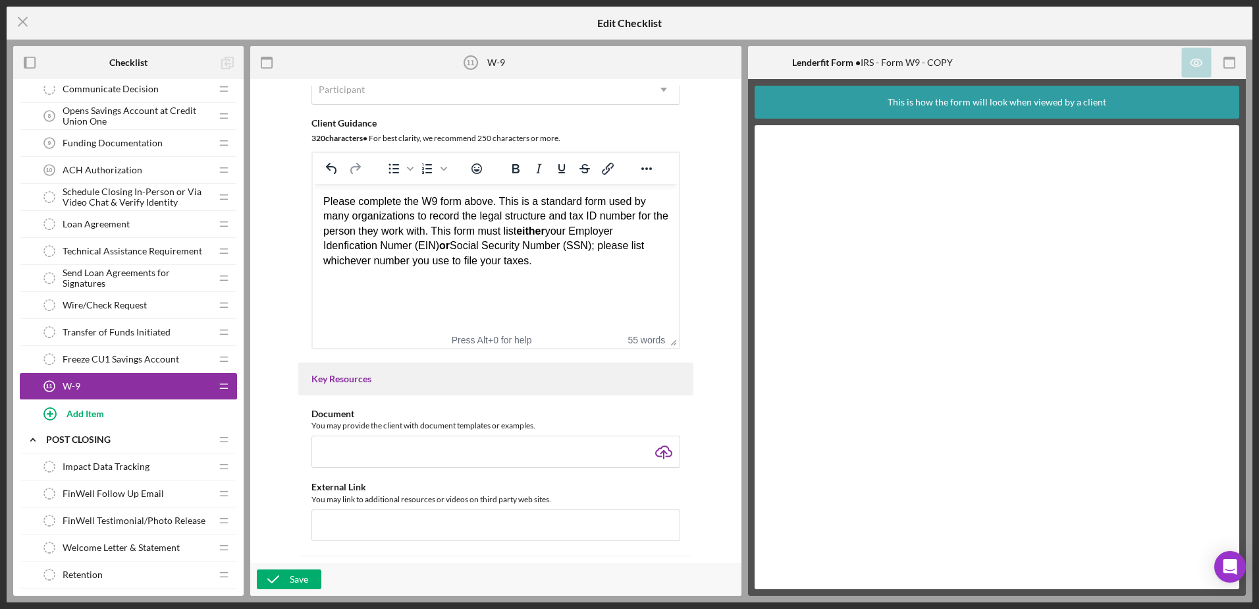
click at [449, 229] on div "Please complete the W9 form above. This is a standard form used by many organiz…" at bounding box center [495, 231] width 345 height 74
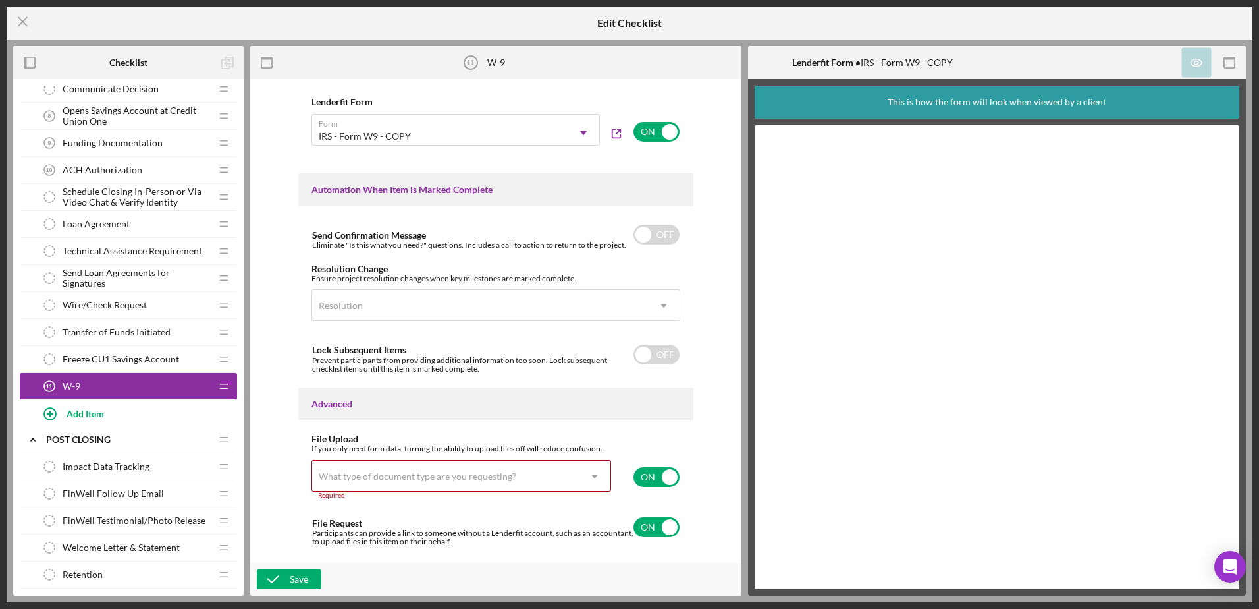
scroll to position [758, 0]
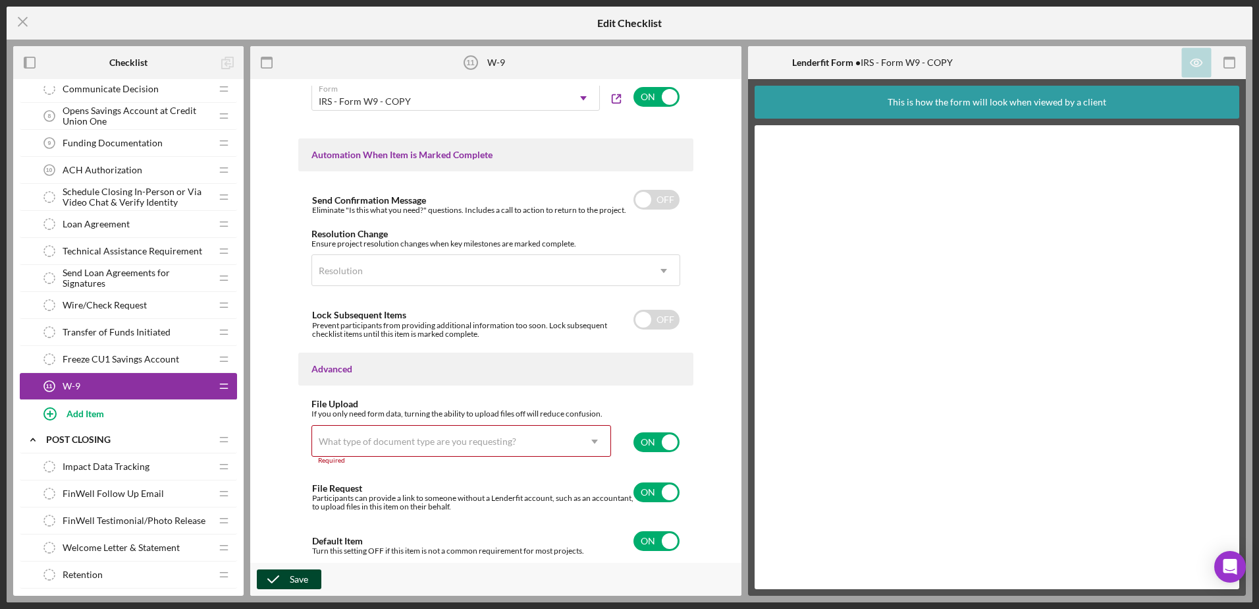
click at [288, 582] on icon "button" at bounding box center [273, 579] width 33 height 33
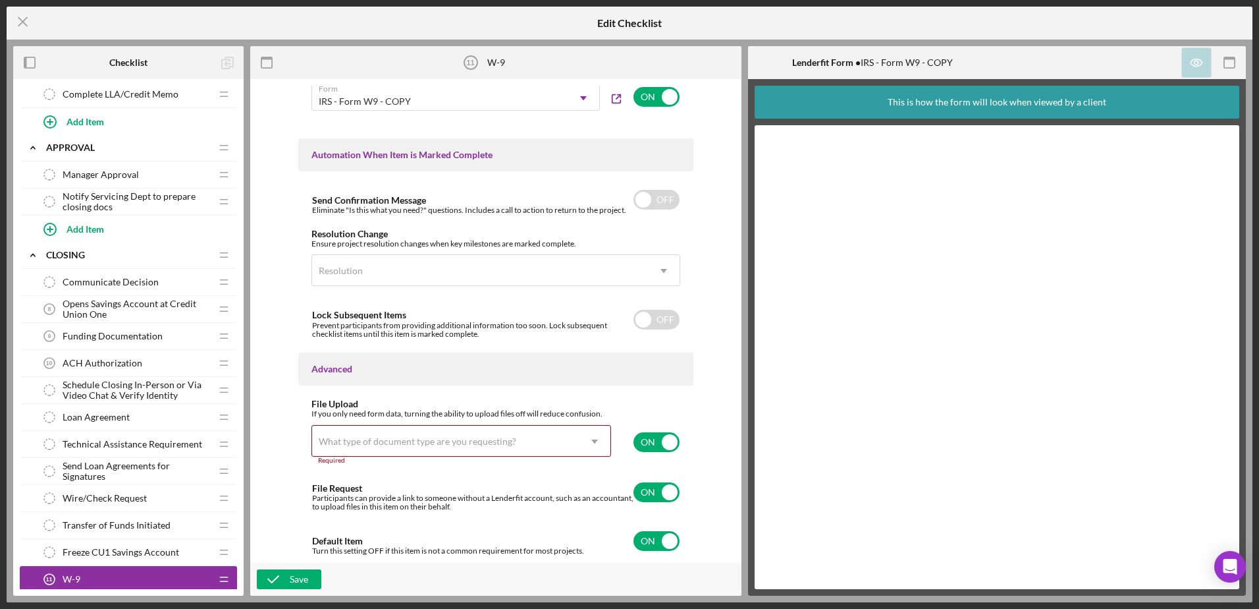
scroll to position [593, 0]
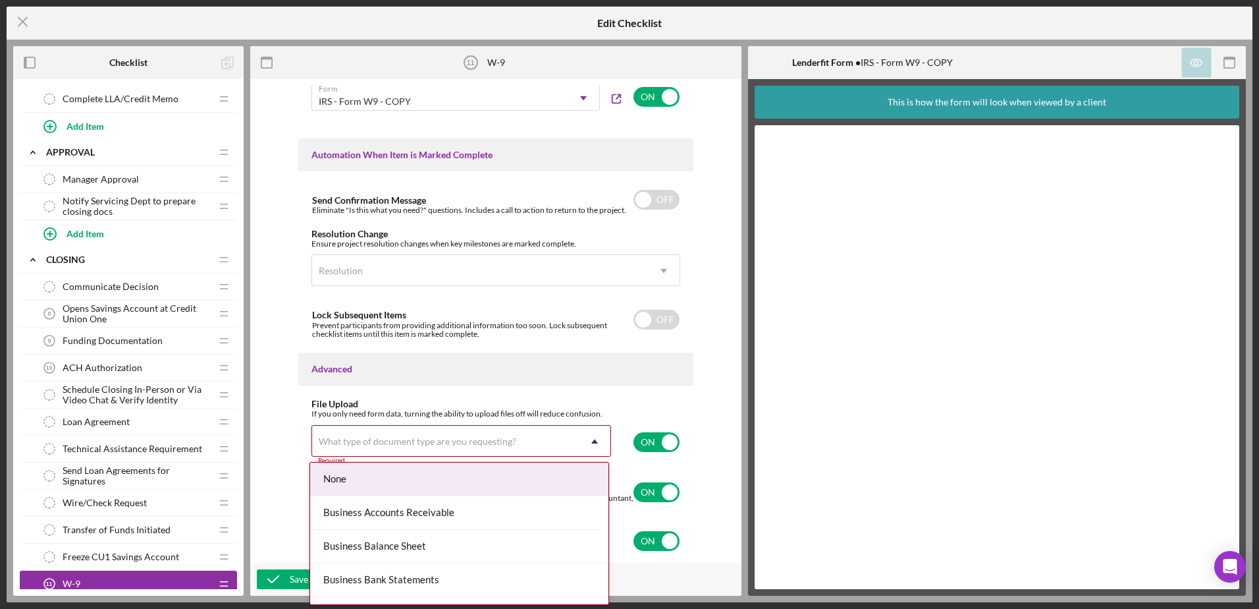
click at [549, 441] on div "What type of document type are you requesting?" at bounding box center [445, 441] width 267 height 30
click at [464, 483] on div "None" at bounding box center [459, 479] width 298 height 34
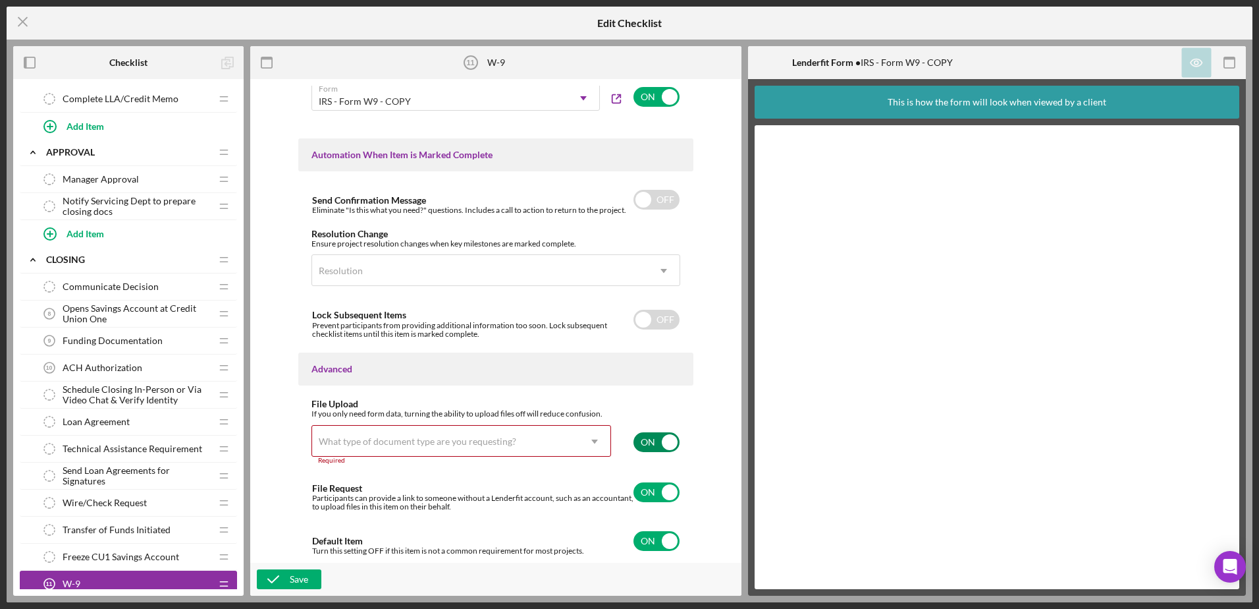
click at [657, 437] on input "checkbox" at bounding box center [657, 442] width 46 height 20
checkbox input "false"
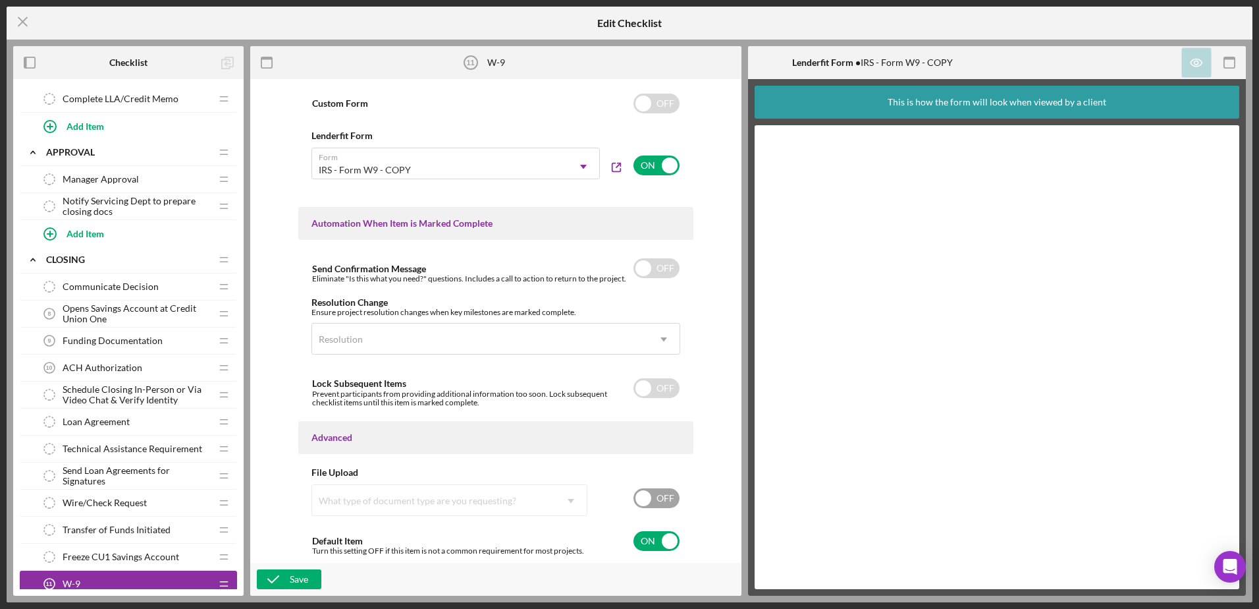
scroll to position [689, 0]
click at [660, 541] on input "checkbox" at bounding box center [657, 541] width 46 height 20
checkbox input "false"
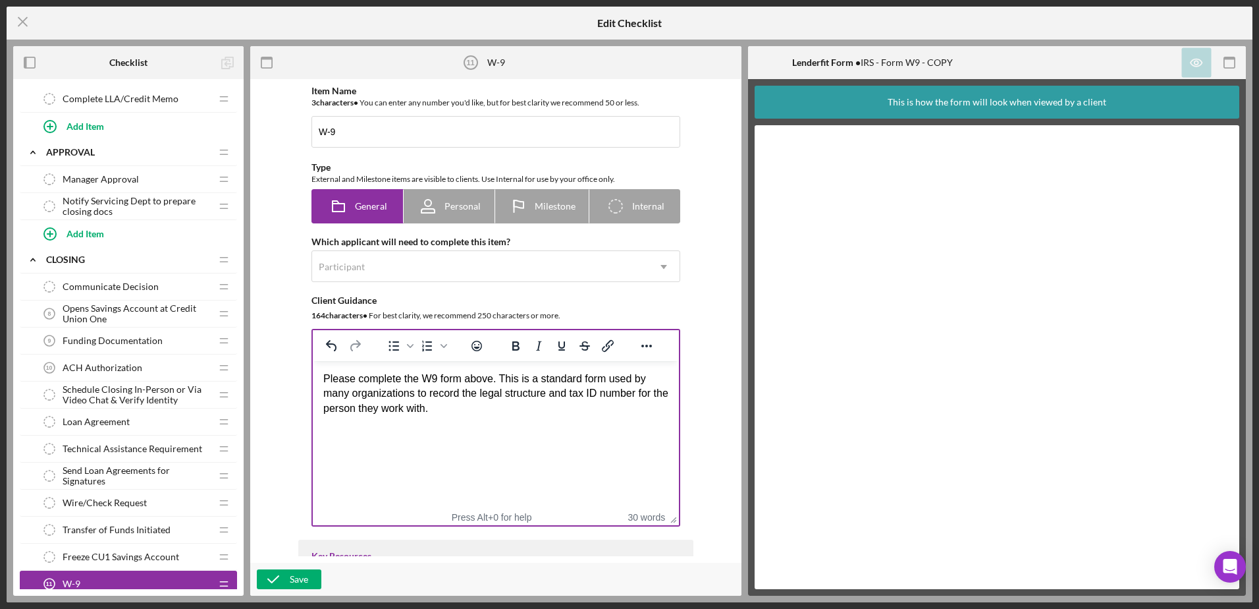
scroll to position [395, 0]
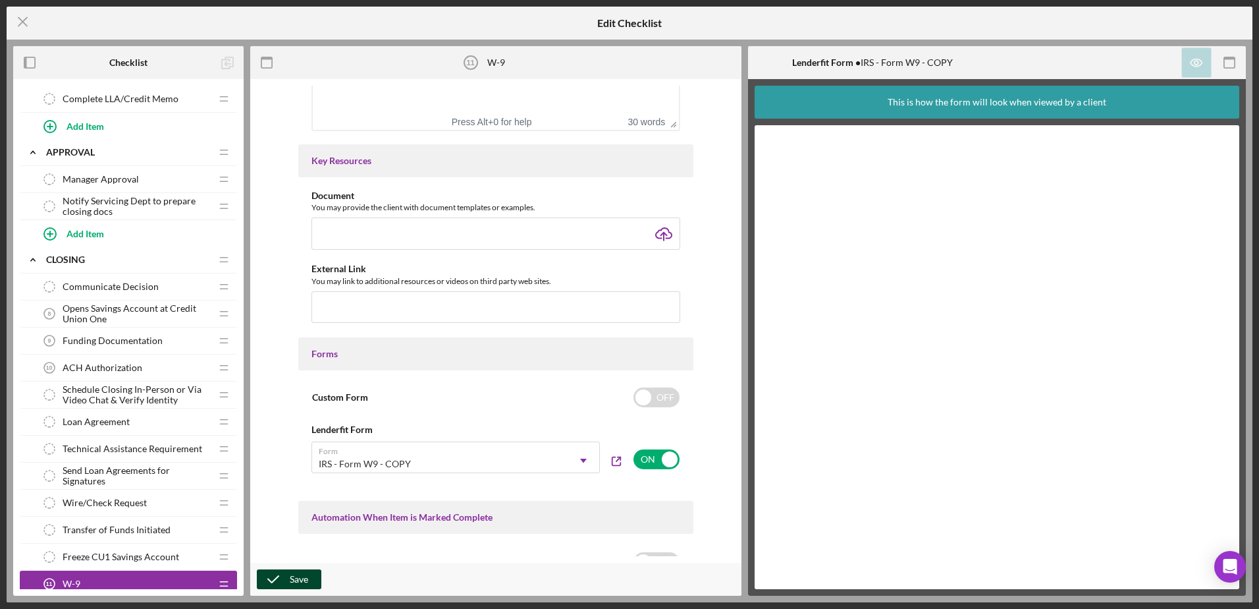
click at [280, 584] on icon "button" at bounding box center [273, 579] width 33 height 33
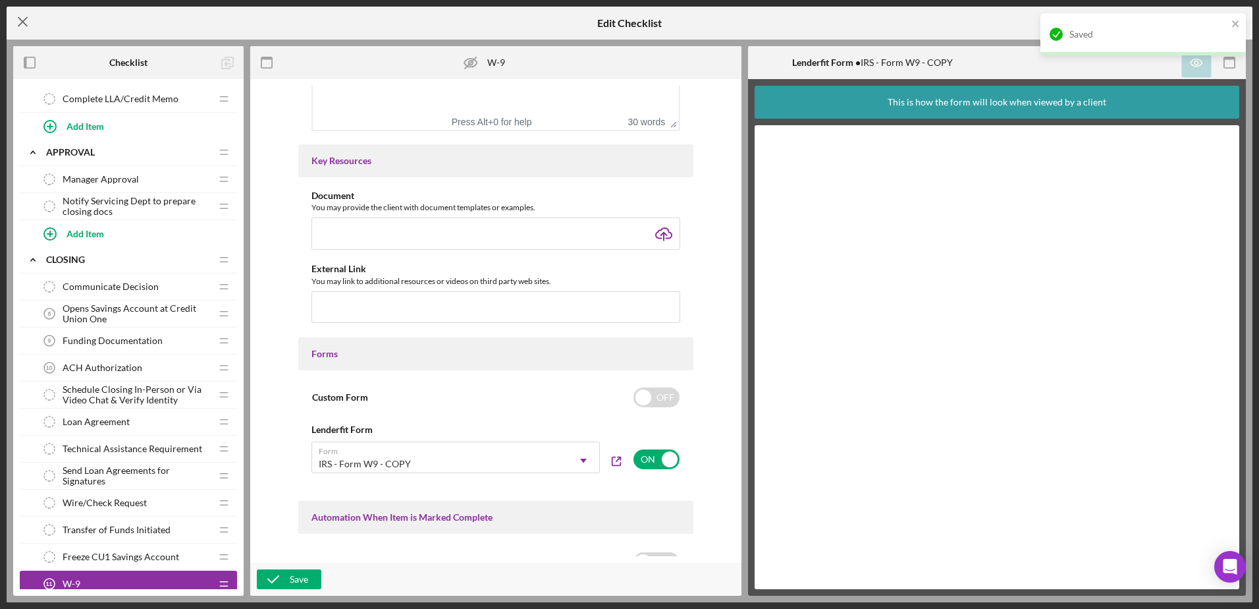
click at [27, 18] on line at bounding box center [22, 22] width 9 height 9
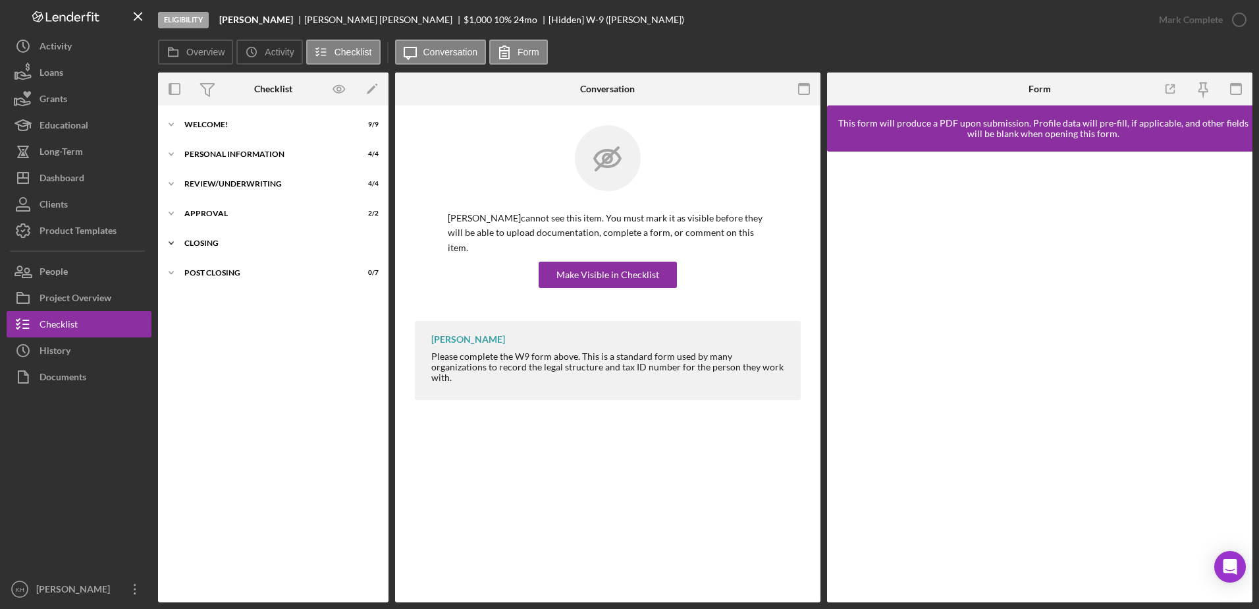
click at [172, 244] on icon "Icon/Expander" at bounding box center [171, 243] width 26 height 26
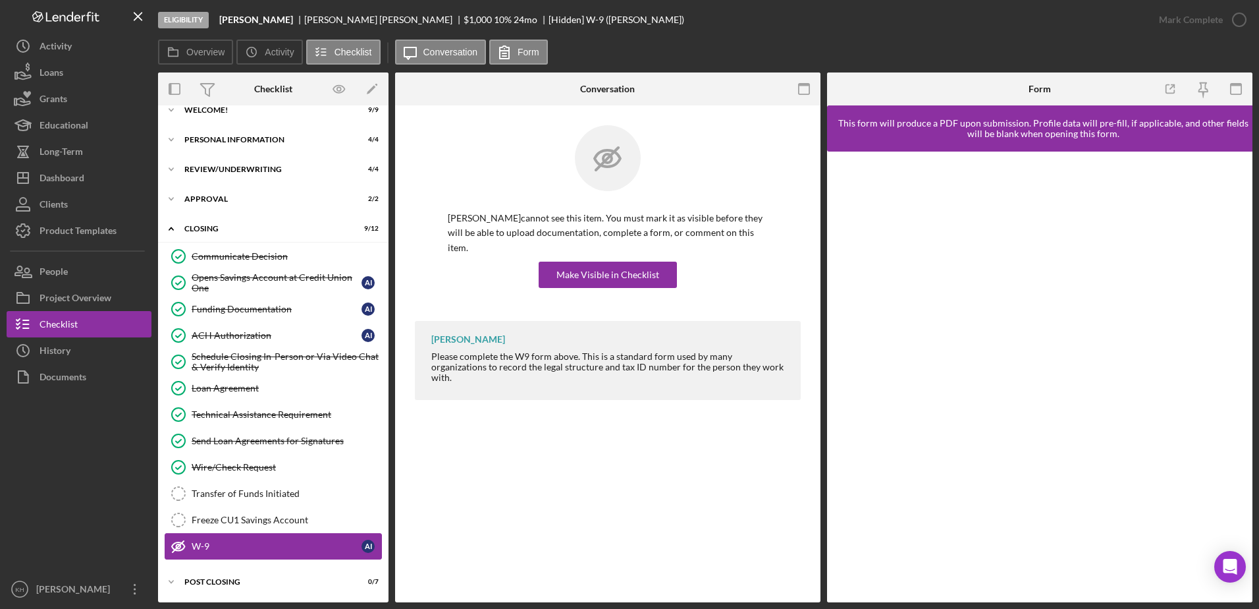
click at [181, 545] on icon "W-9" at bounding box center [178, 546] width 33 height 33
click at [568, 262] on div "Make Visible in Checklist" at bounding box center [608, 275] width 103 height 26
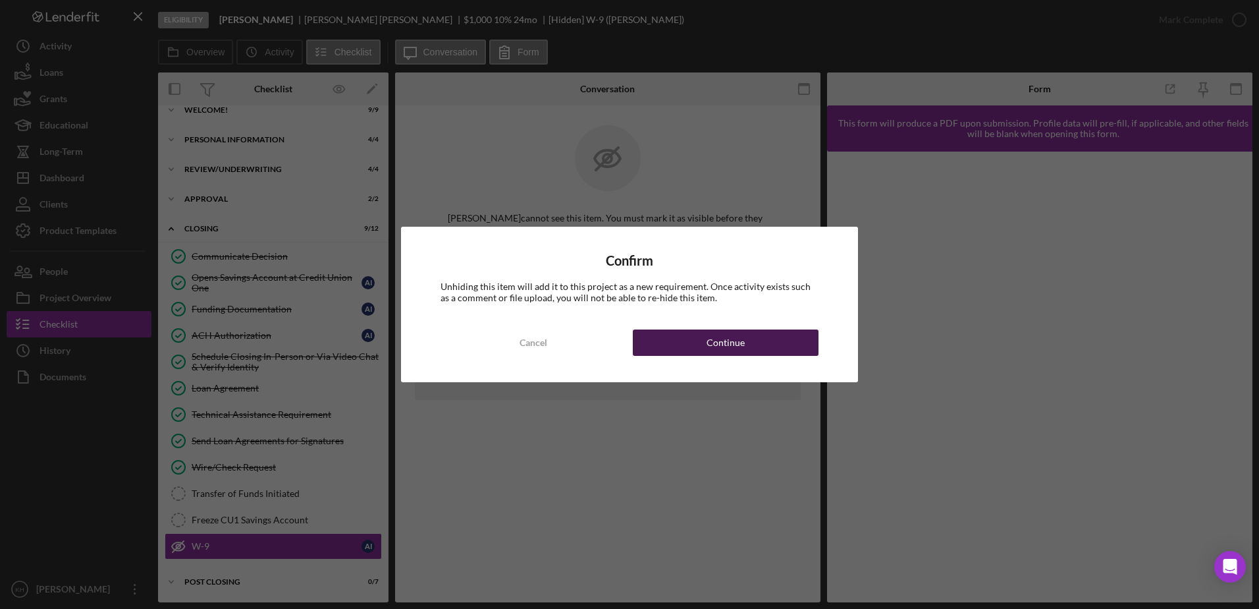
click at [697, 340] on button "Continue" at bounding box center [726, 342] width 186 height 26
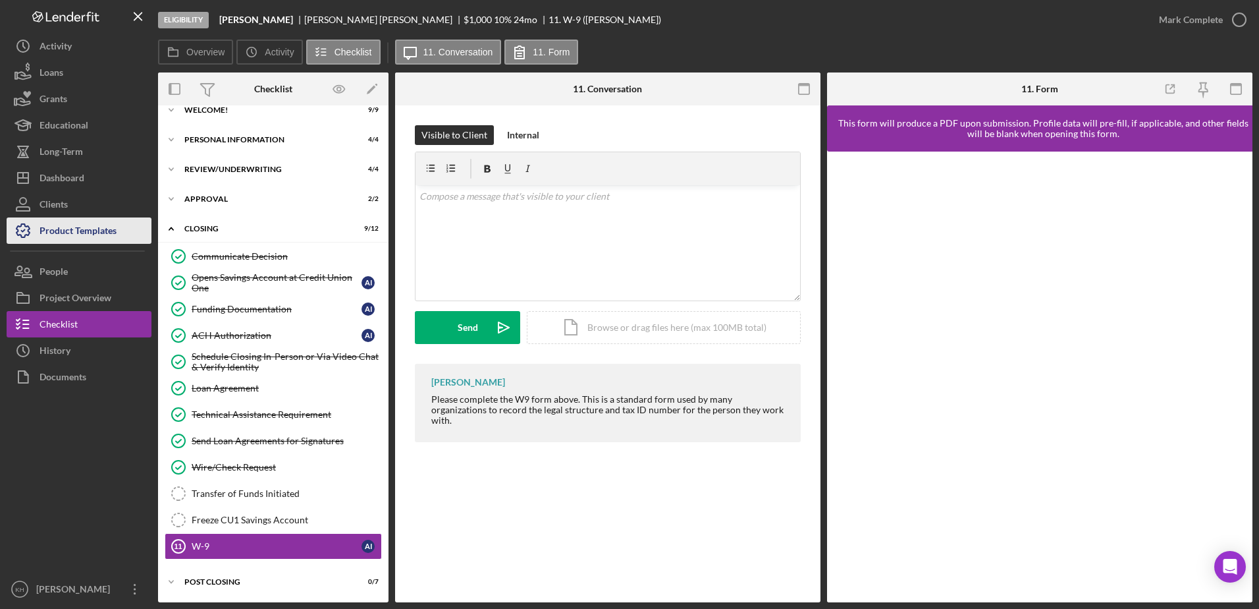
click at [72, 236] on div "Product Templates" at bounding box center [78, 232] width 77 height 30
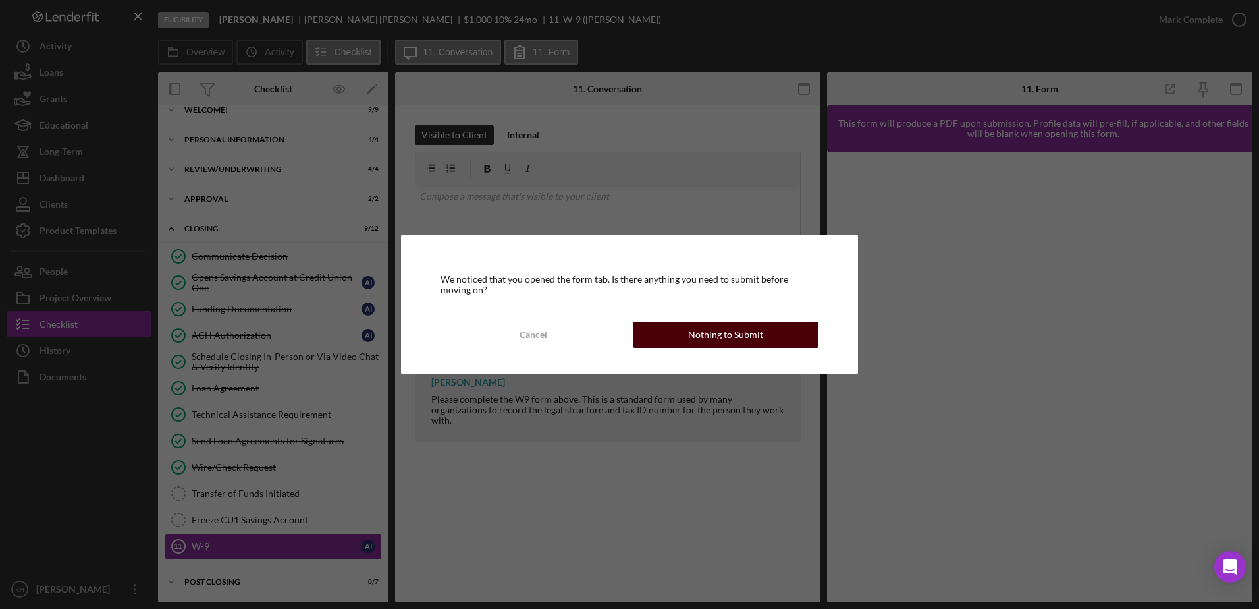
click at [716, 336] on div "Nothing to Submit" at bounding box center [725, 334] width 75 height 26
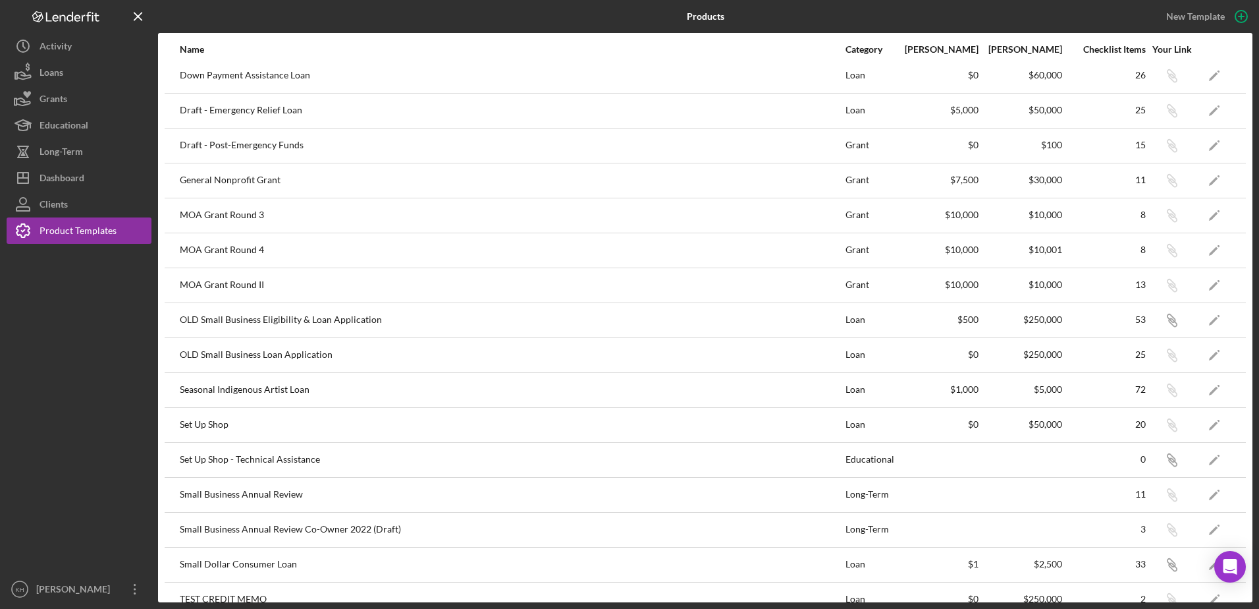
scroll to position [274, 0]
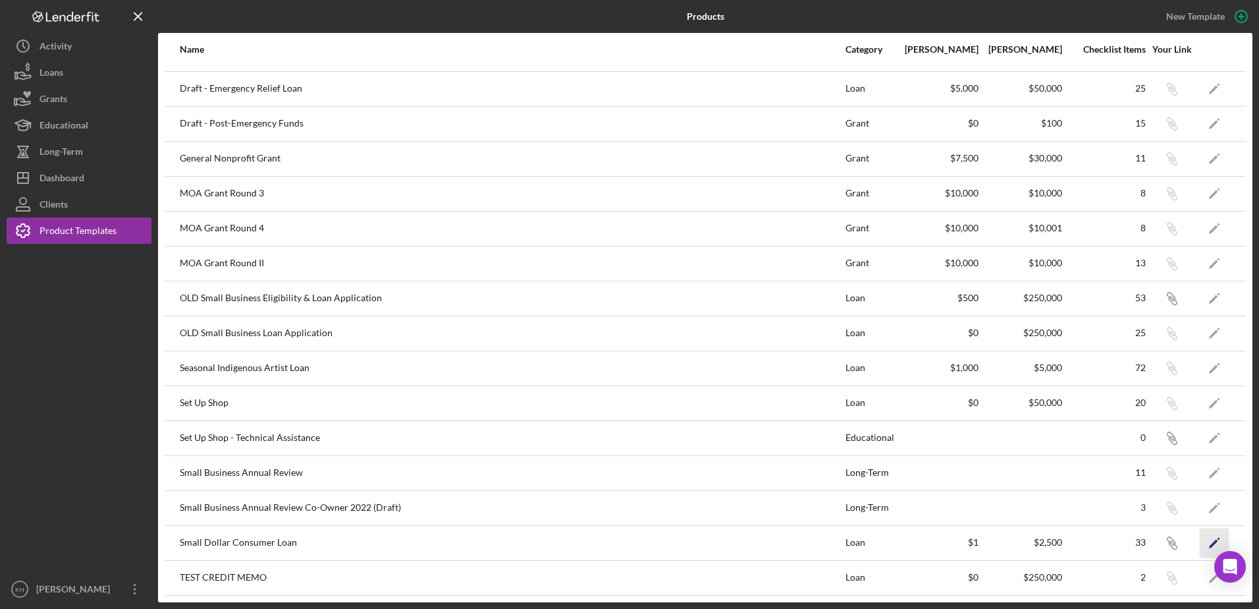
click at [1200, 541] on icon "Icon/Edit" at bounding box center [1215, 543] width 30 height 30
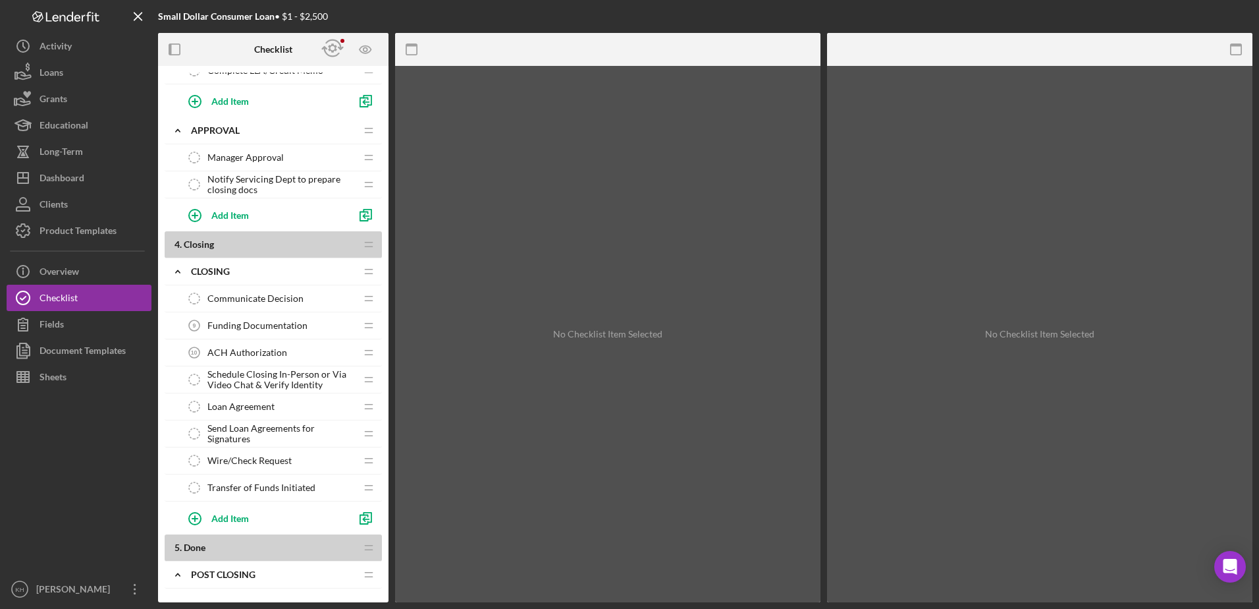
scroll to position [659, 0]
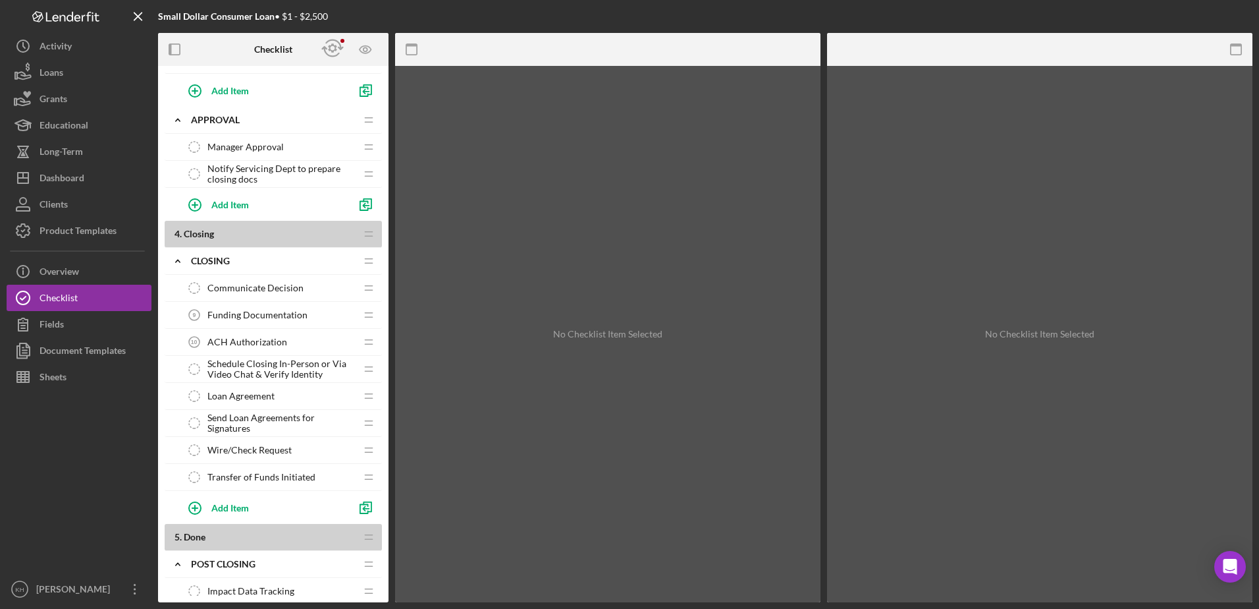
click at [271, 316] on span "Funding Documentation" at bounding box center [257, 315] width 100 height 11
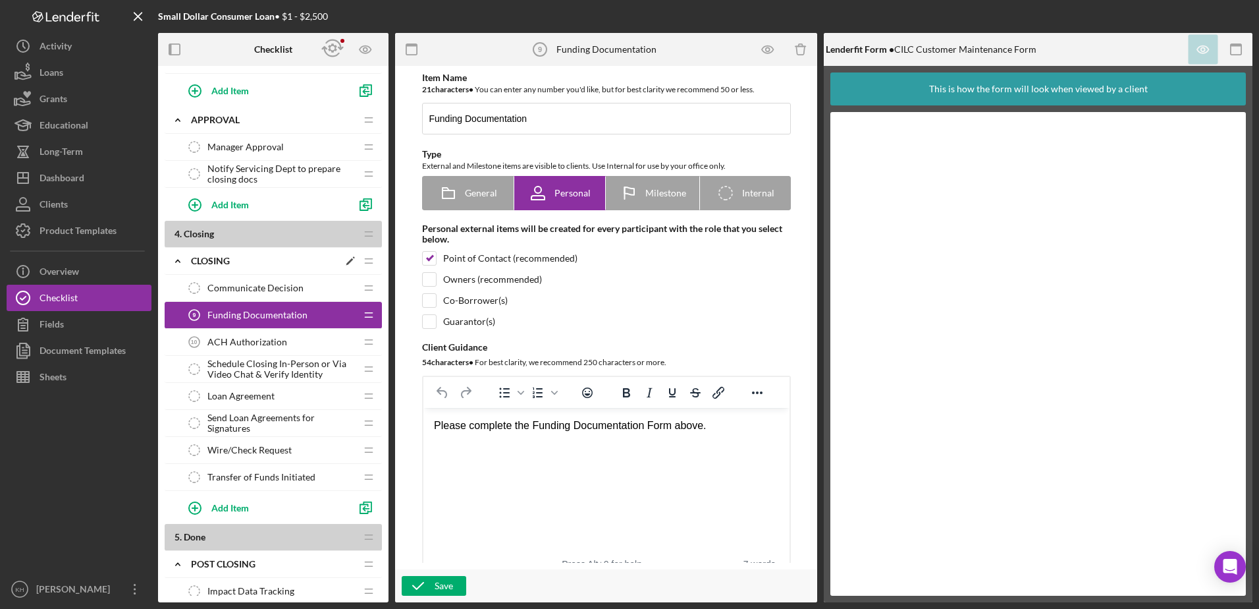
click at [349, 263] on polygon at bounding box center [349, 261] width 7 height 7
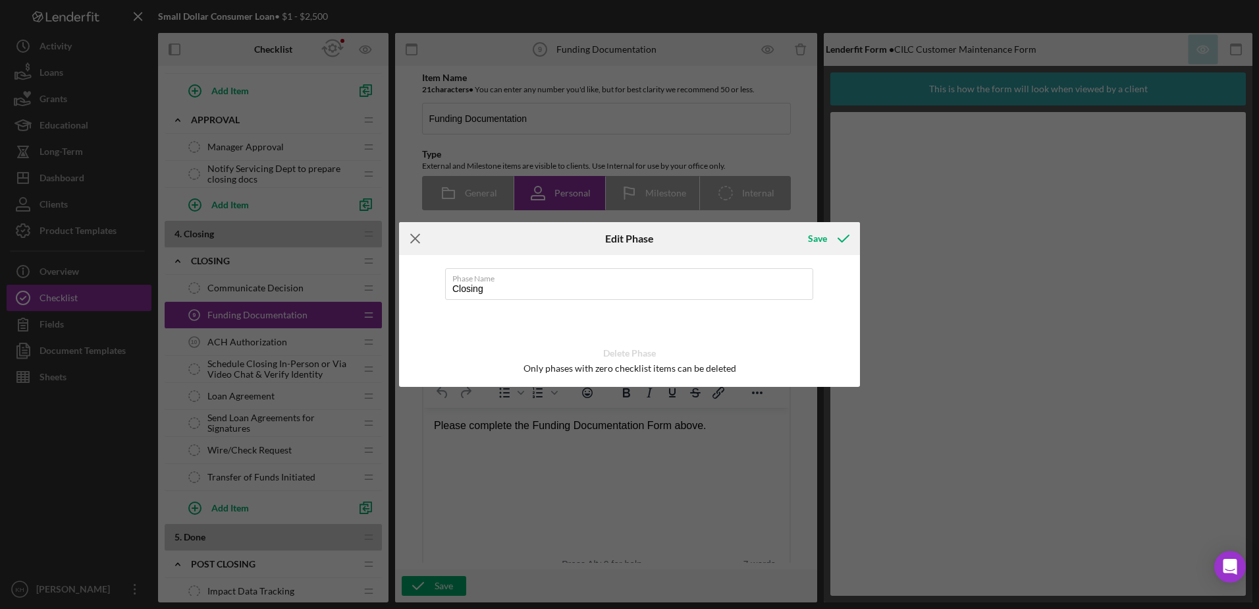
click at [420, 240] on icon "Icon/Menu Close" at bounding box center [415, 238] width 33 height 33
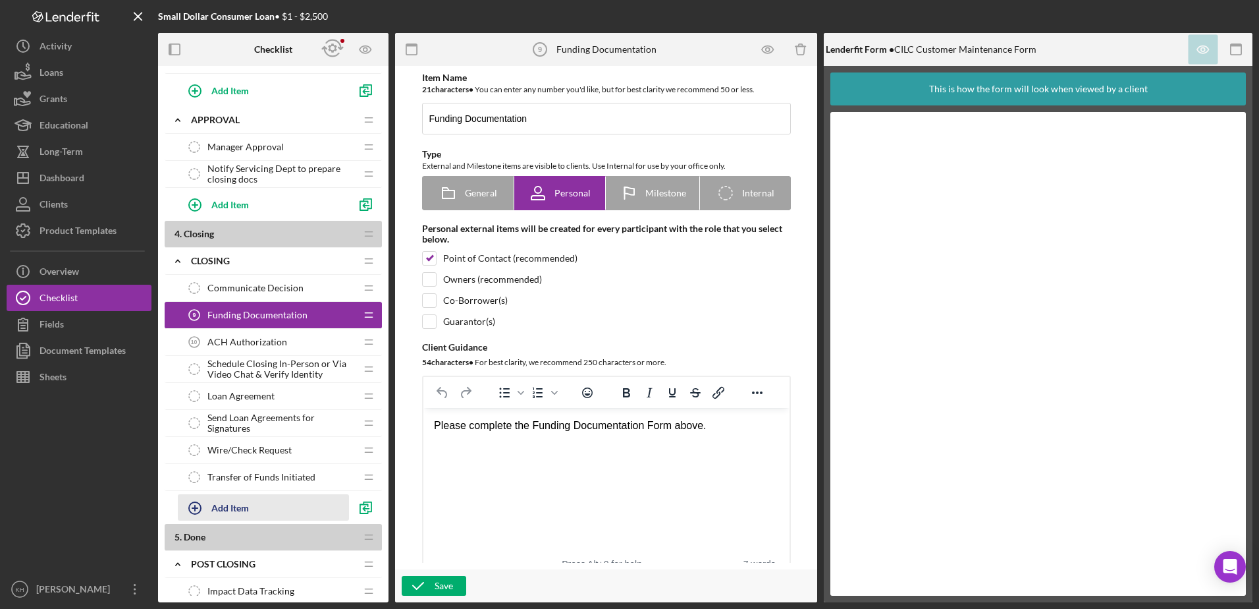
click at [215, 509] on div "Add Item" at bounding box center [230, 507] width 38 height 25
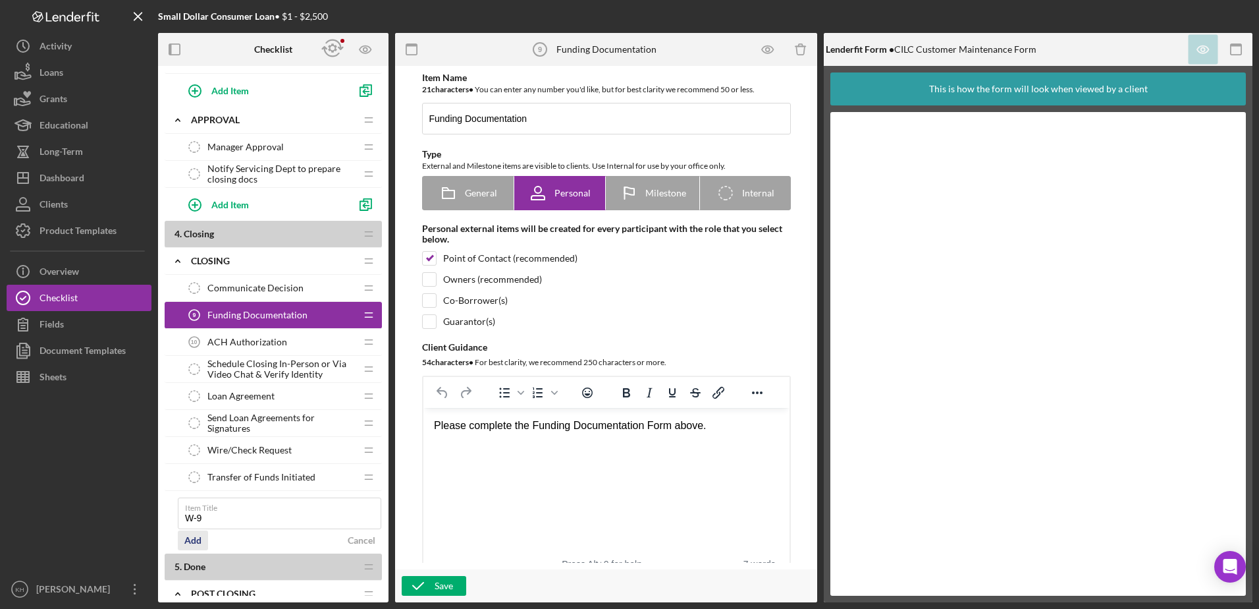
type input "W-9"
click at [189, 540] on div "Add" at bounding box center [192, 540] width 17 height 20
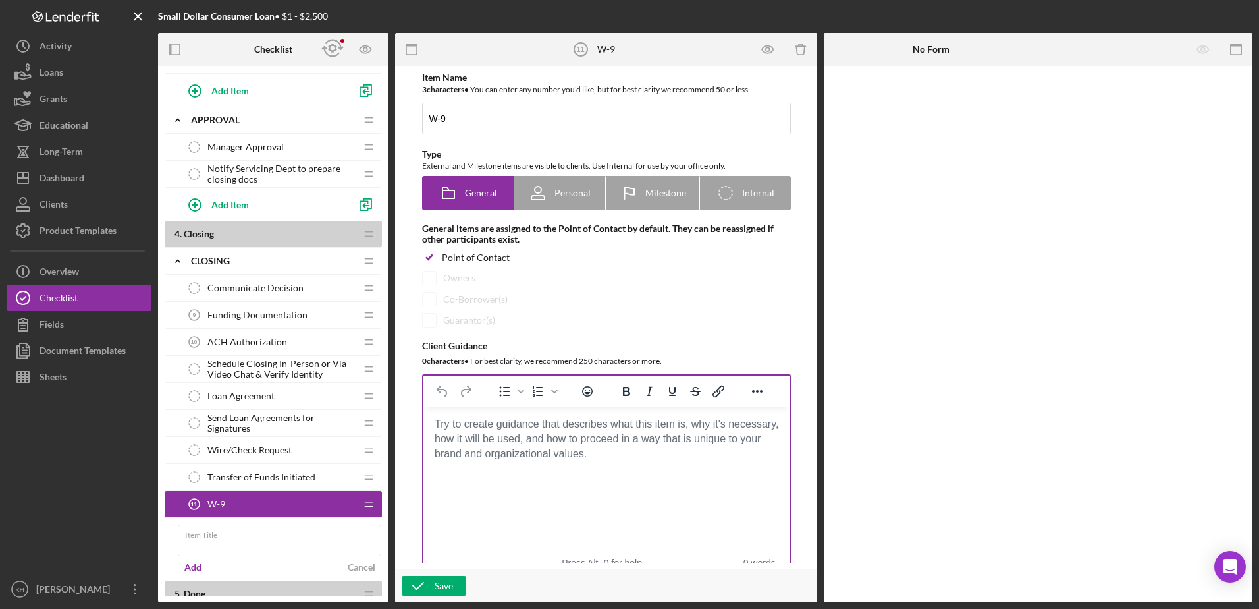
click at [478, 431] on body "Rich Text Area. Press ALT-0 for help." at bounding box center [605, 424] width 345 height 14
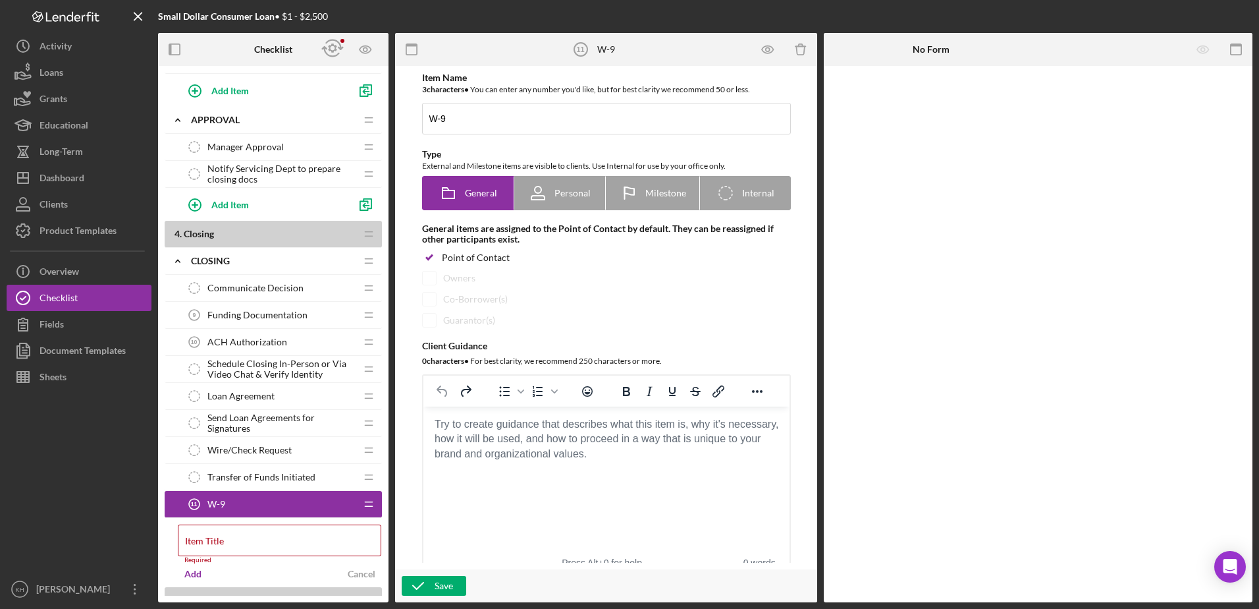
drag, startPoint x: 565, startPoint y: 438, endPoint x: 582, endPoint y: 429, distance: 19.5
click at [565, 431] on body "Rich Text Area. Press ALT-0 for help." at bounding box center [605, 424] width 345 height 14
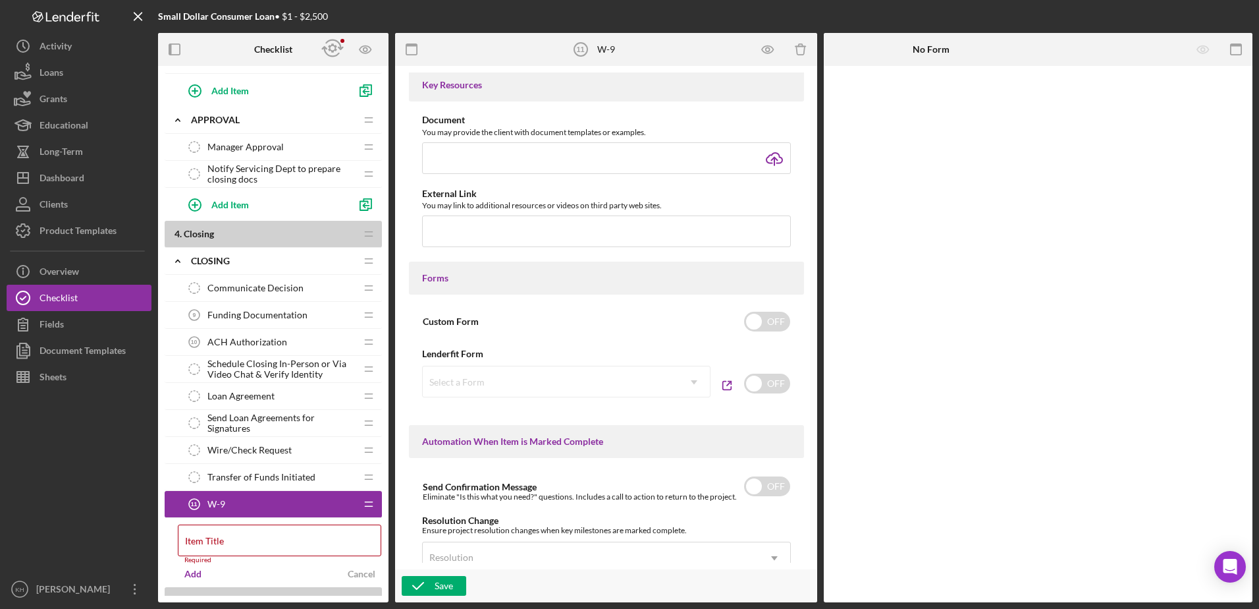
scroll to position [527, 0]
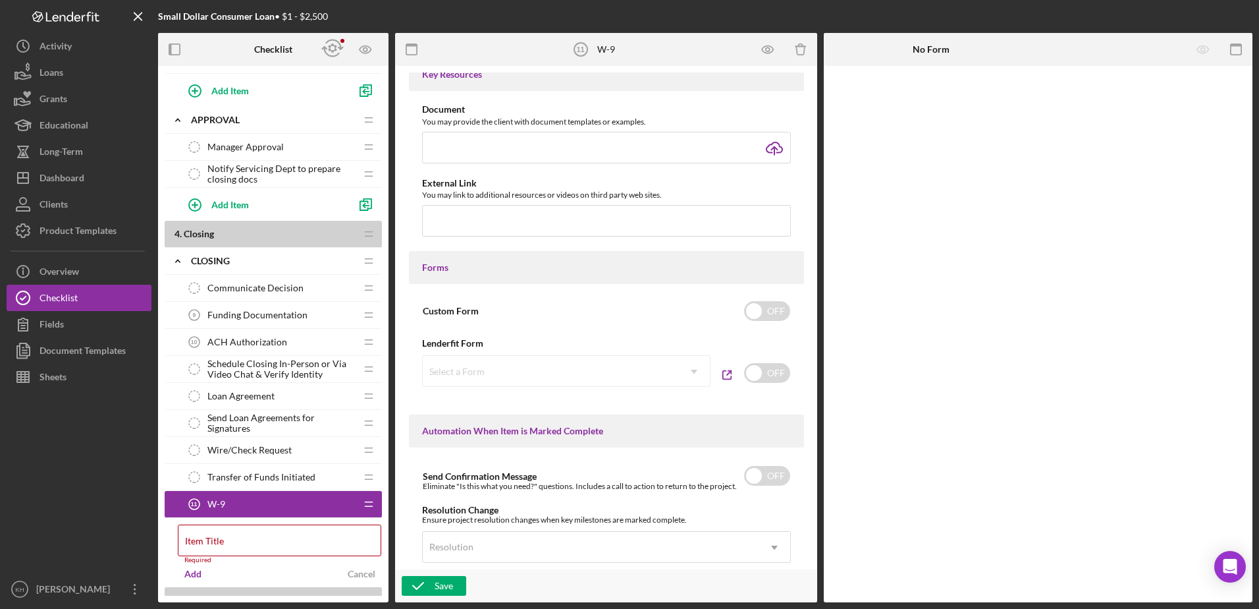
click at [698, 370] on div "Select a Form Icon/Dropdown Arrow" at bounding box center [566, 371] width 289 height 32
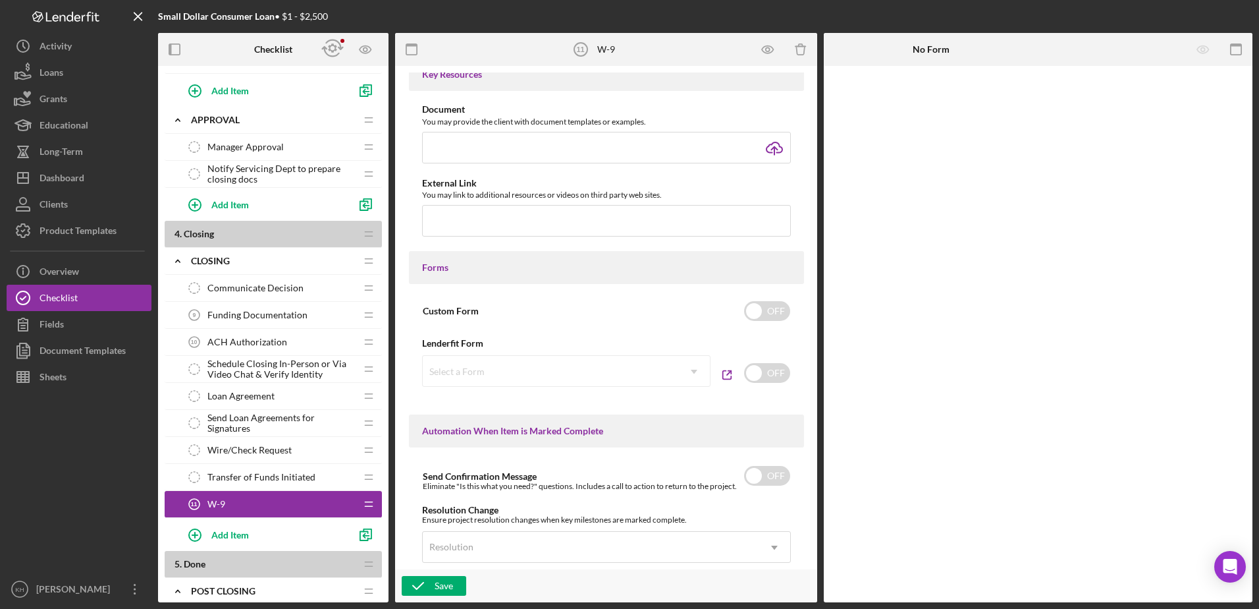
click at [641, 368] on div "Select a Form Icon/Dropdown Arrow" at bounding box center [566, 371] width 289 height 32
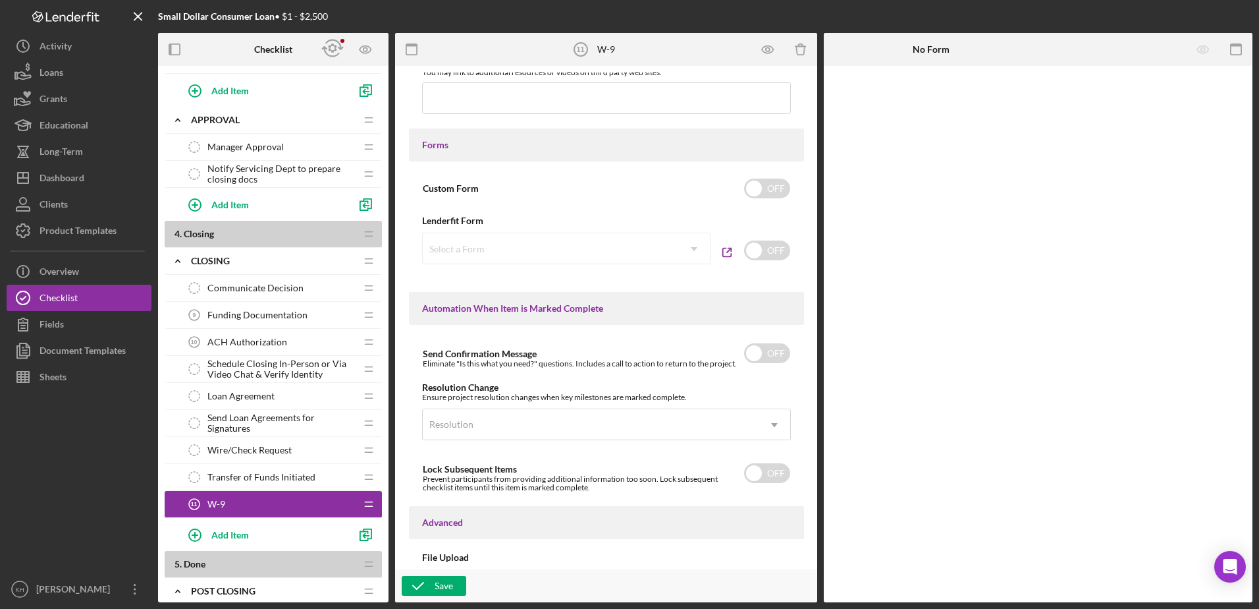
scroll to position [659, 0]
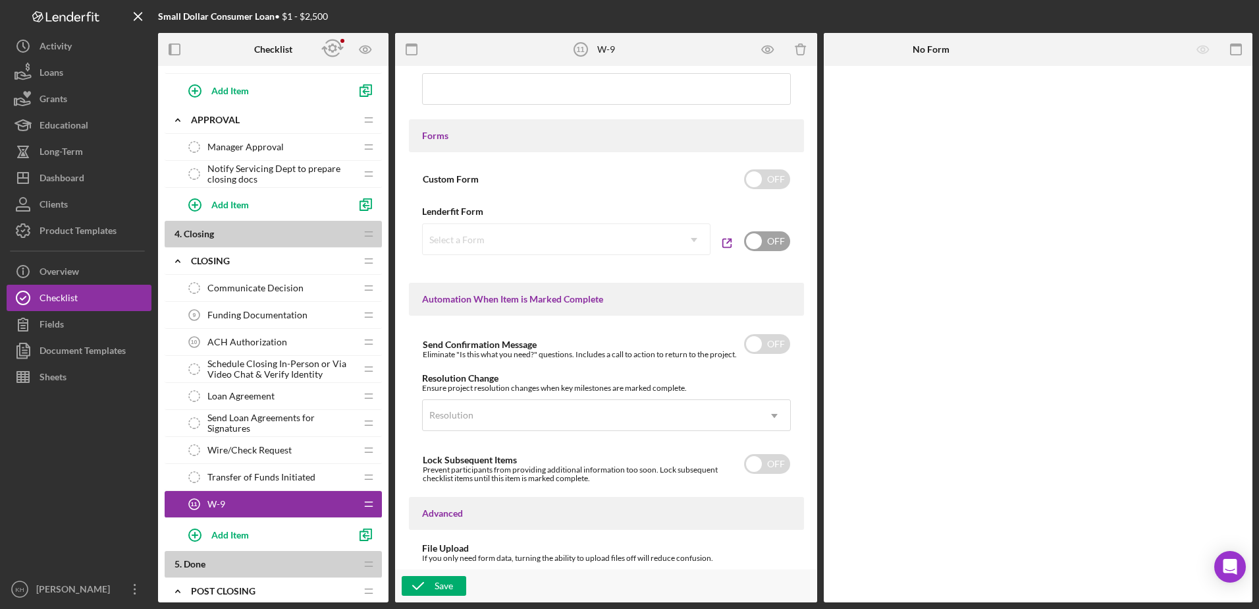
click at [757, 240] on input "checkbox" at bounding box center [767, 241] width 46 height 20
checkbox input "true"
click at [690, 238] on icon "Icon/Dropdown Arrow" at bounding box center [694, 240] width 32 height 32
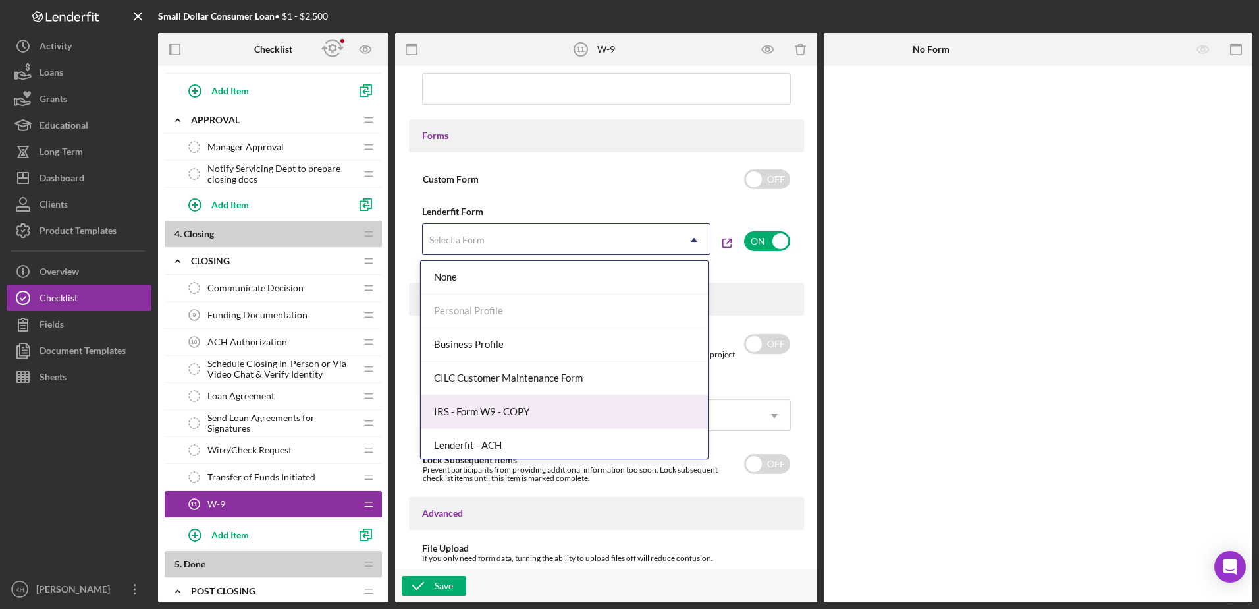
click at [509, 404] on div "IRS - Form W9 - COPY" at bounding box center [564, 412] width 287 height 34
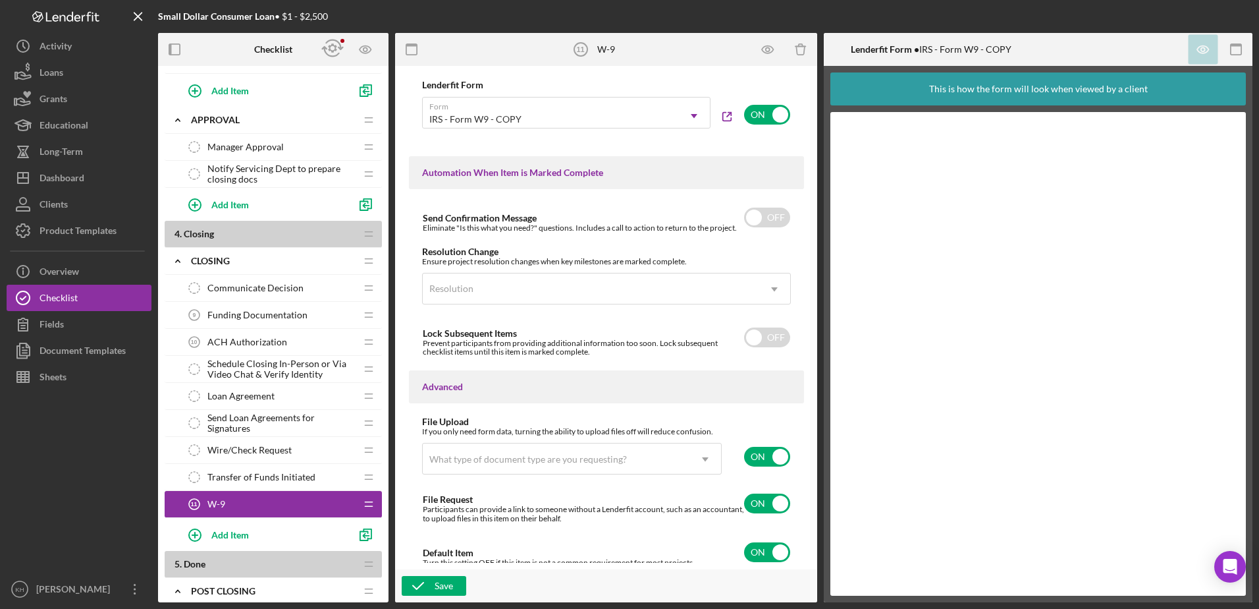
scroll to position [790, 0]
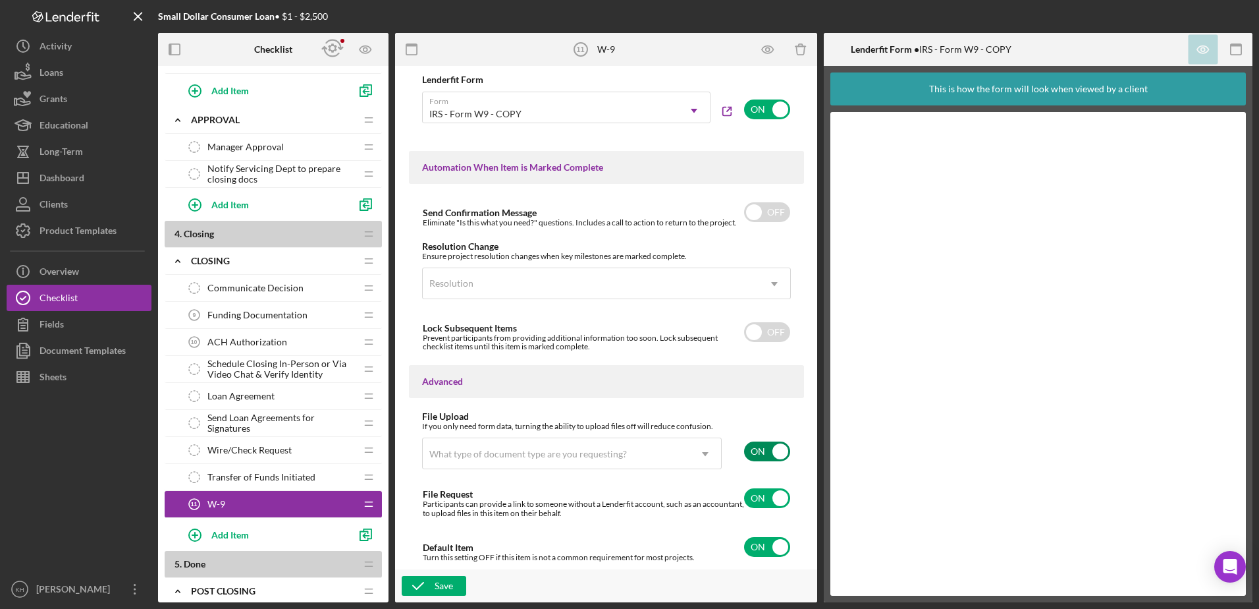
click at [768, 450] on input "checkbox" at bounding box center [767, 451] width 46 height 20
checkbox input "false"
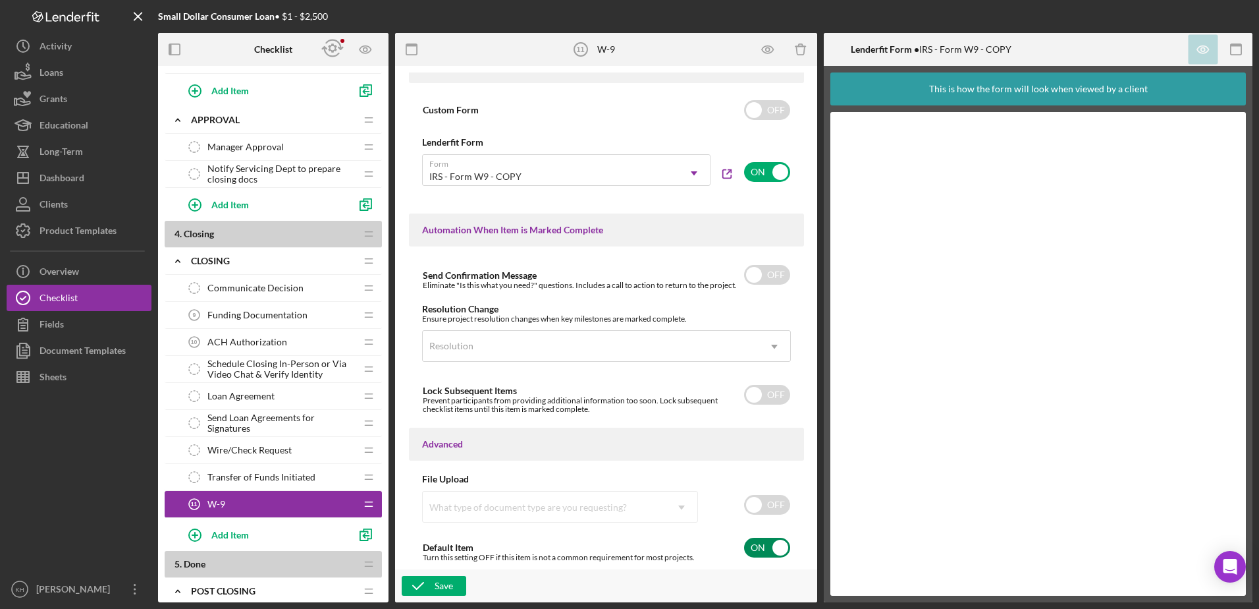
click at [763, 541] on input "checkbox" at bounding box center [767, 548] width 46 height 20
checkbox input "false"
click at [429, 584] on icon "button" at bounding box center [418, 585] width 33 height 33
click at [586, 49] on icon at bounding box center [580, 49] width 13 height 9
click at [189, 501] on icon "W-9" at bounding box center [194, 504] width 26 height 26
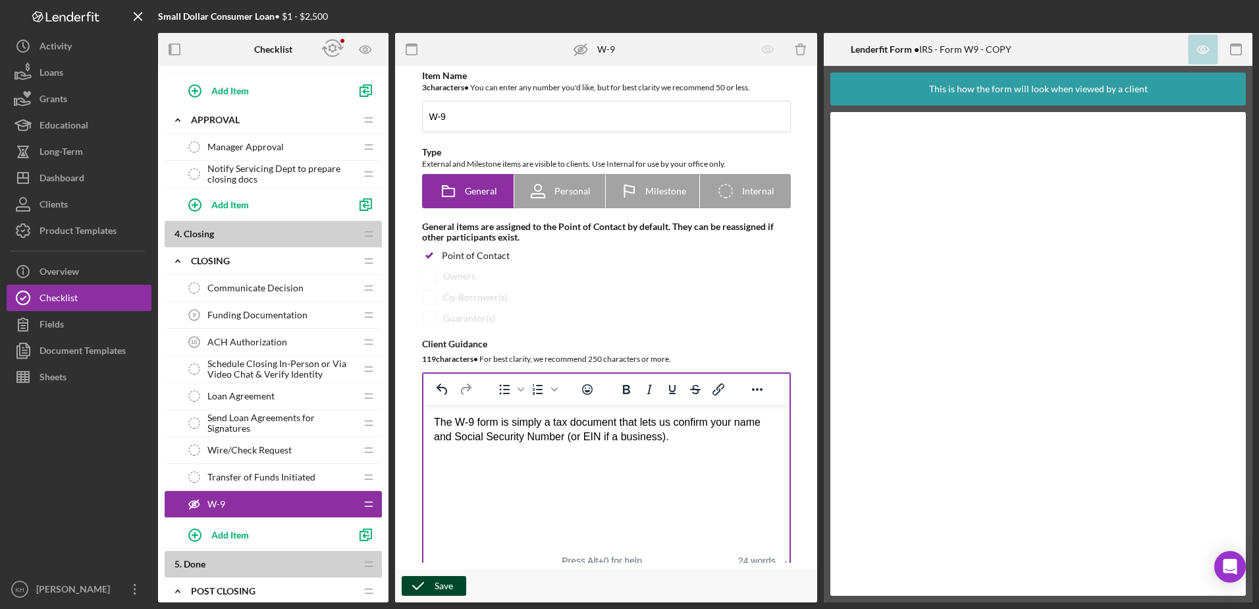
scroll to position [0, 0]
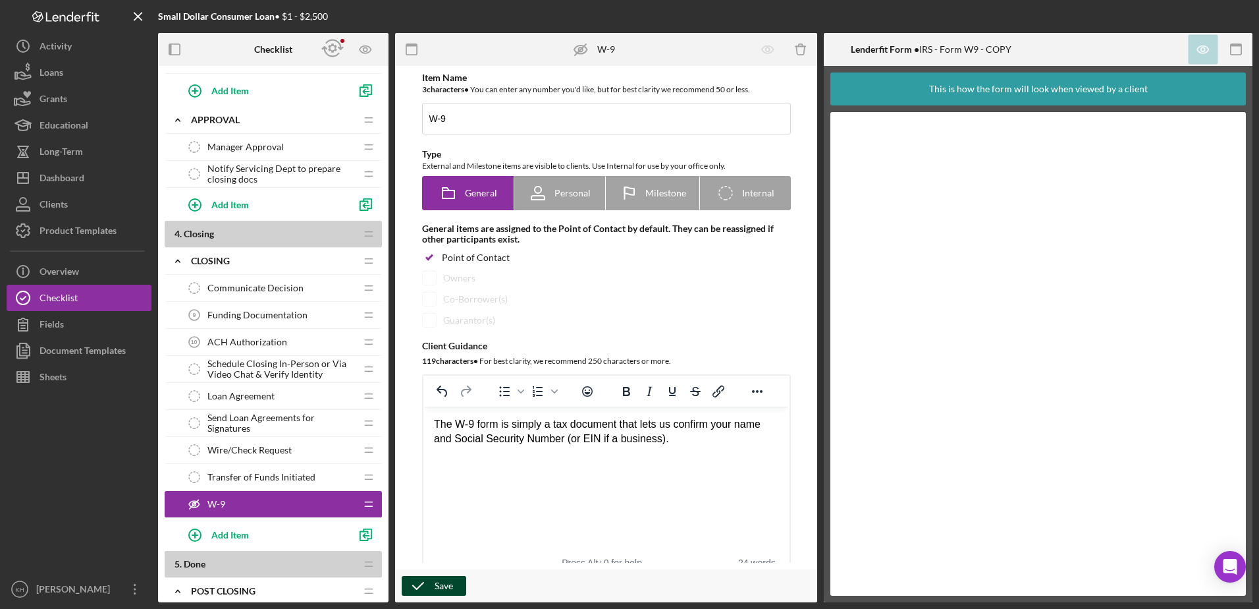
click at [578, 48] on icon "W-9" at bounding box center [581, 49] width 33 height 33
click at [576, 196] on span "Personal" at bounding box center [573, 193] width 36 height 11
radio input "false"
radio input "true"
checkbox input "false"
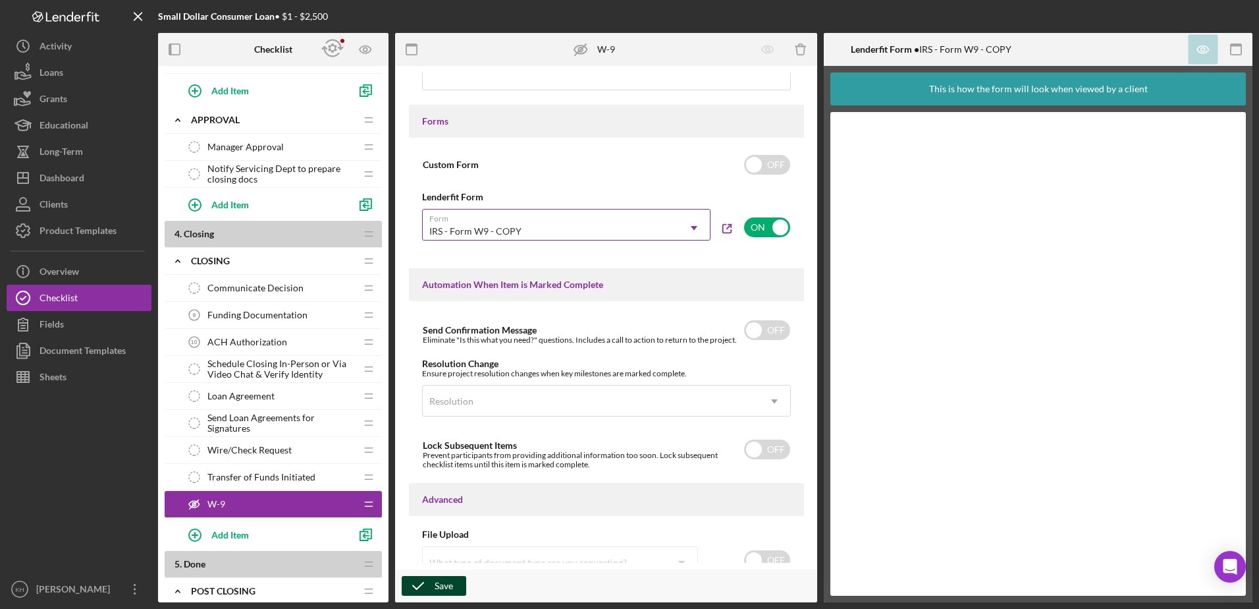
scroll to position [744, 0]
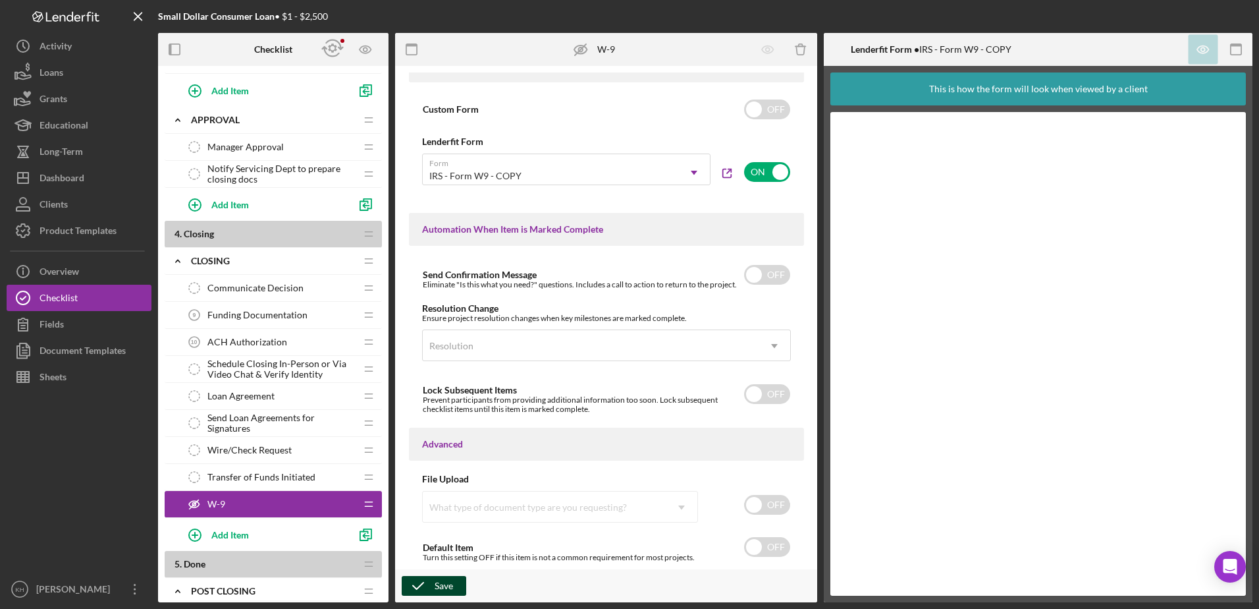
click at [431, 578] on icon "button" at bounding box center [418, 585] width 33 height 33
click at [194, 503] on icon at bounding box center [193, 504] width 3 height 3
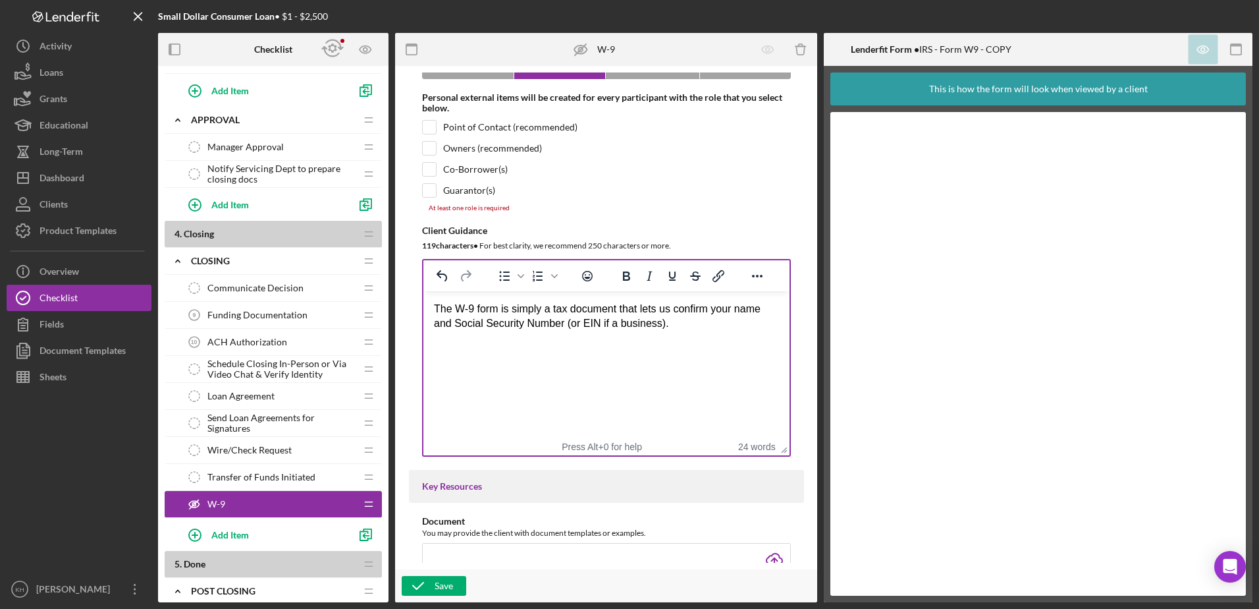
scroll to position [132, 0]
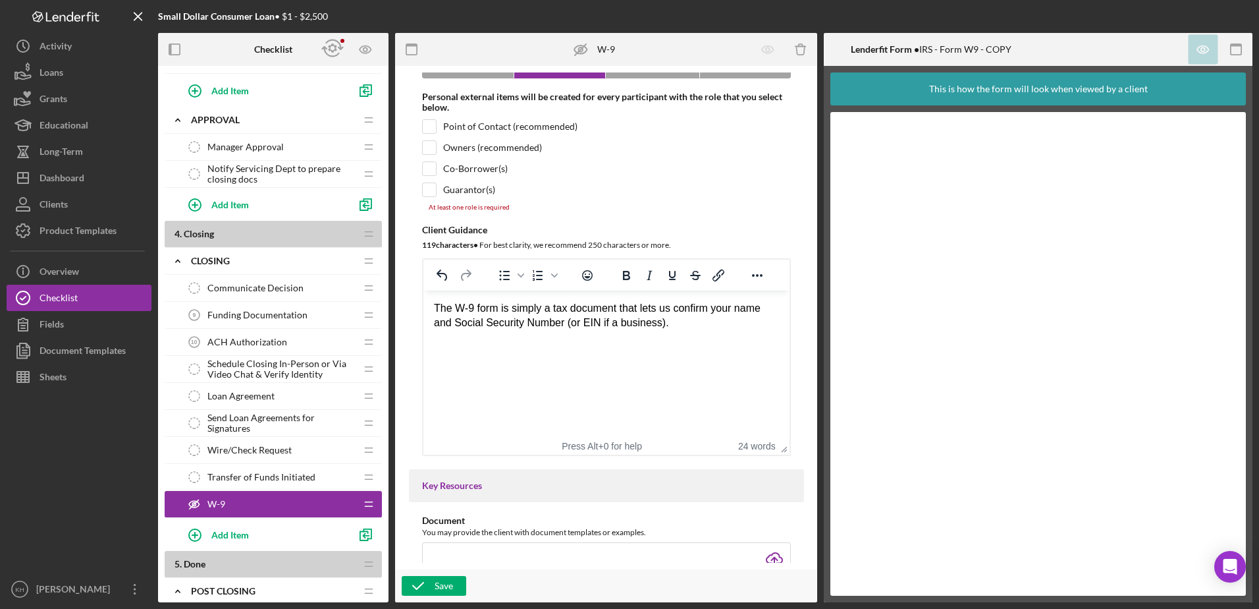
click at [199, 503] on icon at bounding box center [194, 504] width 11 height 7
click at [195, 503] on line at bounding box center [194, 504] width 9 height 9
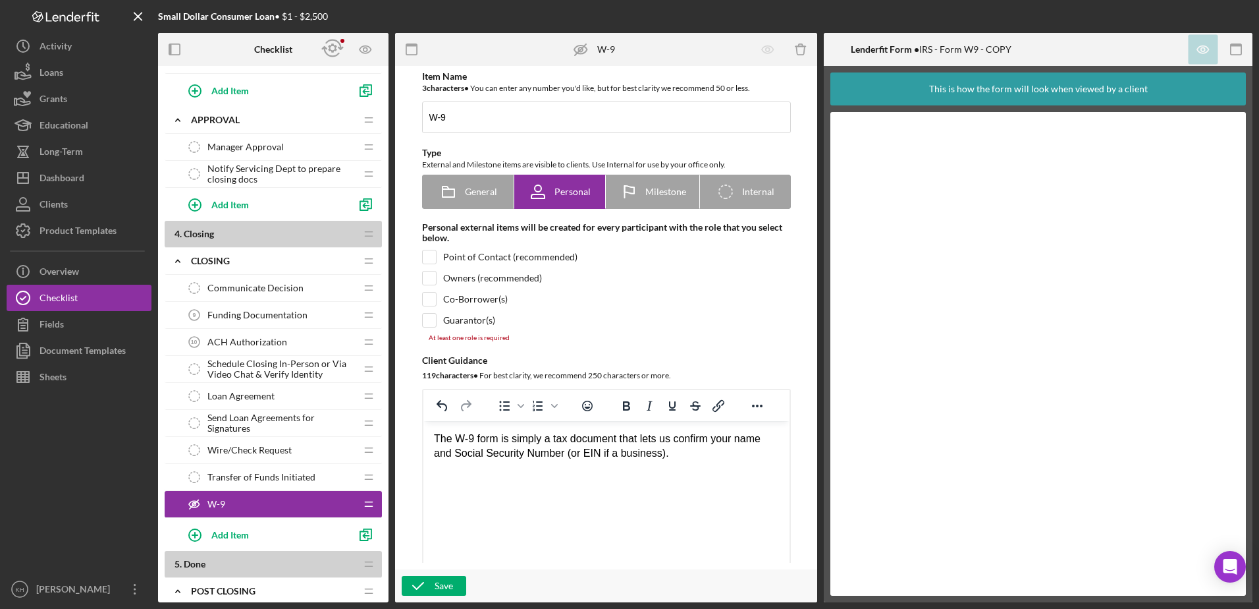
scroll to position [0, 0]
click at [453, 204] on icon at bounding box center [448, 193] width 33 height 33
radio input "true"
checkbox input "true"
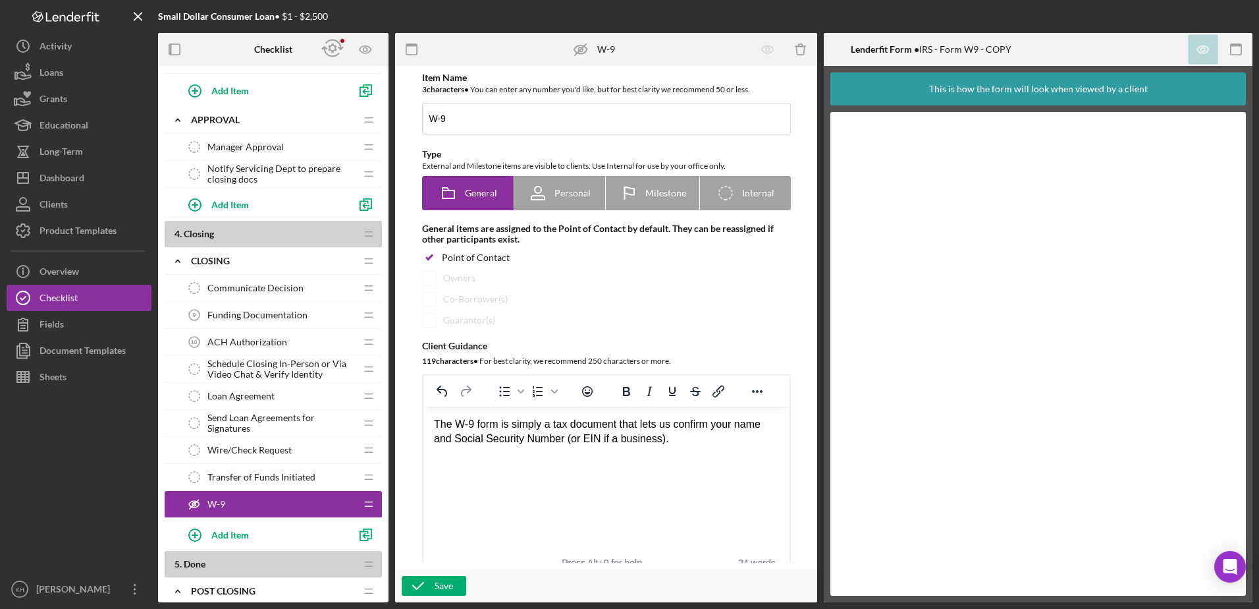
click at [192, 503] on icon "W-9" at bounding box center [194, 504] width 26 height 26
click at [370, 503] on icon "Icon/Drag" at bounding box center [369, 504] width 26 height 26
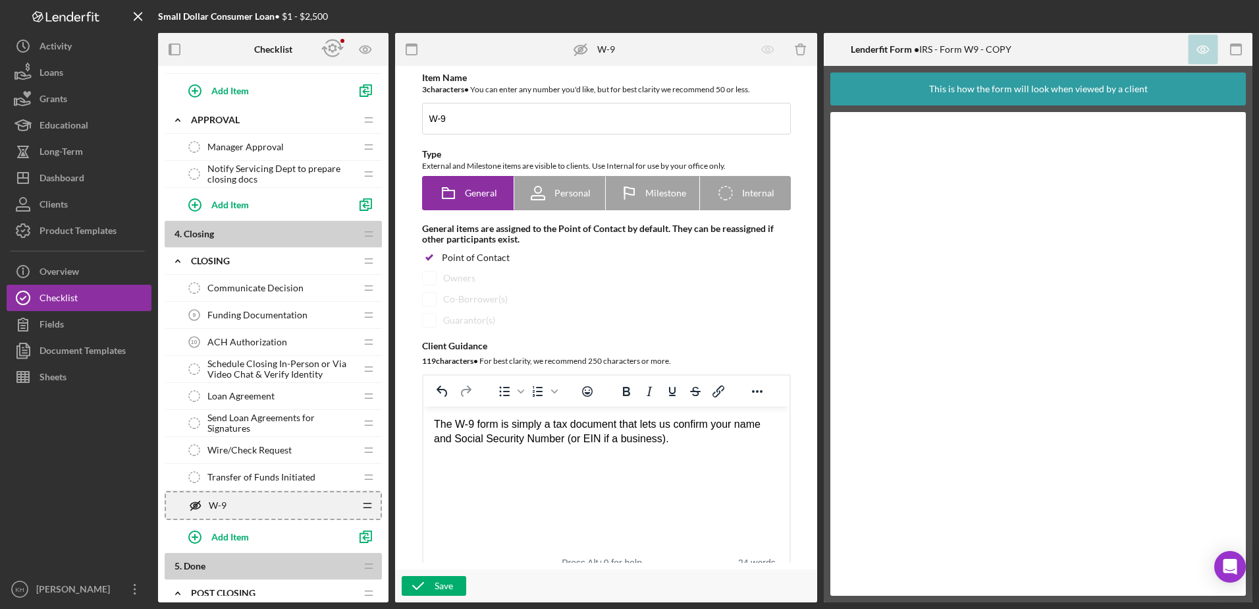
click at [185, 506] on icon "W-9" at bounding box center [195, 505] width 26 height 26
click at [580, 51] on line at bounding box center [580, 49] width 11 height 11
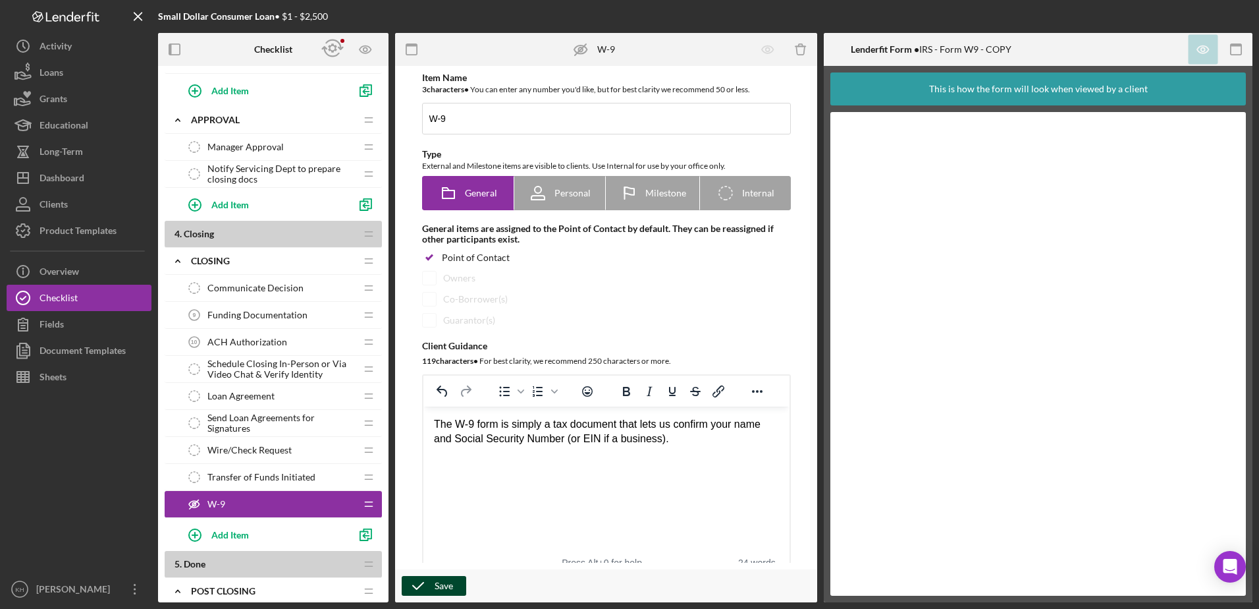
click at [435, 584] on div "Save" at bounding box center [444, 586] width 18 height 20
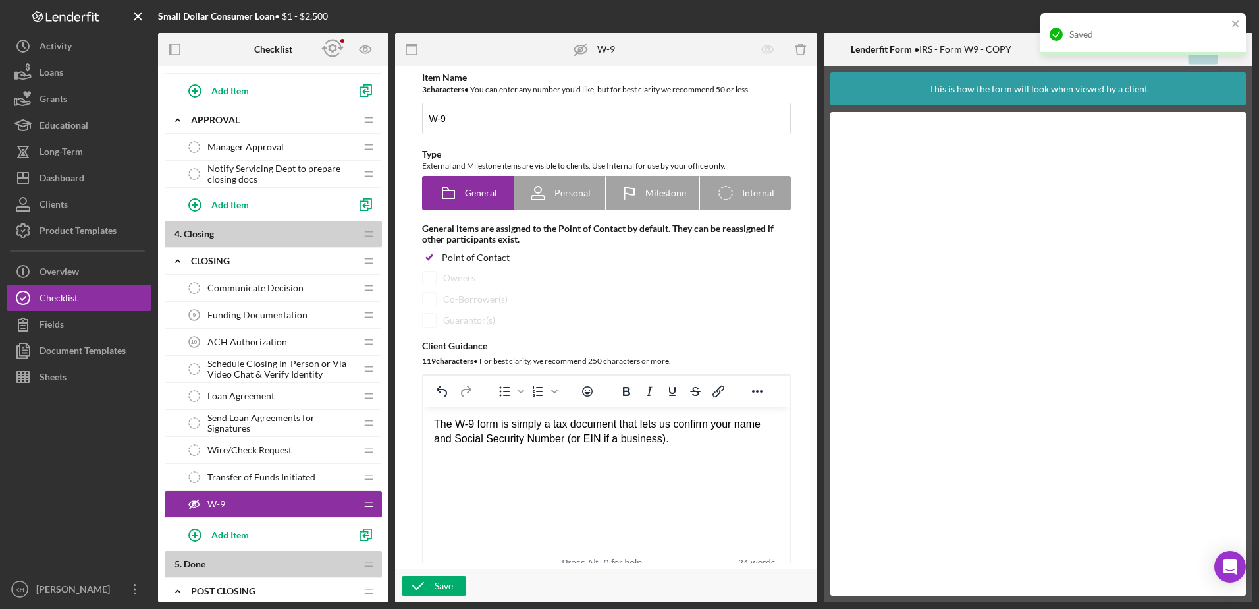
click at [217, 321] on div "Funding Documentation 9 Funding Documentation" at bounding box center [268, 315] width 175 height 26
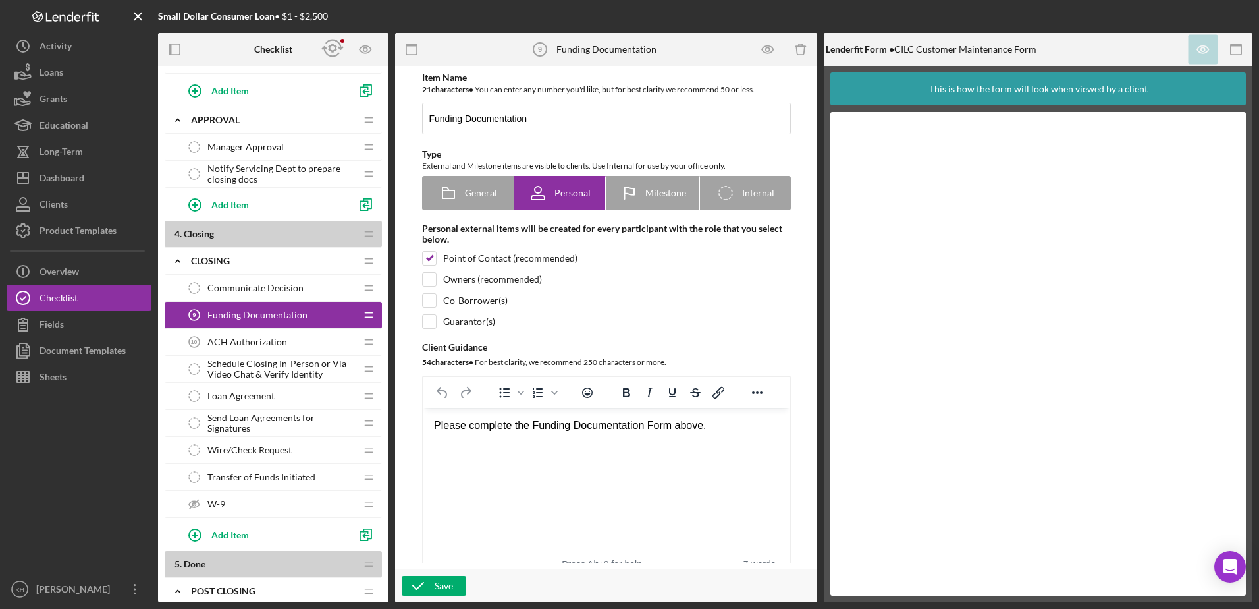
click at [194, 503] on line at bounding box center [194, 504] width 9 height 9
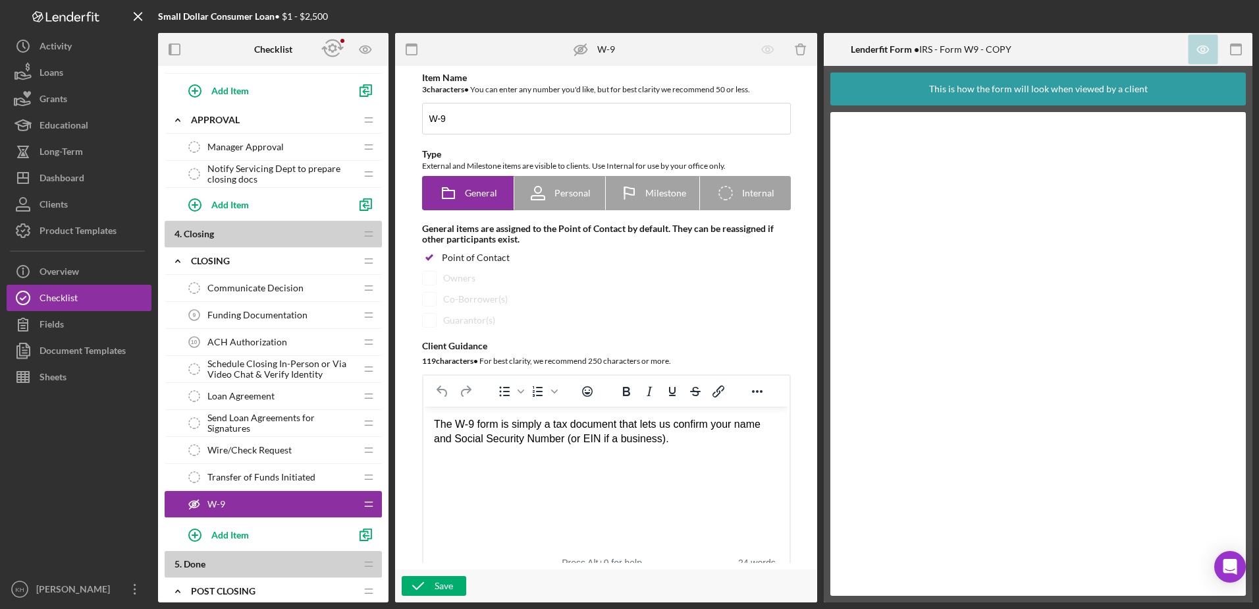
drag, startPoint x: 370, startPoint y: 505, endPoint x: 349, endPoint y: 505, distance: 20.4
click at [349, 505] on div "W-9 W-9" at bounding box center [268, 504] width 175 height 26
drag, startPoint x: 813, startPoint y: 47, endPoint x: 791, endPoint y: 70, distance: 31.2
click at [792, 72] on div "W-9 W-9 Icon/Delete Item Name 3 character s • You can enter any number you'd li…" at bounding box center [606, 317] width 422 height 569
click at [804, 49] on icon "Icon/Delete" at bounding box center [802, 50] width 30 height 30
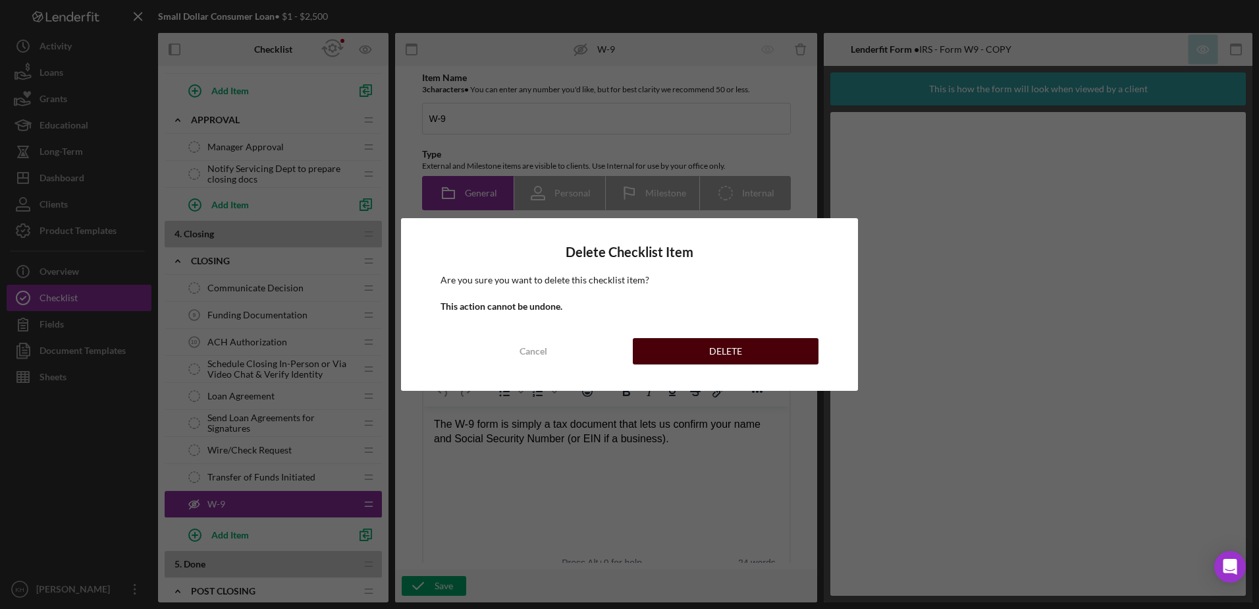
drag, startPoint x: 731, startPoint y: 356, endPoint x: 731, endPoint y: 348, distance: 7.9
click at [731, 355] on div "DELETE" at bounding box center [725, 351] width 33 height 26
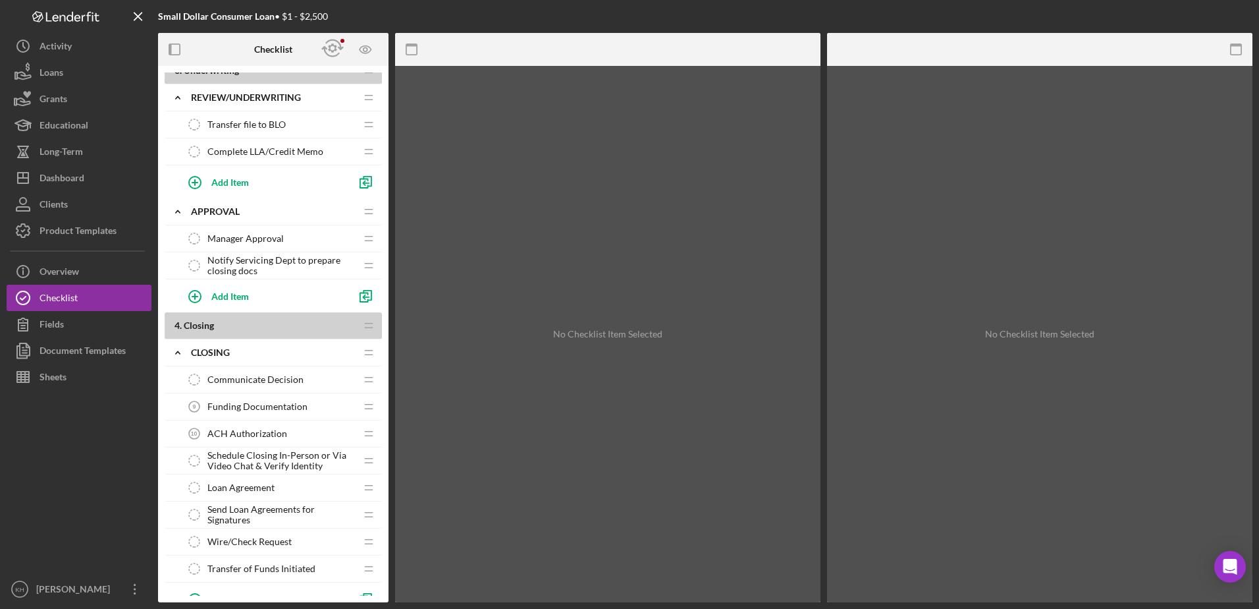
scroll to position [725, 0]
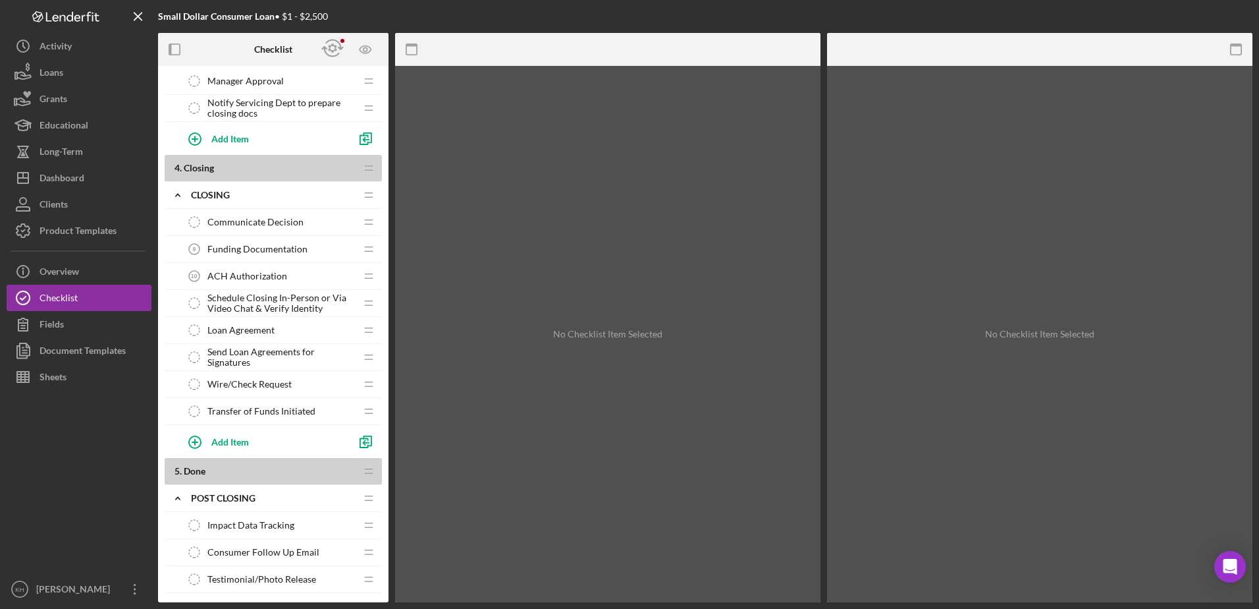
click at [262, 252] on span "Funding Documentation" at bounding box center [257, 249] width 100 height 11
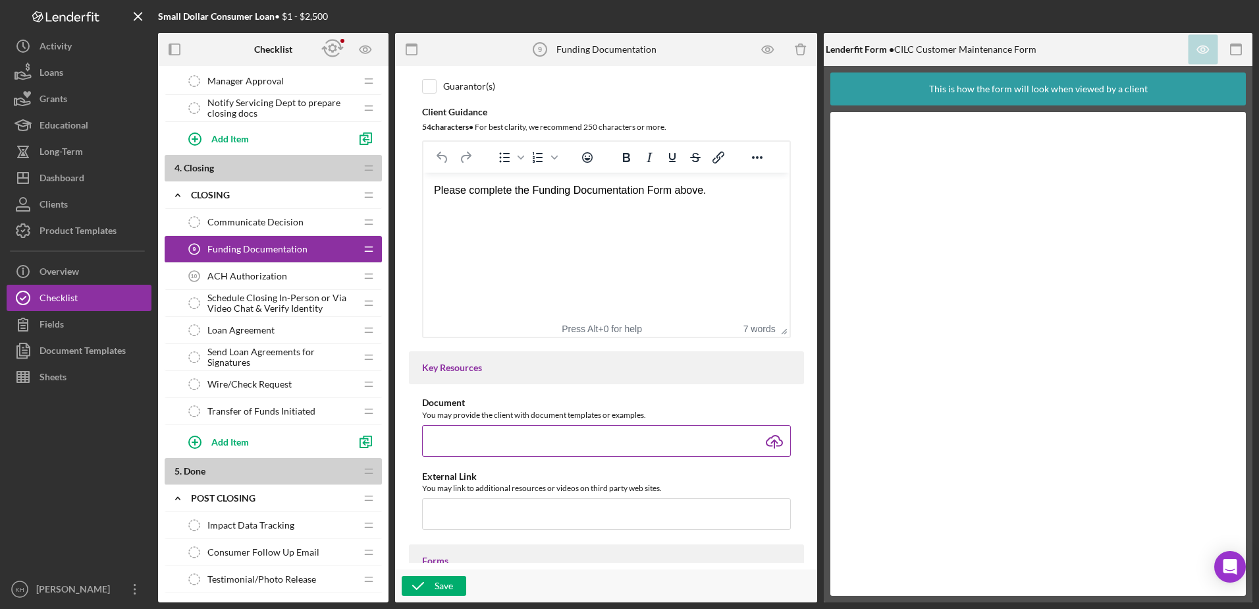
scroll to position [329, 0]
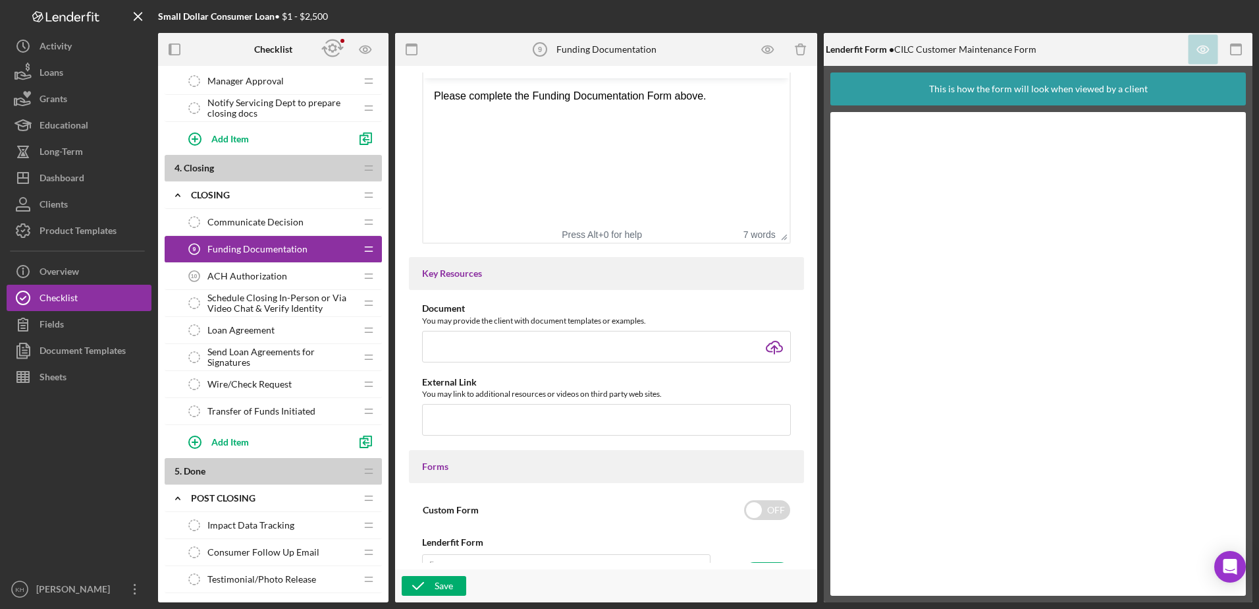
click at [240, 273] on span "ACH Authorization" at bounding box center [247, 276] width 80 height 11
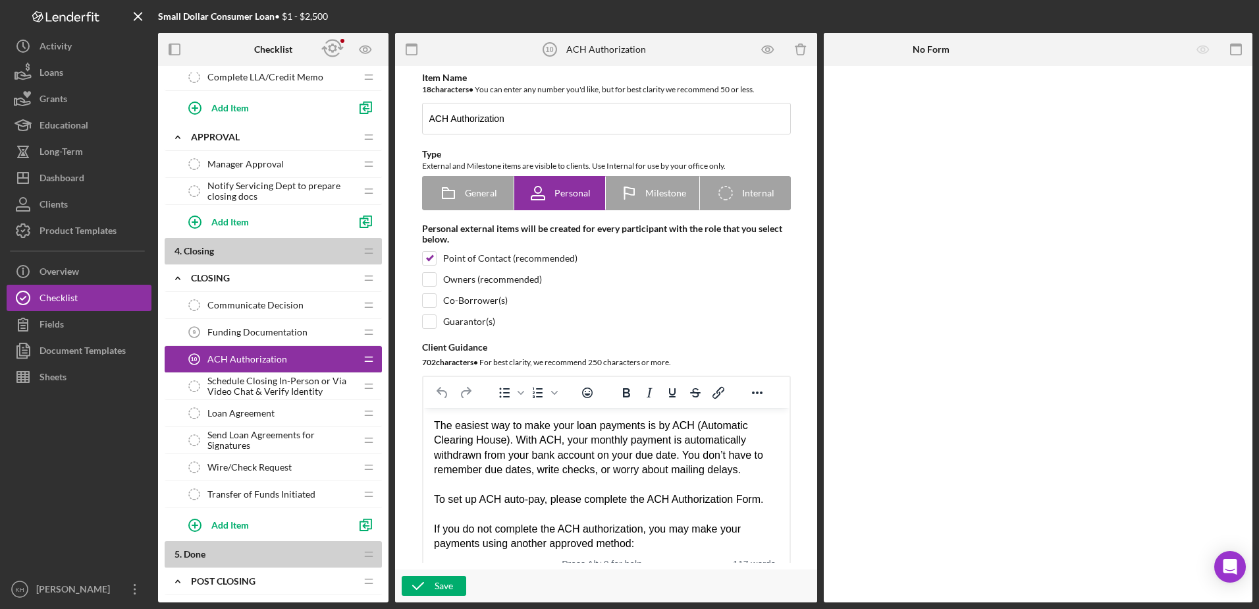
scroll to position [593, 0]
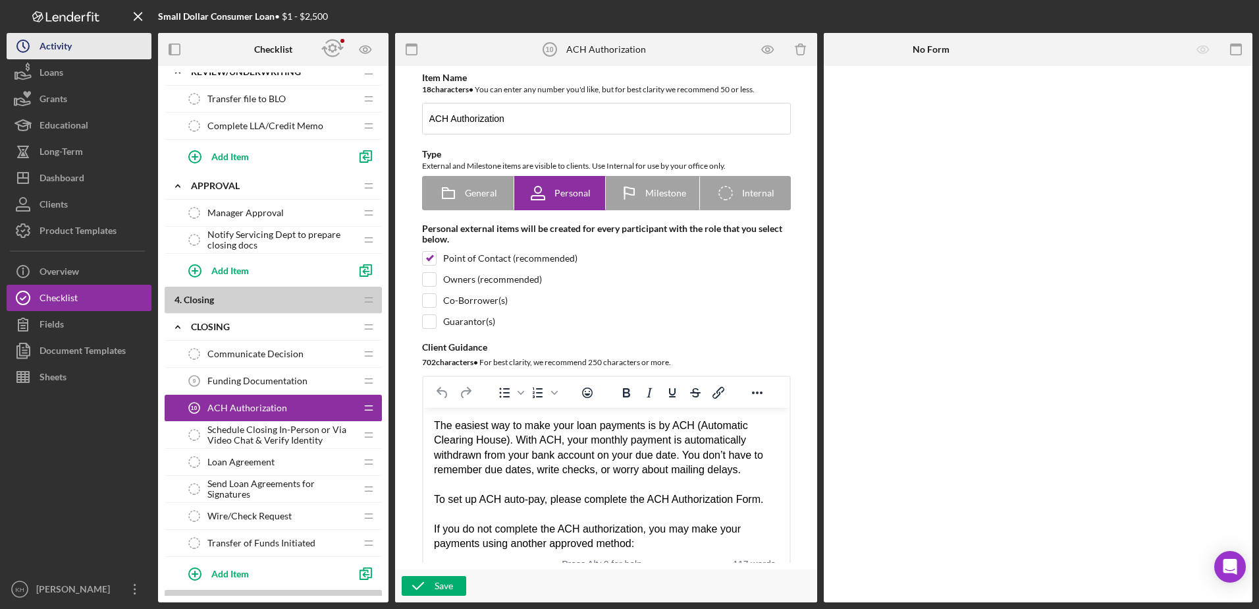
click at [58, 47] on div "Activity" at bounding box center [56, 48] width 32 height 30
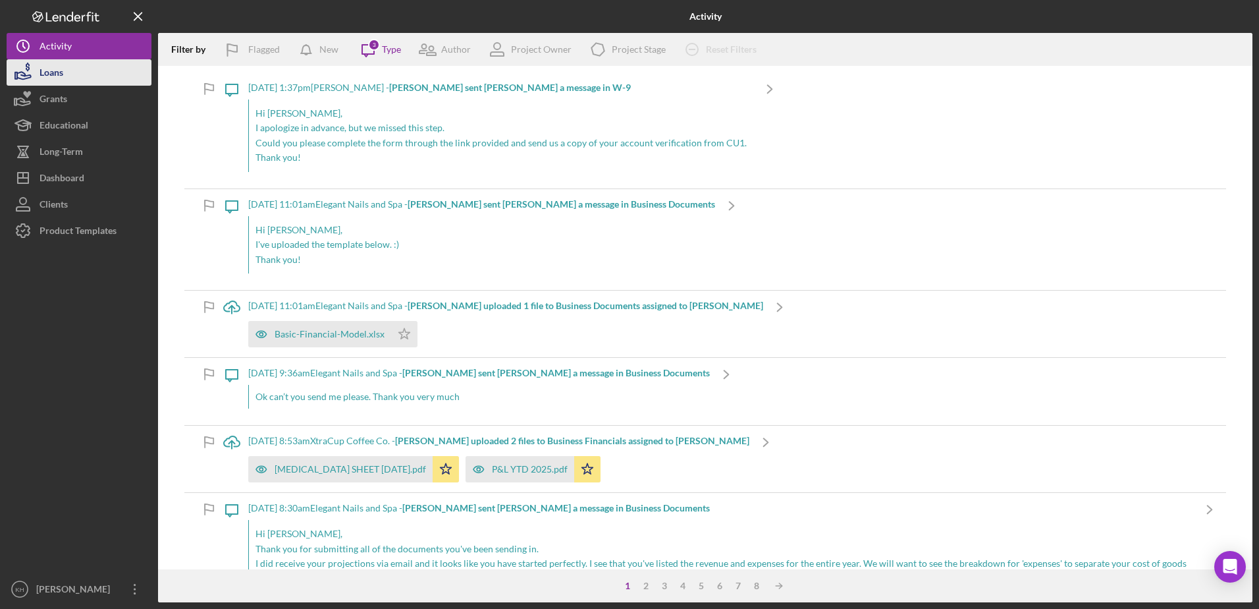
click at [61, 75] on div "Loans" at bounding box center [52, 74] width 24 height 30
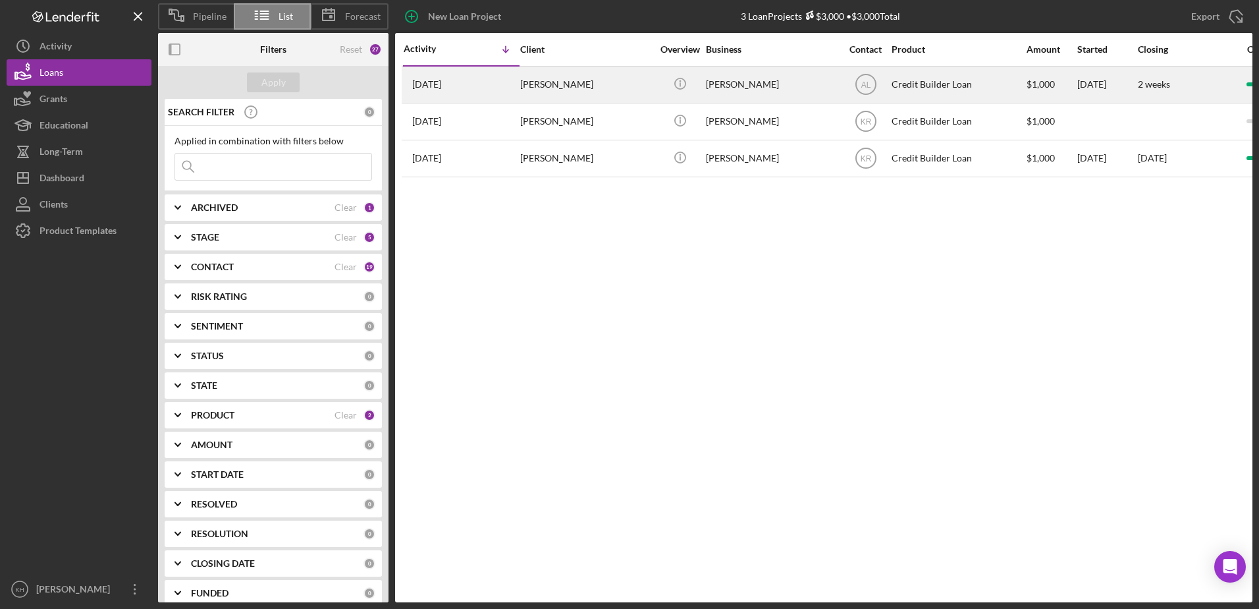
click at [608, 86] on div "[PERSON_NAME]" at bounding box center [586, 84] width 132 height 35
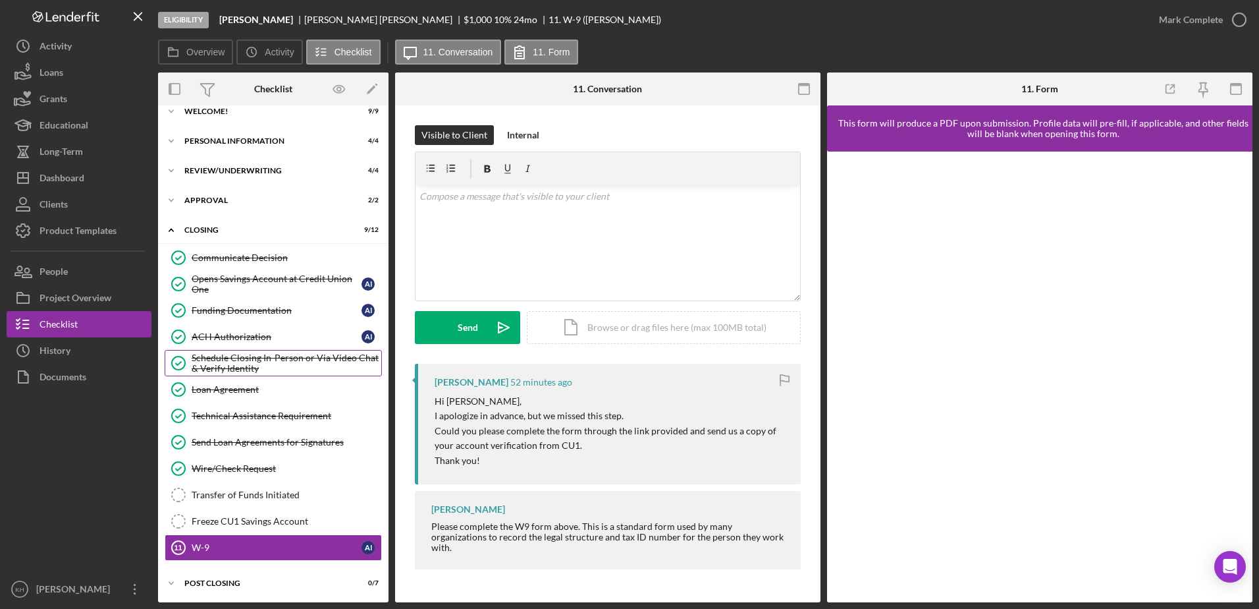
scroll to position [14, 0]
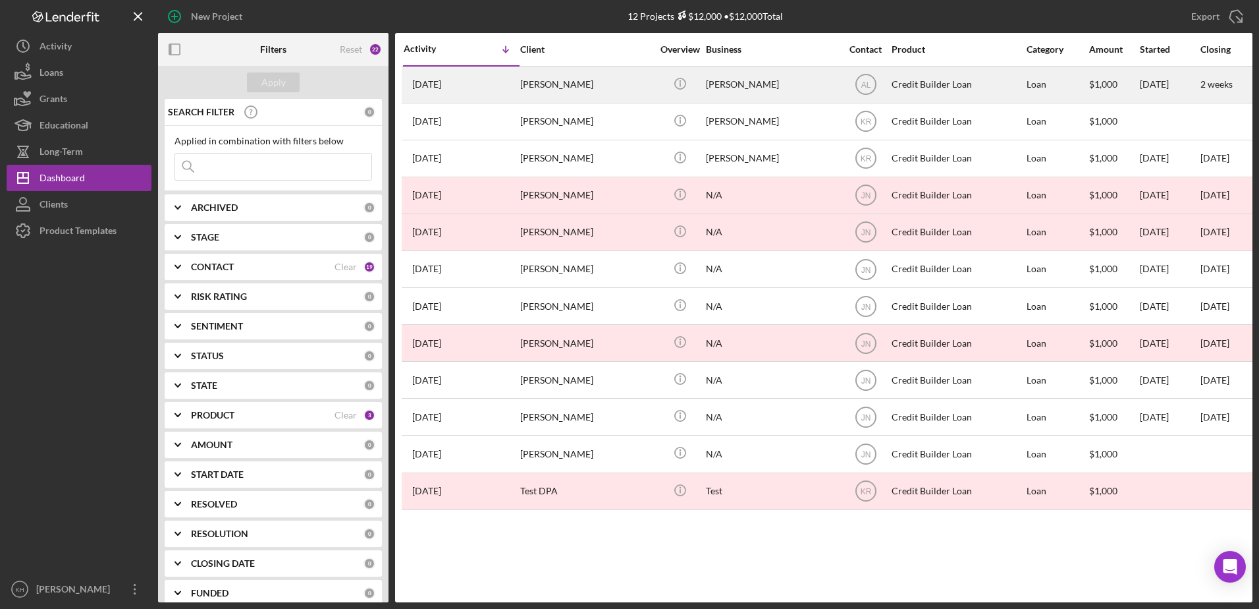
click at [525, 92] on div "[PERSON_NAME]" at bounding box center [586, 84] width 132 height 35
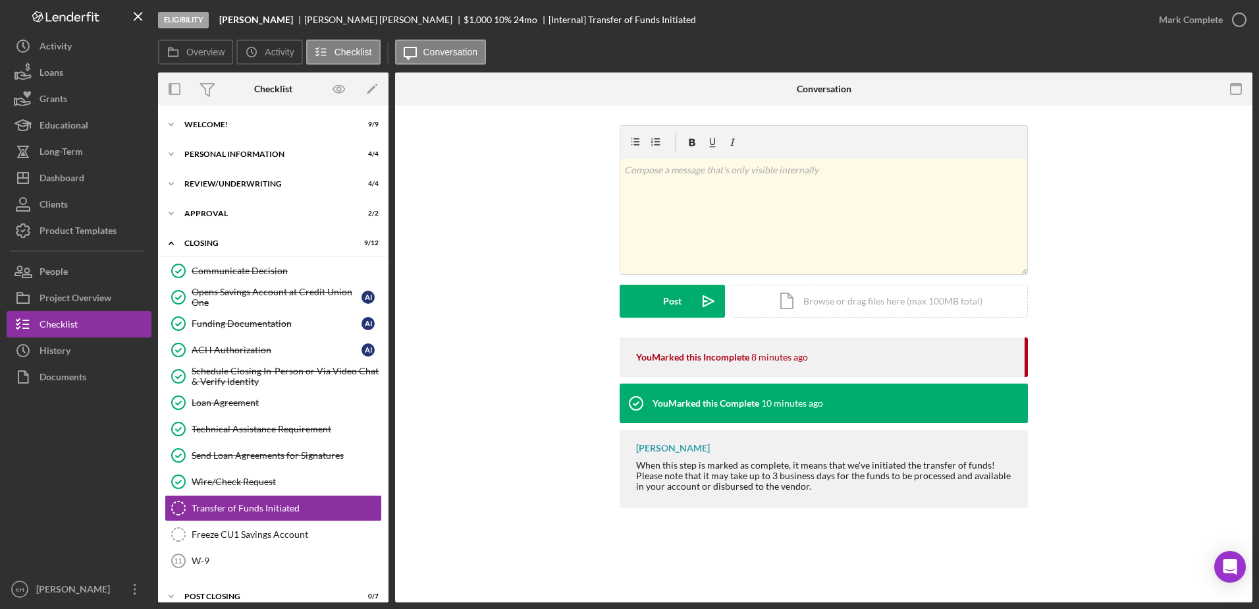
scroll to position [14, 0]
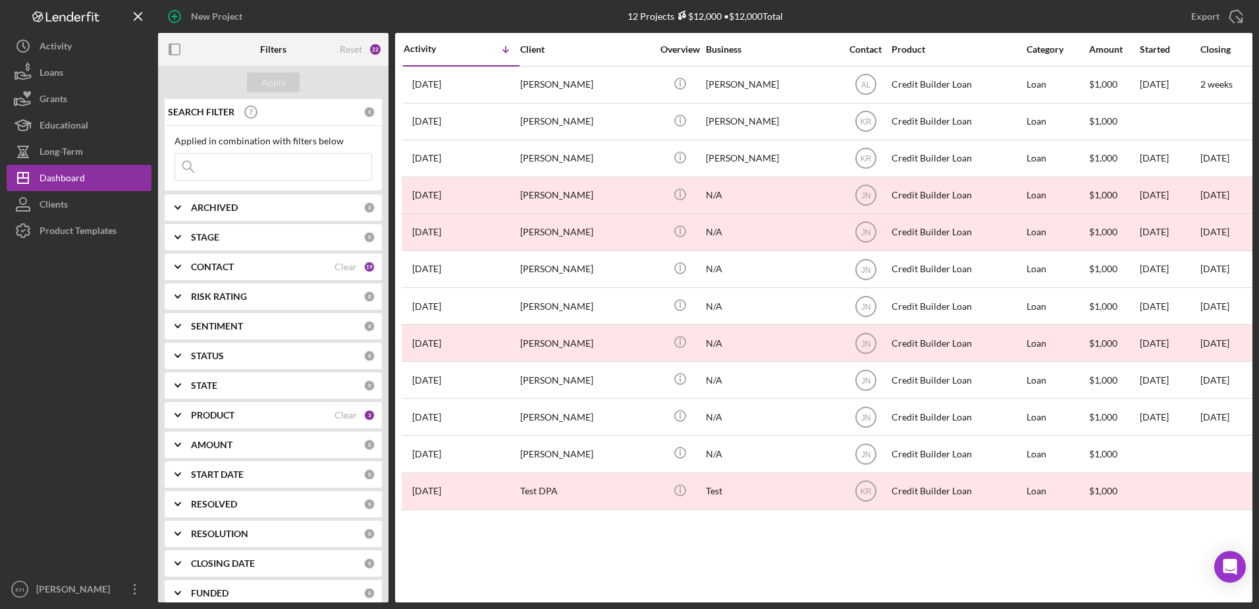
click at [302, 416] on div "PRODUCT" at bounding box center [263, 415] width 144 height 11
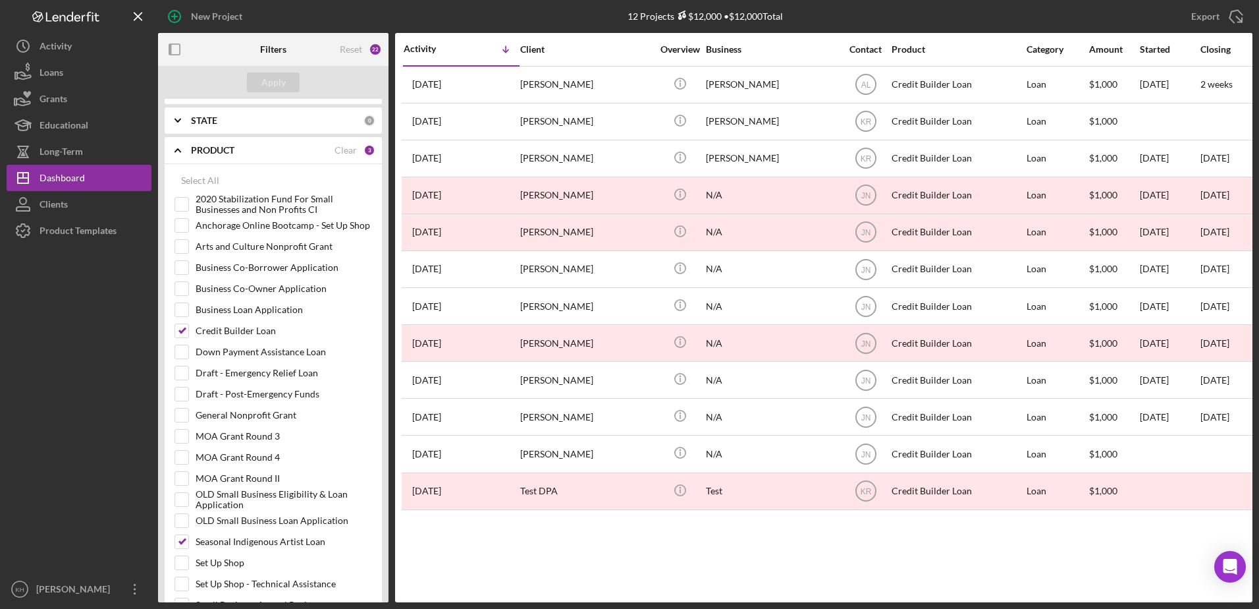
scroll to position [263, 0]
click at [185, 310] on input "Business Loan Application" at bounding box center [181, 310] width 13 height 13
checkbox input "true"
click at [258, 82] on button "Apply" at bounding box center [273, 82] width 53 height 20
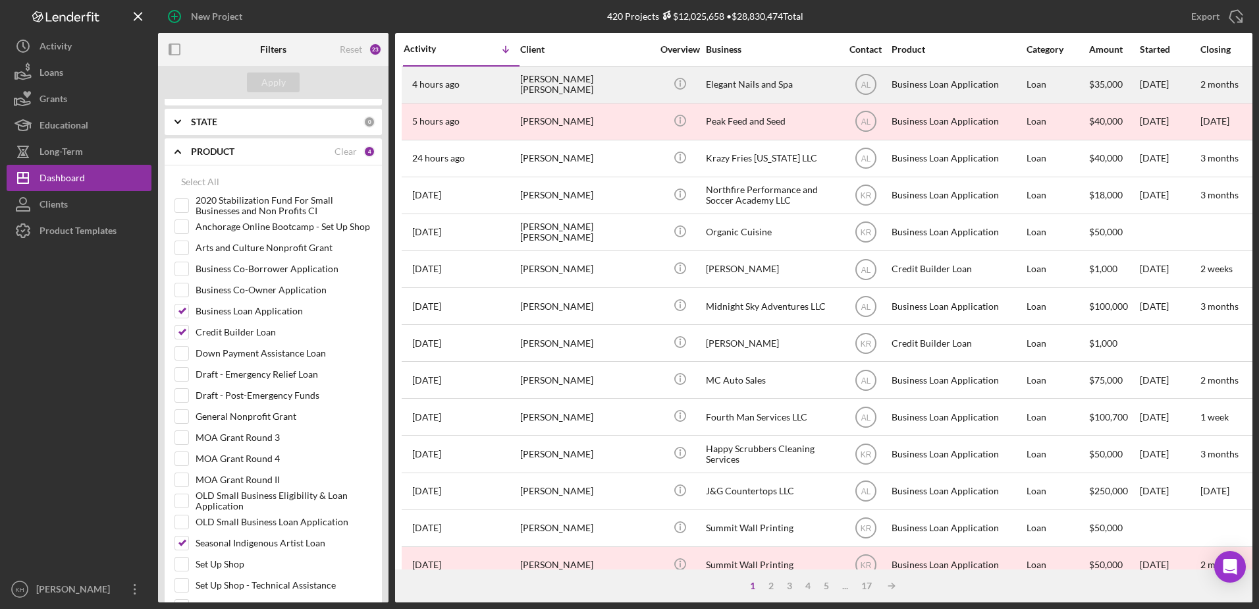
click at [560, 82] on div "Elizabeth Vargas Tatis" at bounding box center [586, 84] width 132 height 35
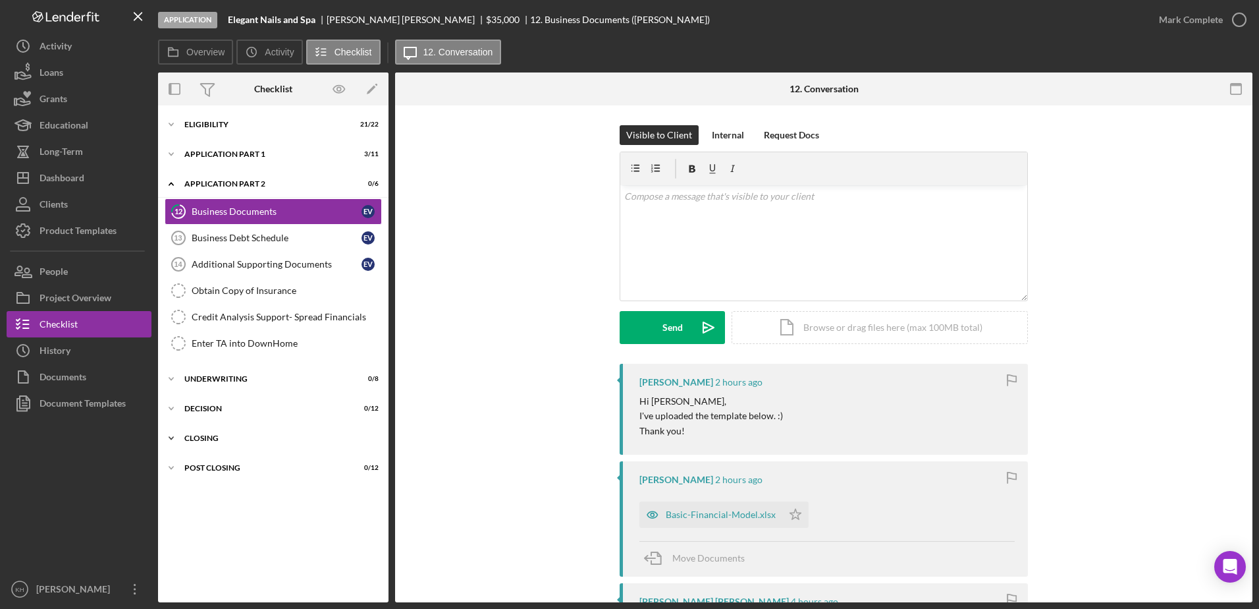
click at [169, 439] on icon "Icon/Expander" at bounding box center [171, 438] width 26 height 26
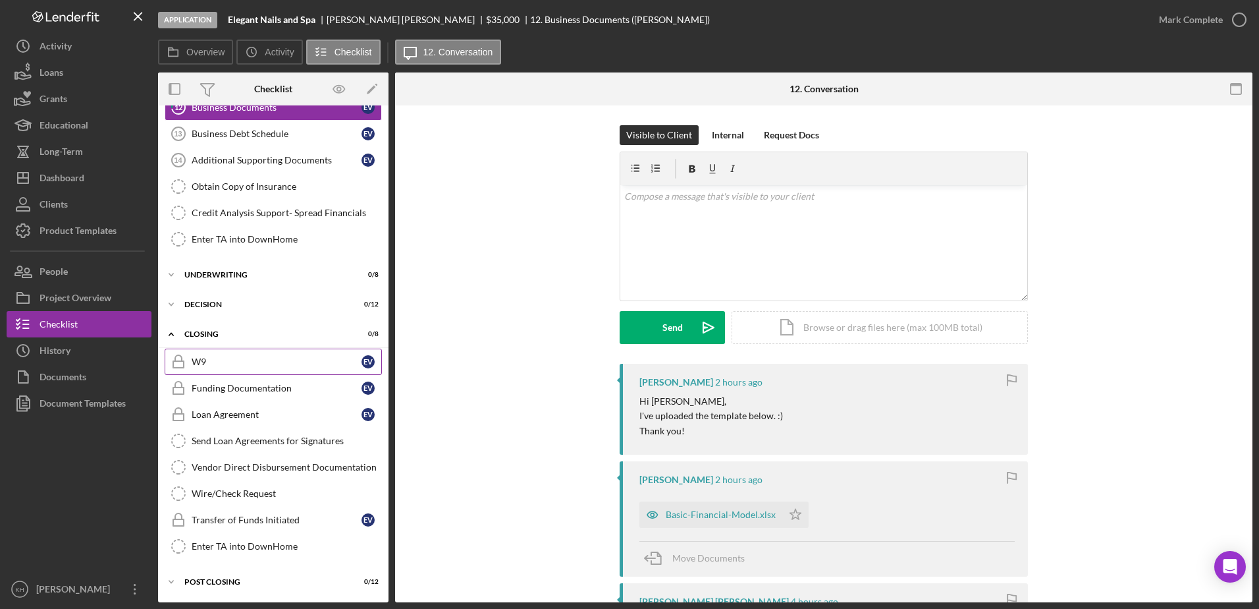
click at [215, 367] on div "W9" at bounding box center [277, 361] width 170 height 11
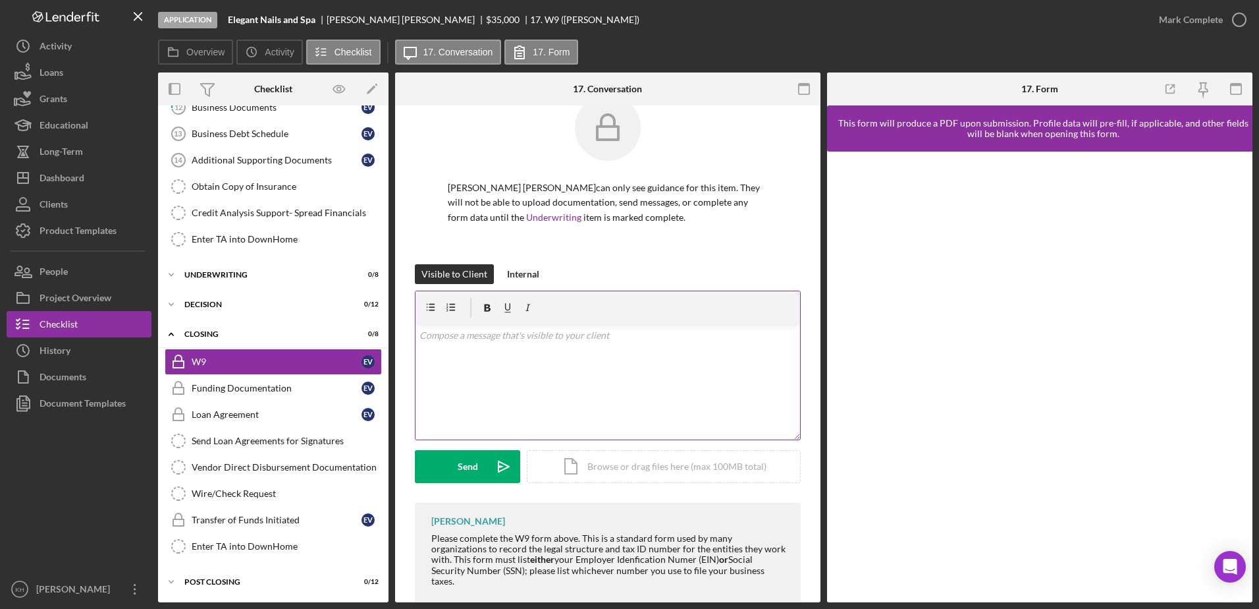
scroll to position [47, 0]
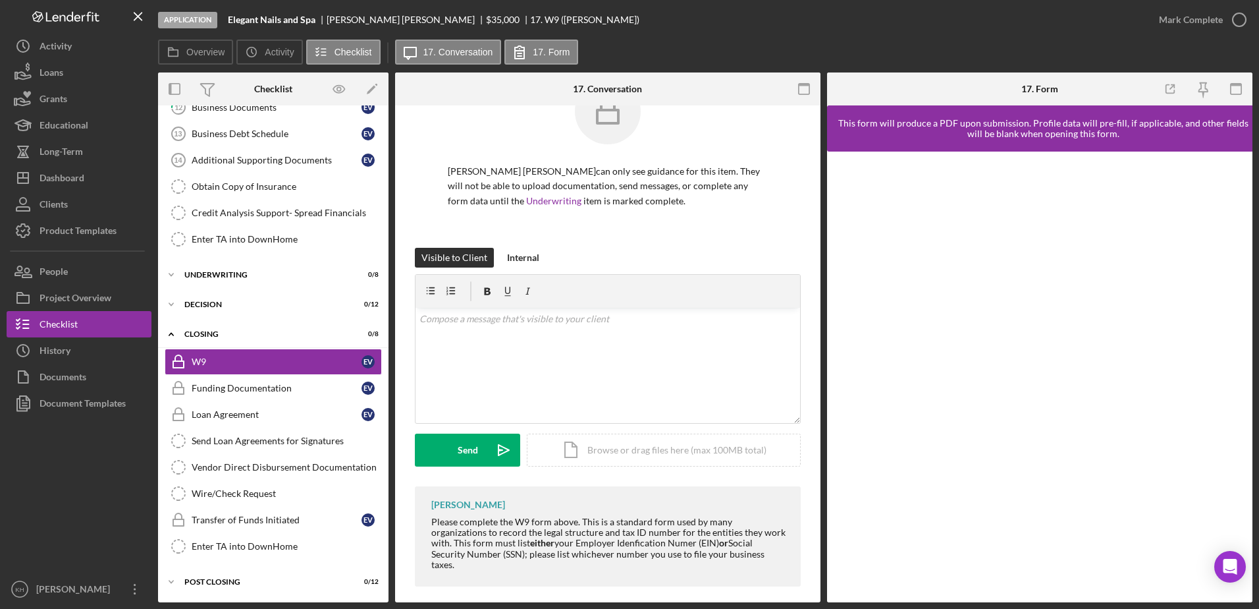
drag, startPoint x: 433, startPoint y: 522, endPoint x: 743, endPoint y: 563, distance: 312.9
click at [743, 563] on div "Ann Lawson Please complete the W9 form above. This is a standard form used by m…" at bounding box center [608, 536] width 386 height 100
copy div "Please complete the W9 form above. This is a standard form used by many organiz…"
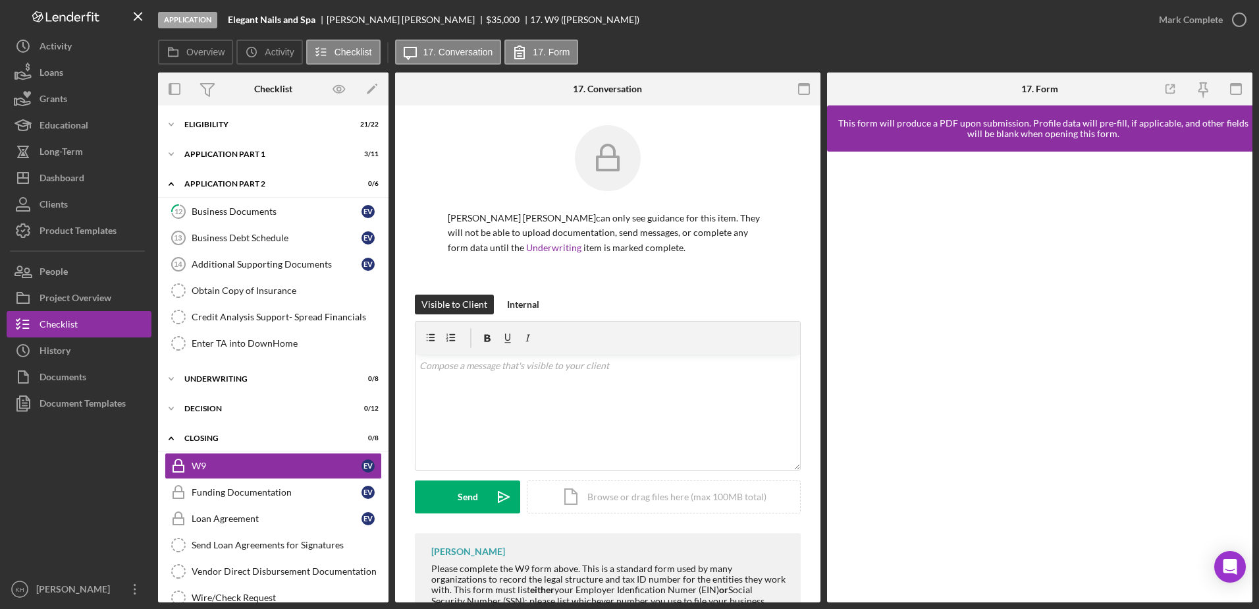
scroll to position [47, 0]
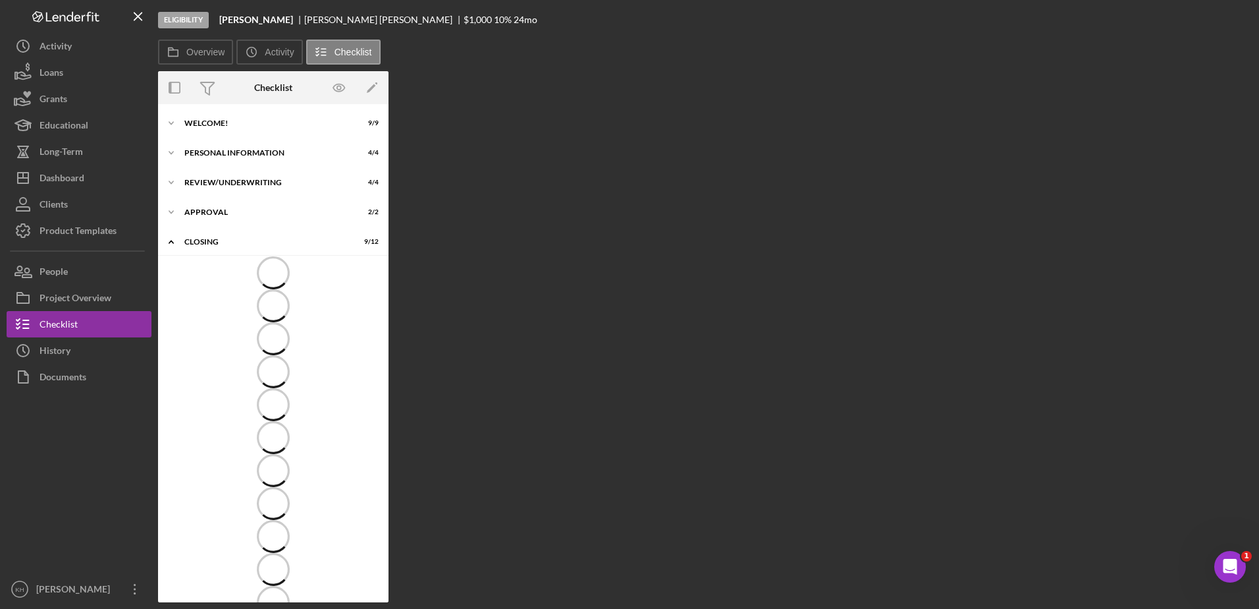
scroll to position [13, 0]
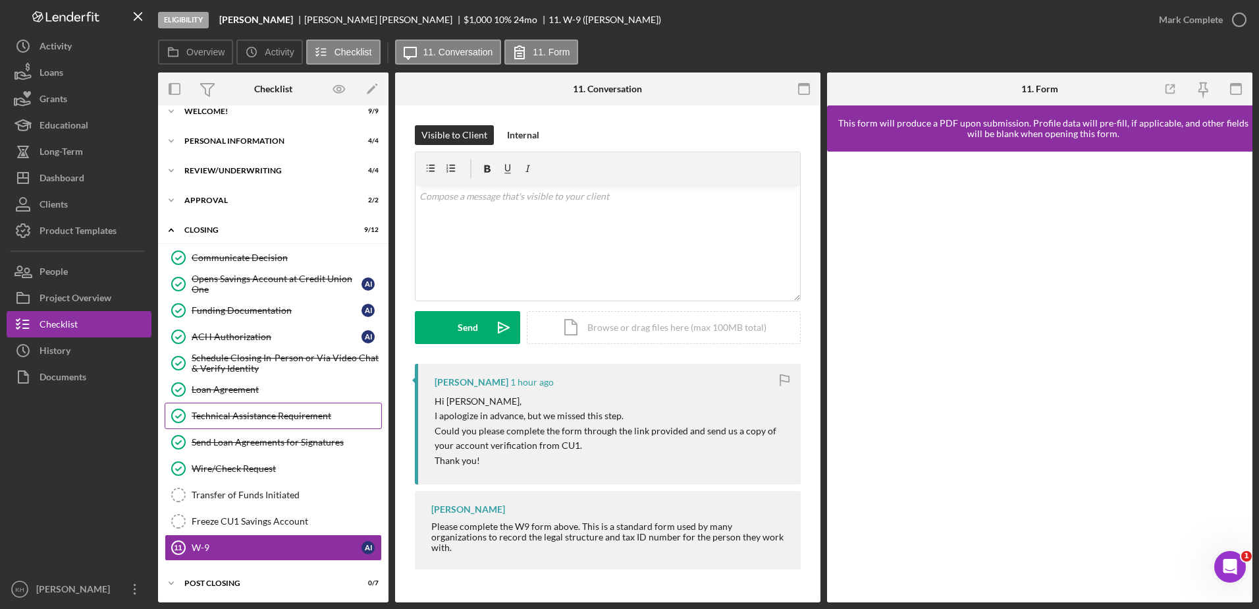
click at [220, 408] on link "Technical Assistance Requirement Technical Assistance Requirement" at bounding box center [273, 415] width 217 height 26
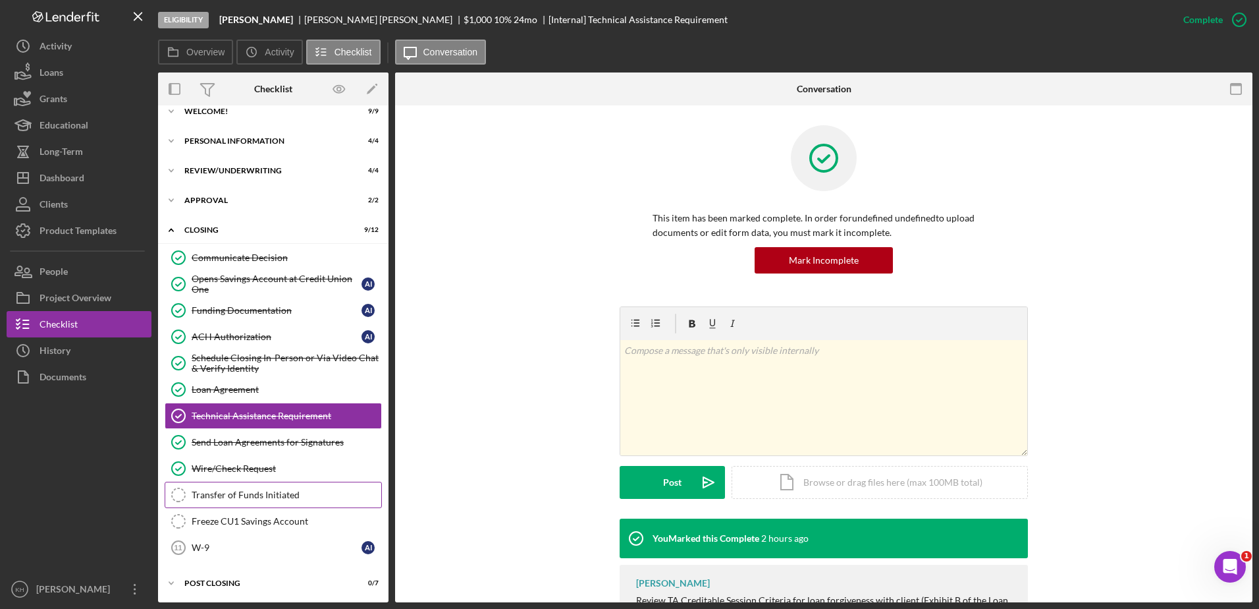
click at [280, 499] on div "Transfer of Funds Initiated" at bounding box center [287, 494] width 190 height 11
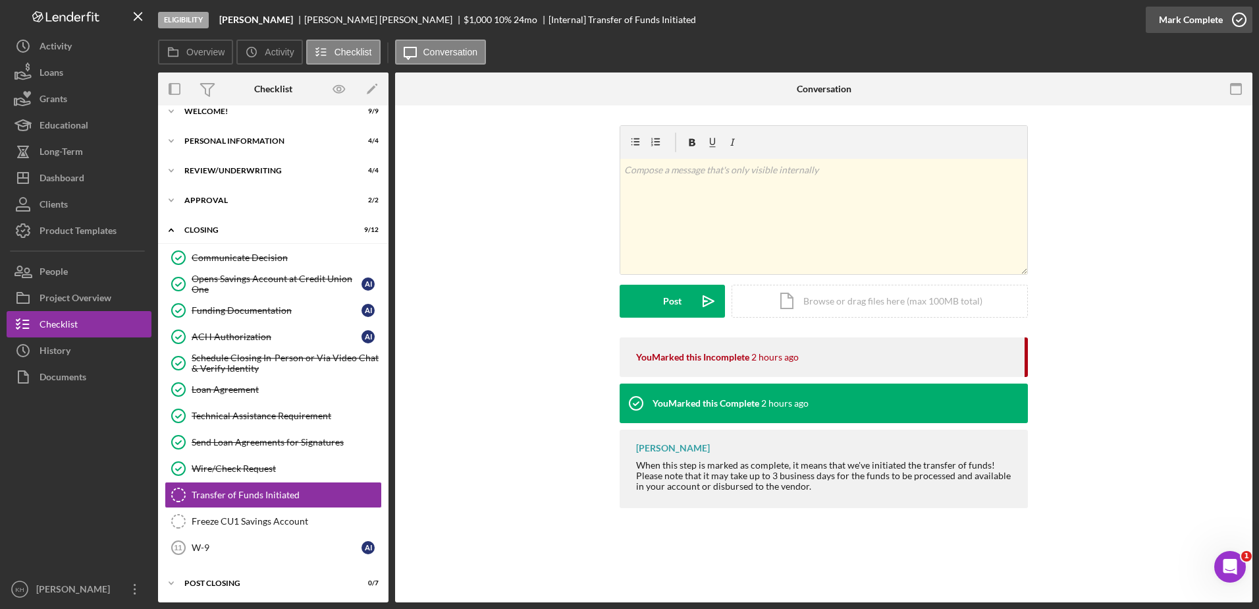
click at [1182, 22] on div "Mark Complete" at bounding box center [1191, 20] width 64 height 26
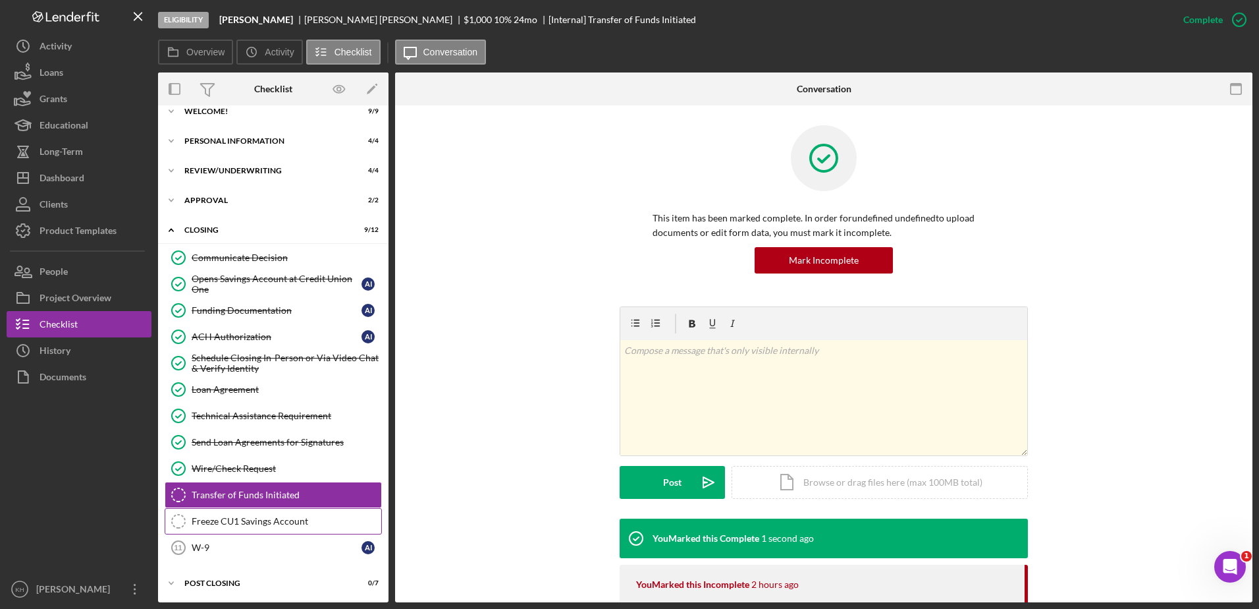
click at [270, 514] on link "Freeze CU1 Savings Account Freeze CU1 Savings Account" at bounding box center [273, 521] width 217 height 26
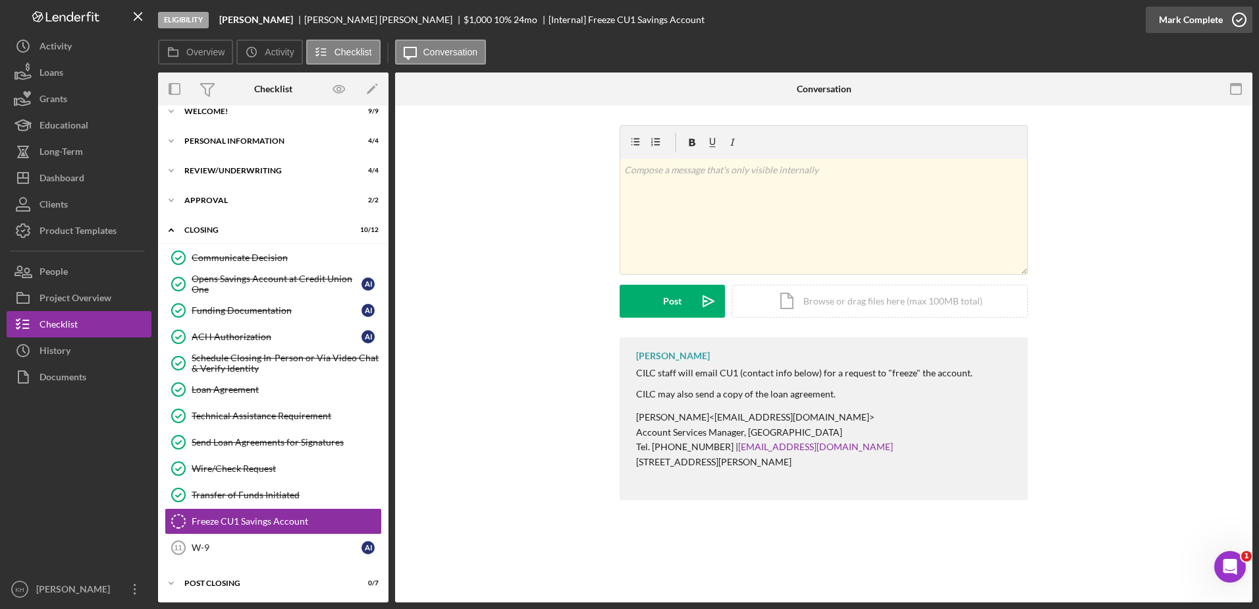
click at [1174, 22] on div "Mark Complete" at bounding box center [1191, 20] width 64 height 26
